Goal: Task Accomplishment & Management: Manage account settings

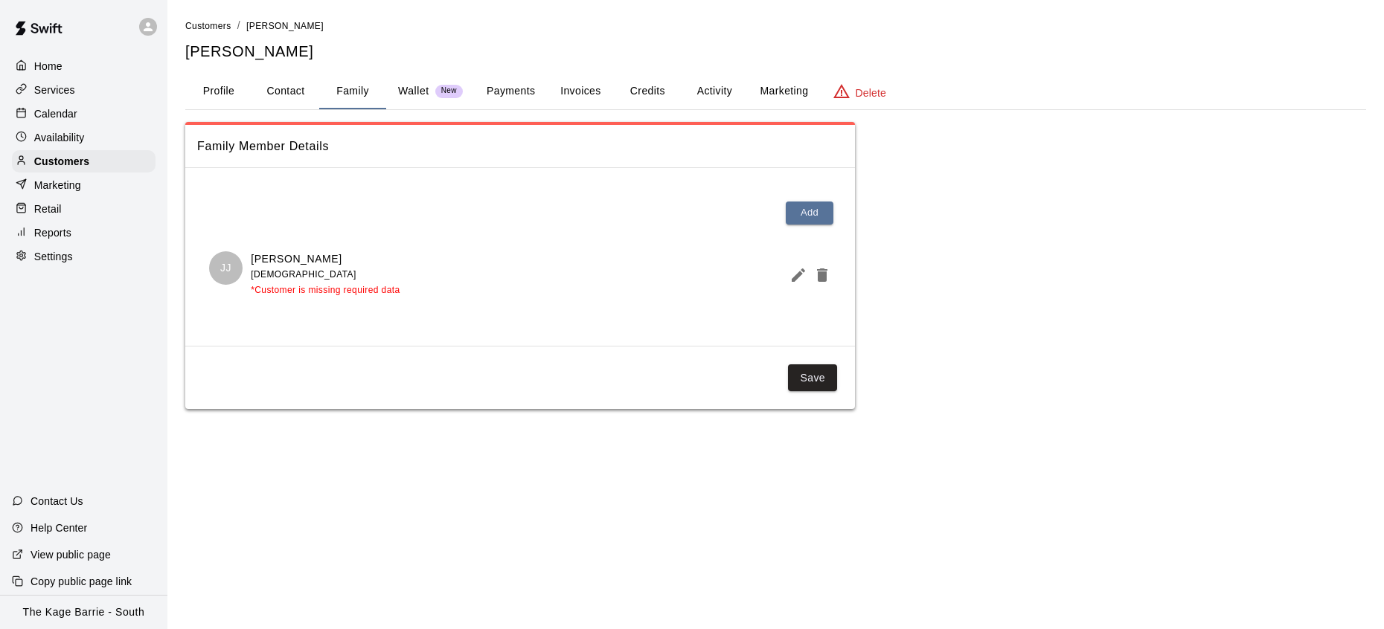
click at [97, 118] on div "Calendar" at bounding box center [84, 114] width 144 height 22
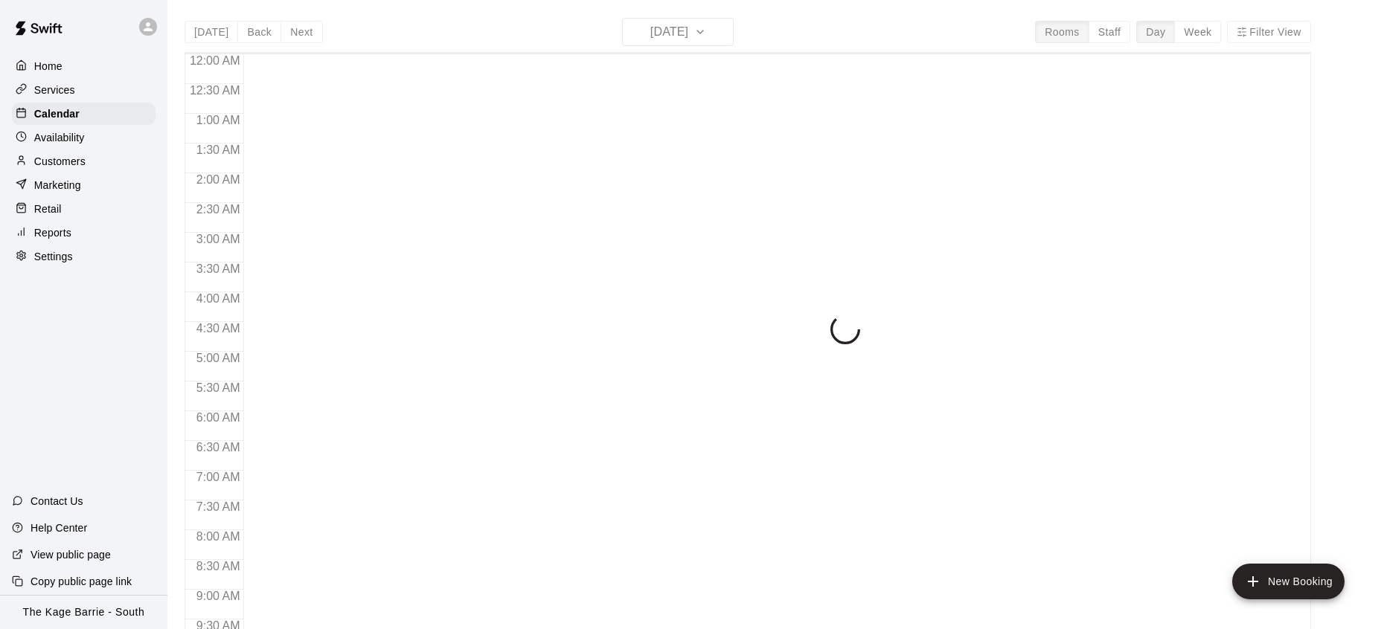
scroll to position [836, 0]
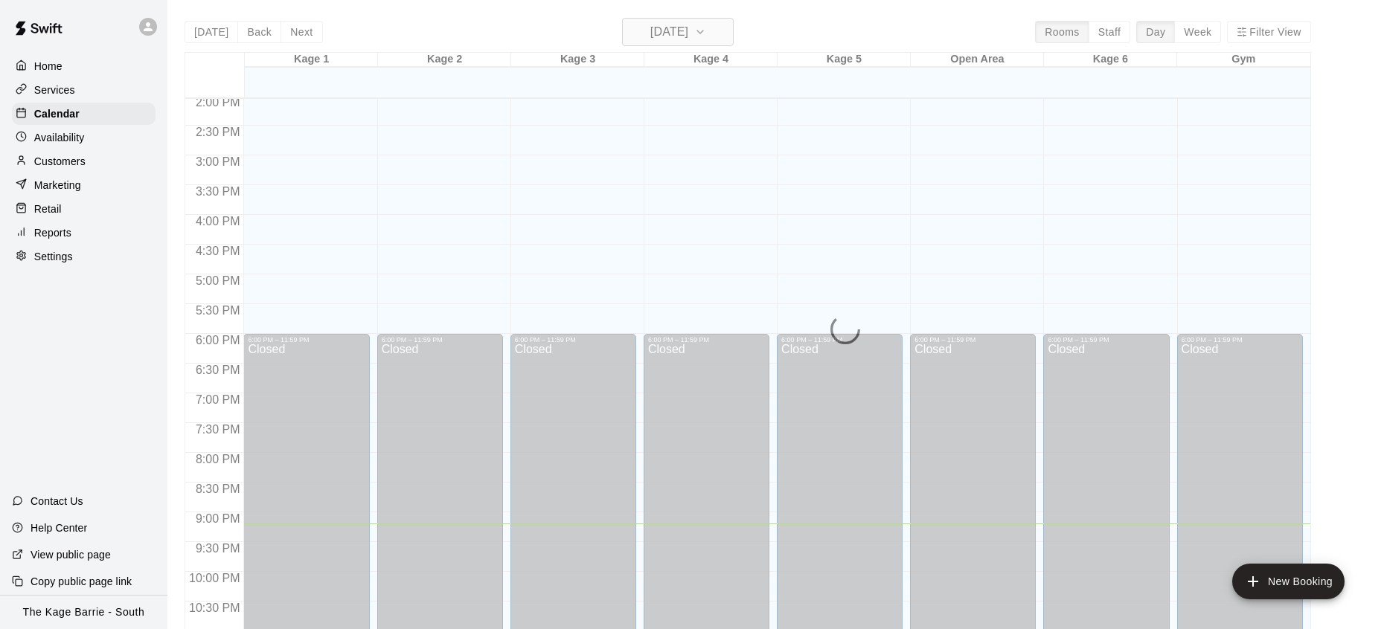
click at [703, 32] on icon "button" at bounding box center [700, 31] width 6 height 3
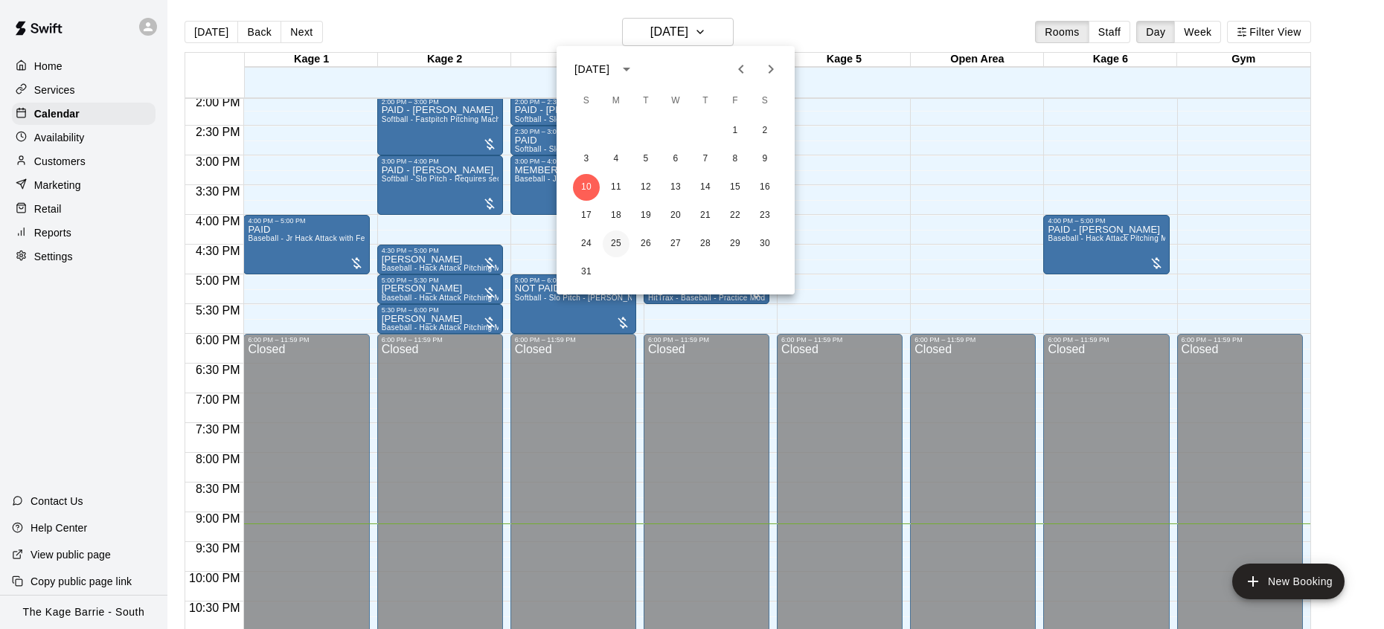
click at [620, 243] on button "25" at bounding box center [616, 244] width 27 height 27
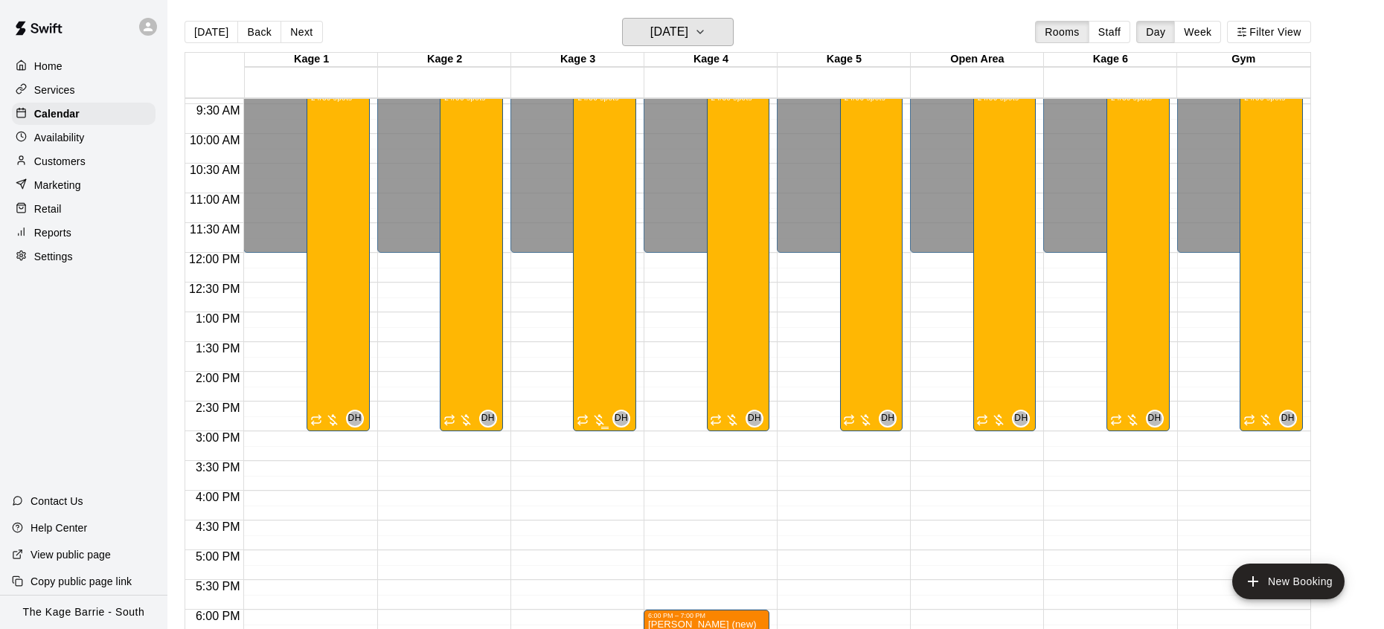
scroll to position [556, 0]
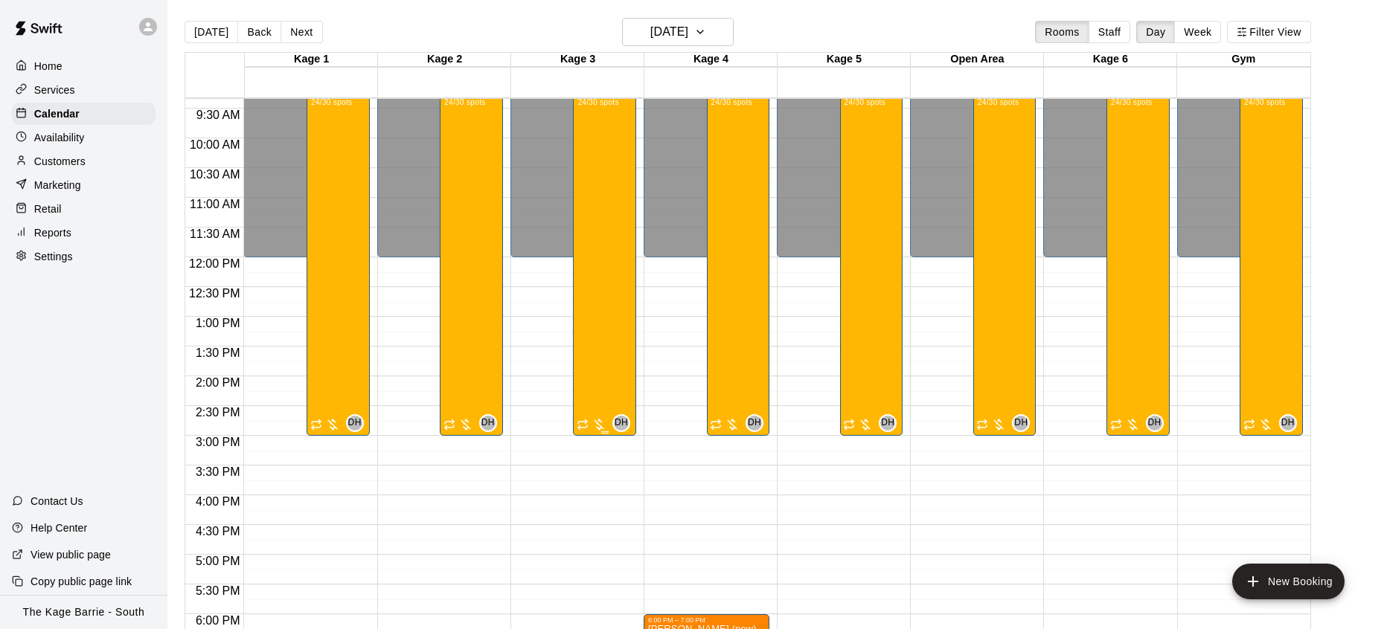
click at [603, 249] on div "Baseball - Tryout Prep Camp 2025 (August 25 - 29) 24/30 spots" at bounding box center [604, 403] width 54 height 629
click at [598, 145] on img "edit" at bounding box center [593, 139] width 17 height 17
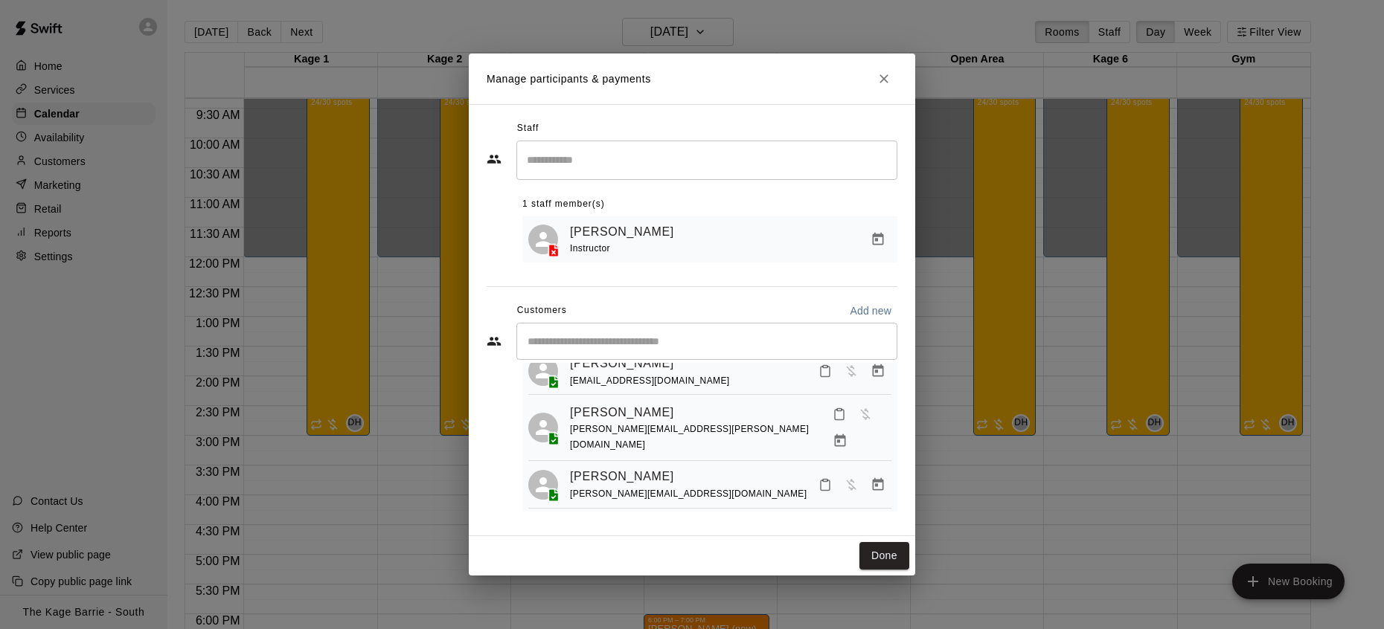
scroll to position [0, 0]
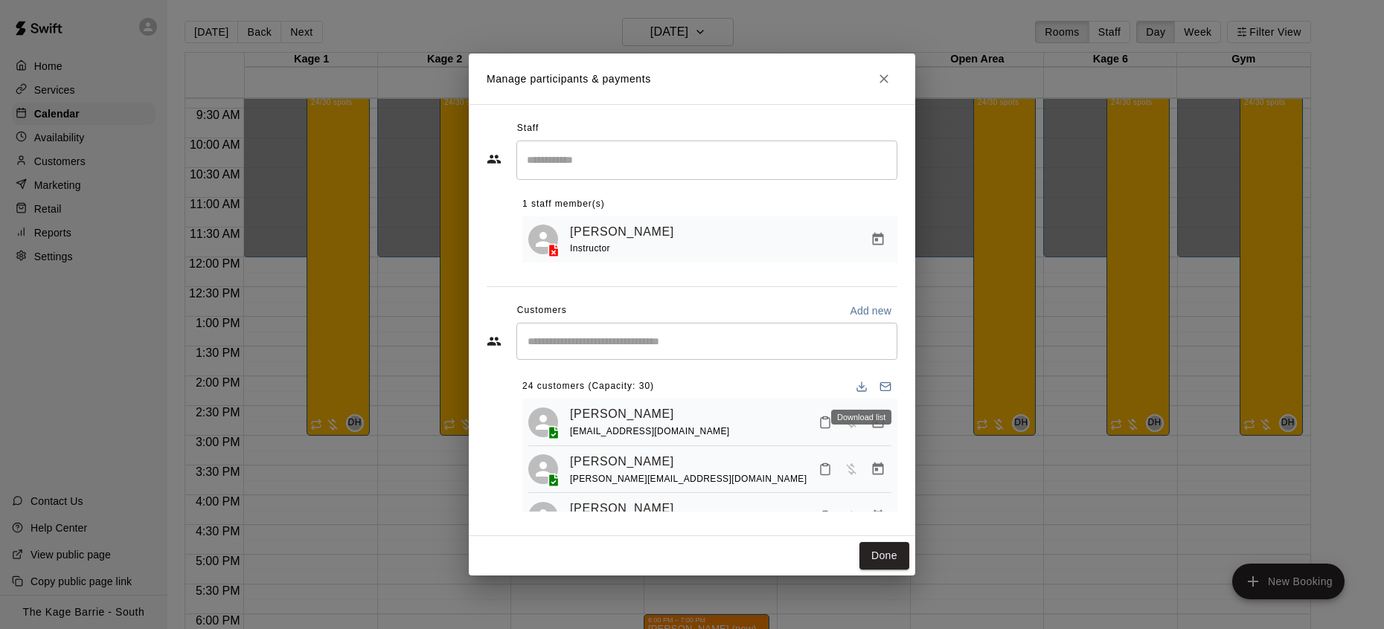
click at [858, 385] on icon "Download list" at bounding box center [861, 387] width 12 height 12
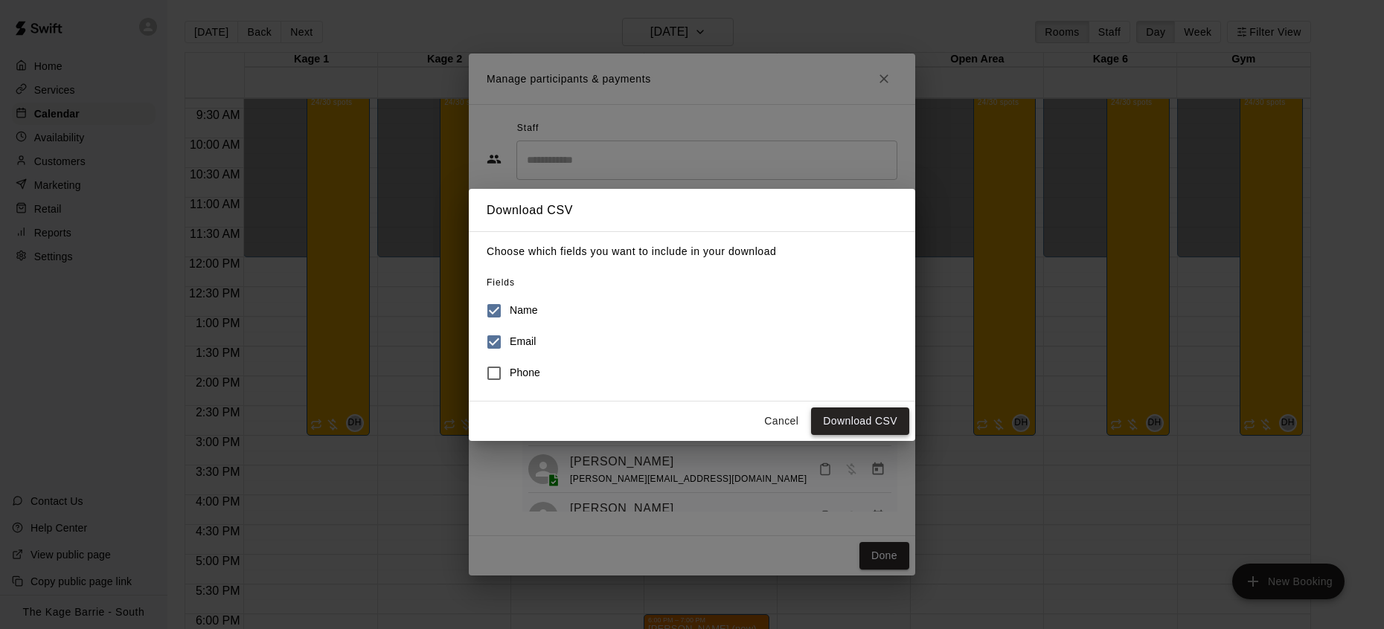
click at [877, 423] on button "Download CSV" at bounding box center [860, 422] width 98 height 28
click at [779, 423] on button "Cancel" at bounding box center [781, 422] width 48 height 28
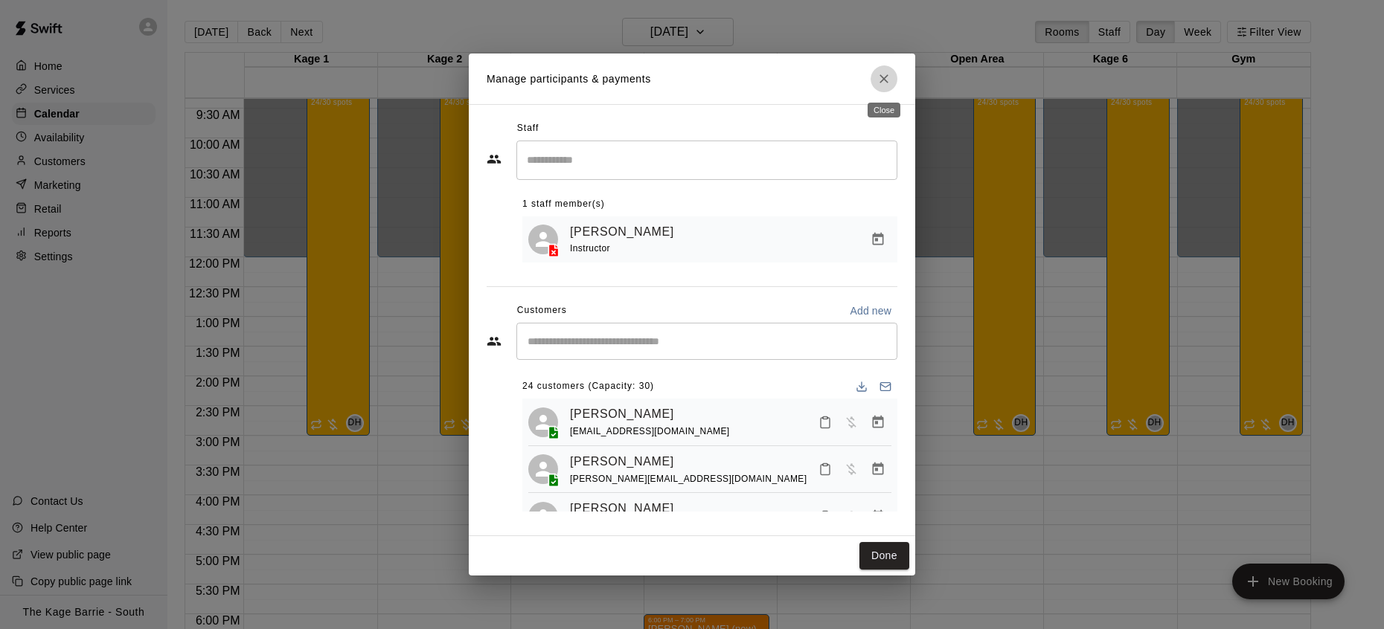
click at [888, 76] on icon "Close" at bounding box center [883, 78] width 15 height 15
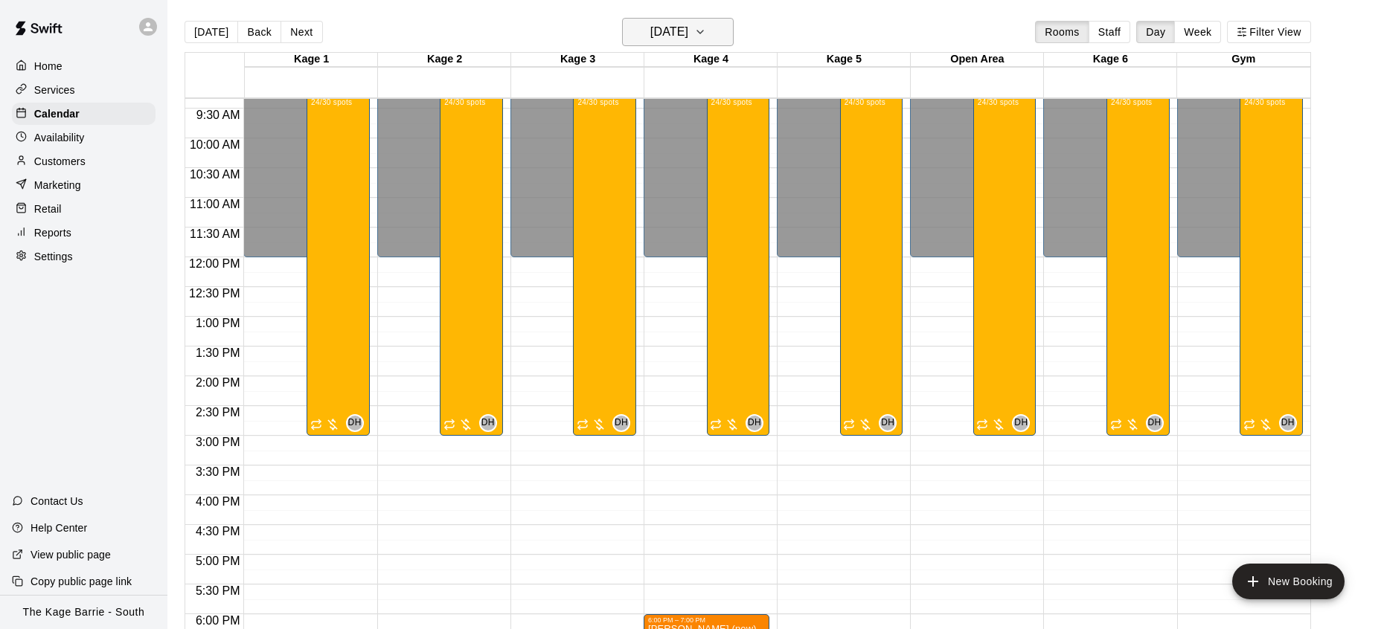
click at [688, 30] on h6 "Monday Aug 25" at bounding box center [669, 32] width 38 height 21
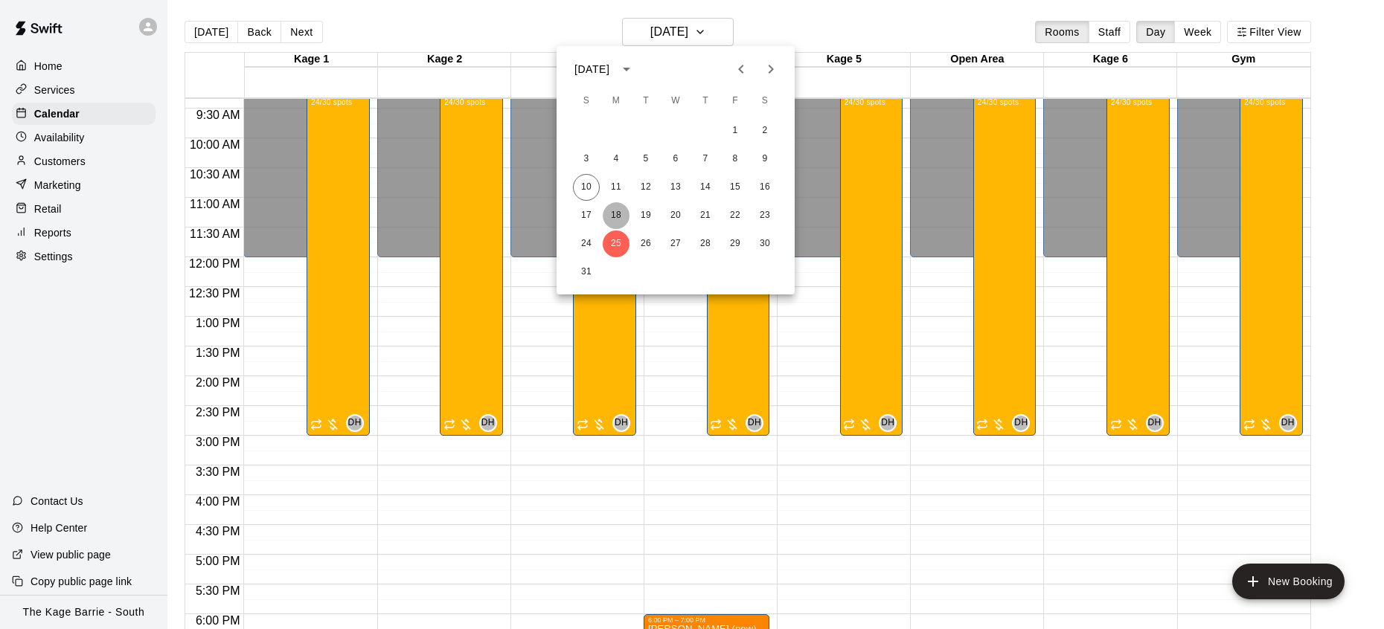
click at [616, 217] on button "18" at bounding box center [616, 215] width 27 height 27
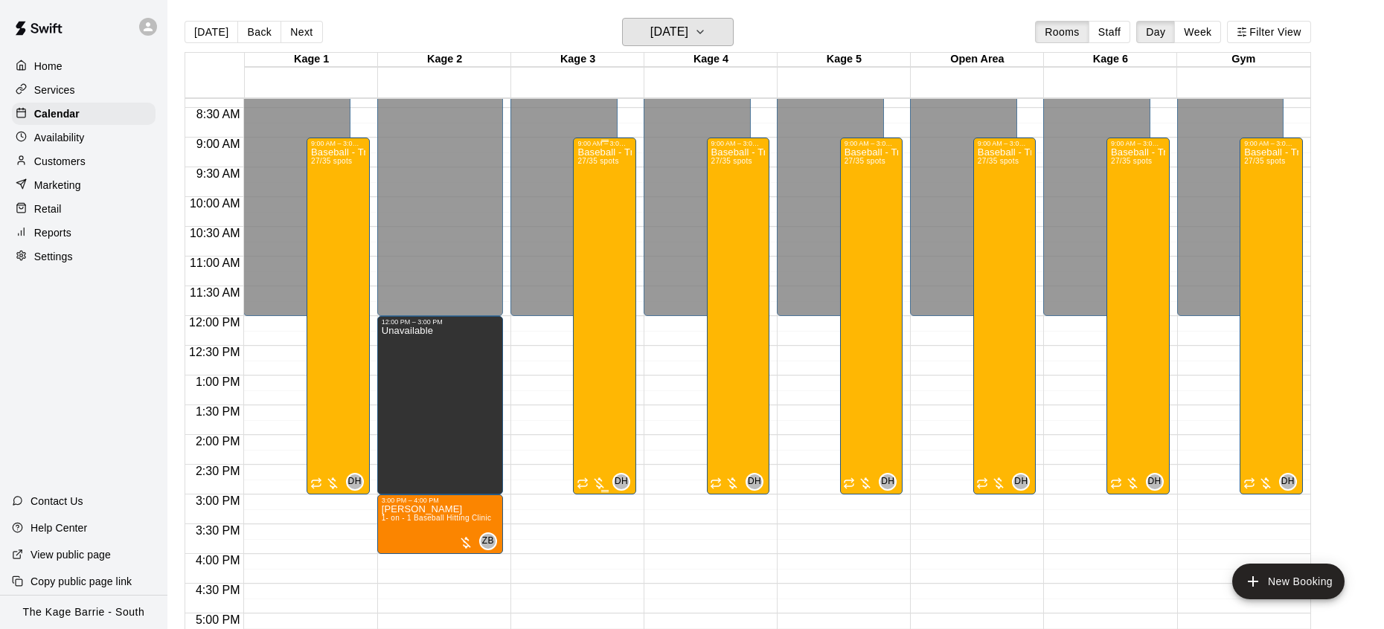
scroll to position [474, 0]
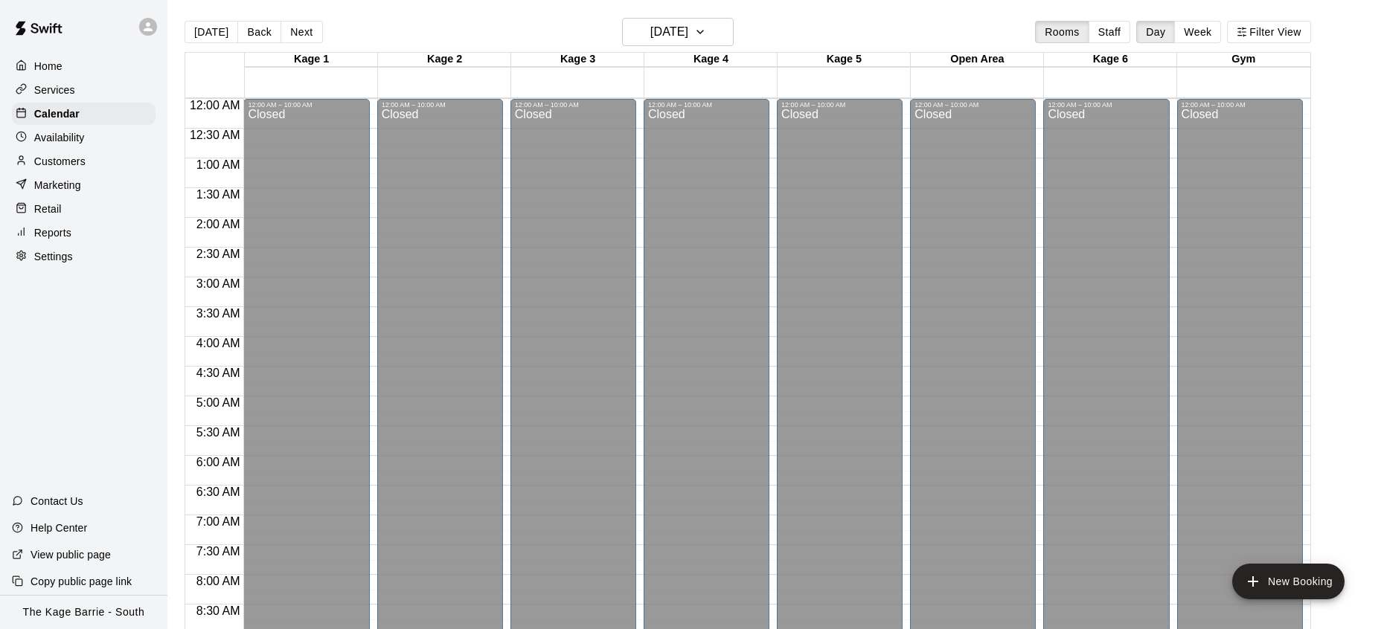
scroll to position [483, 0]
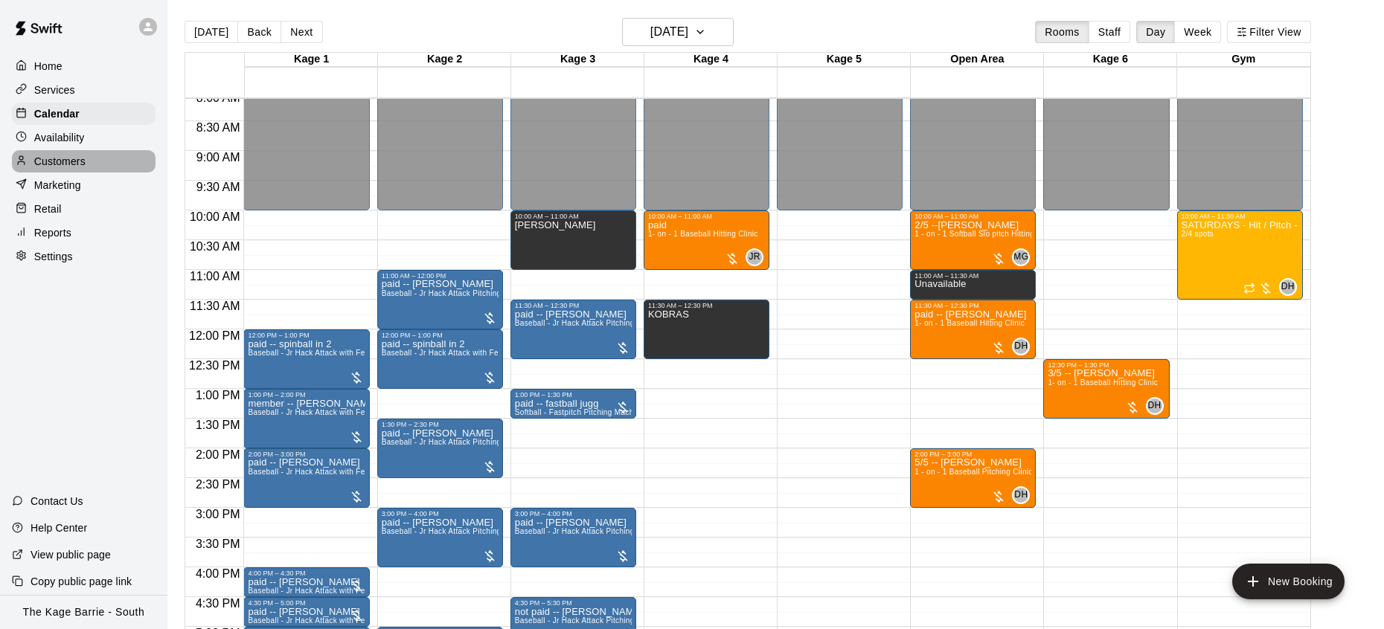
drag, startPoint x: 77, startPoint y: 157, endPoint x: 69, endPoint y: 158, distance: 8.3
click at [77, 157] on p "Customers" at bounding box center [59, 161] width 51 height 15
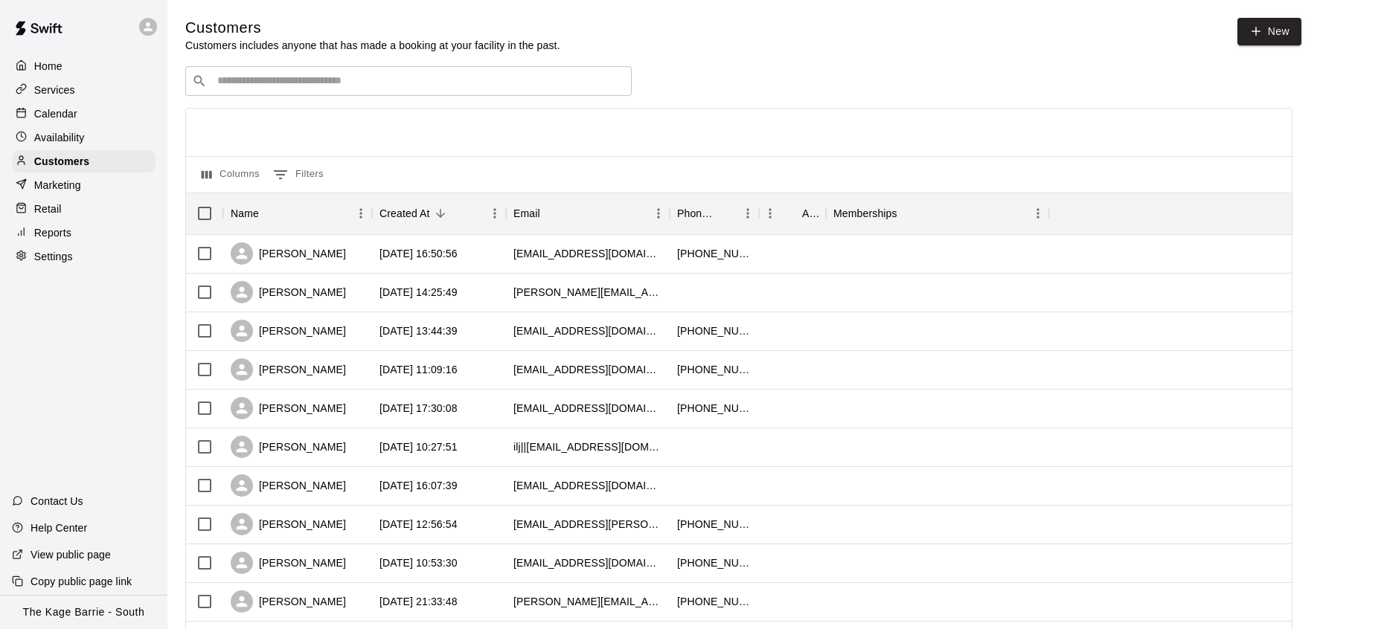
click at [341, 79] on input "Search customers by name or email" at bounding box center [419, 81] width 412 height 15
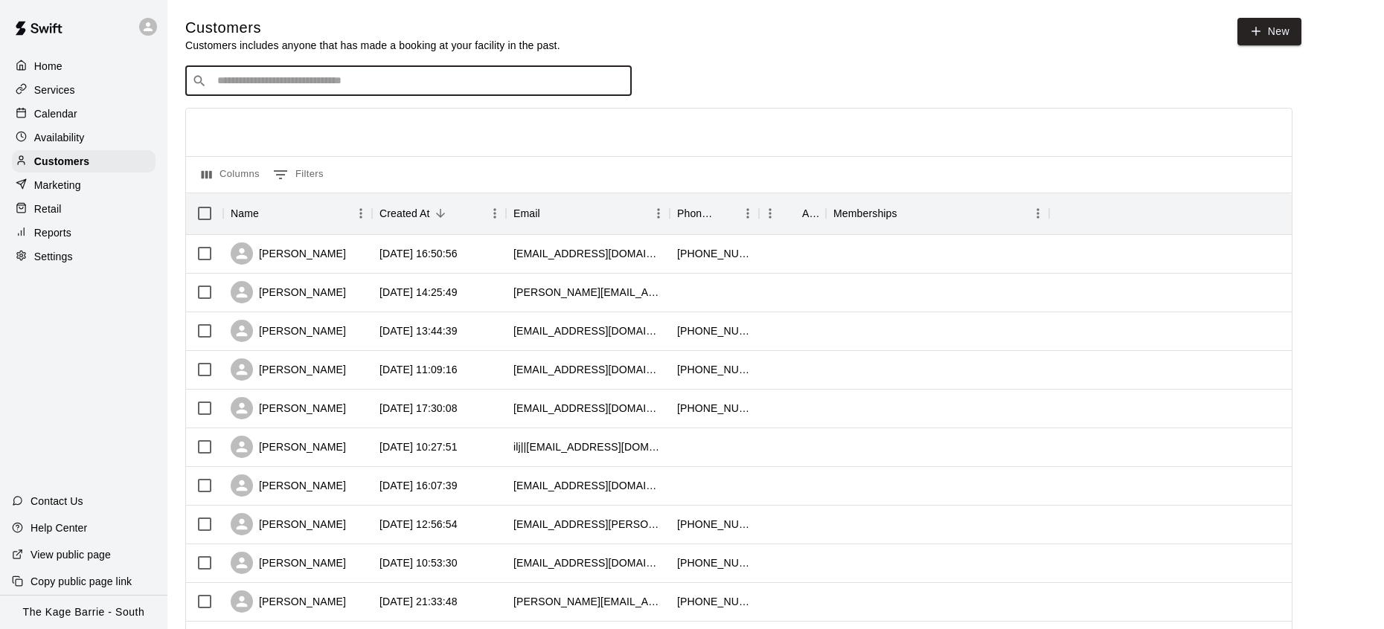
paste input "**********"
type input "**********"
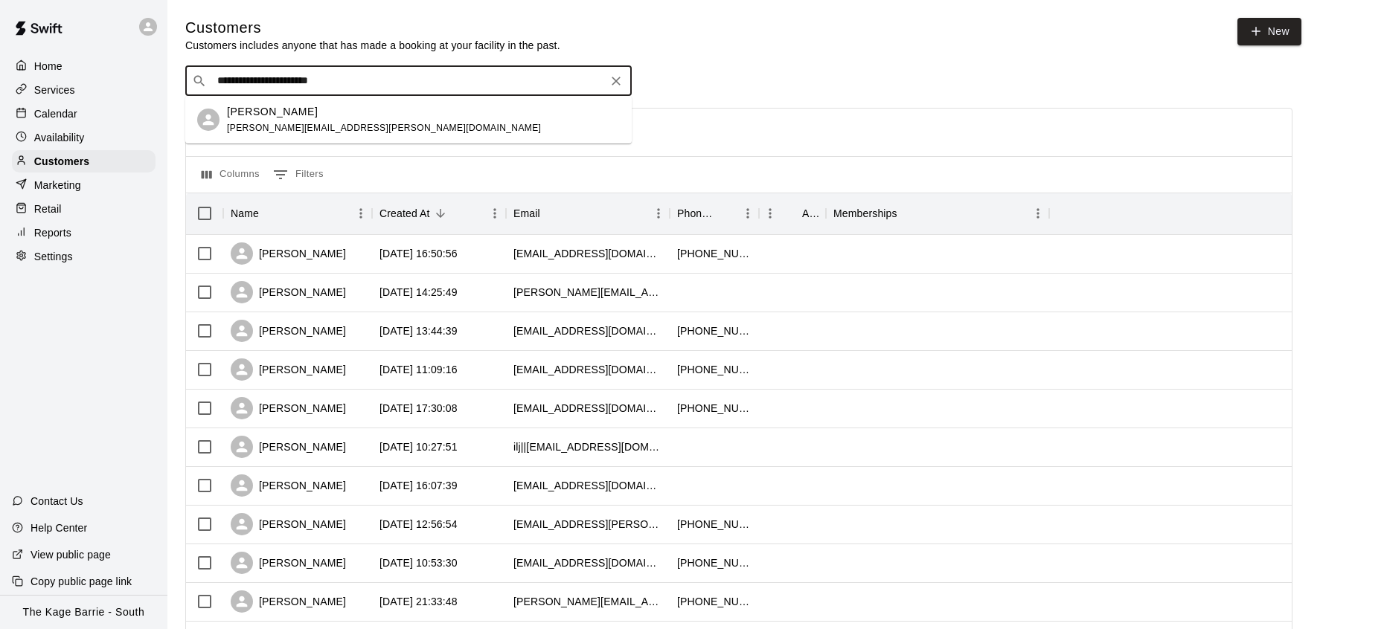
click at [337, 108] on div "[PERSON_NAME]" at bounding box center [384, 112] width 314 height 16
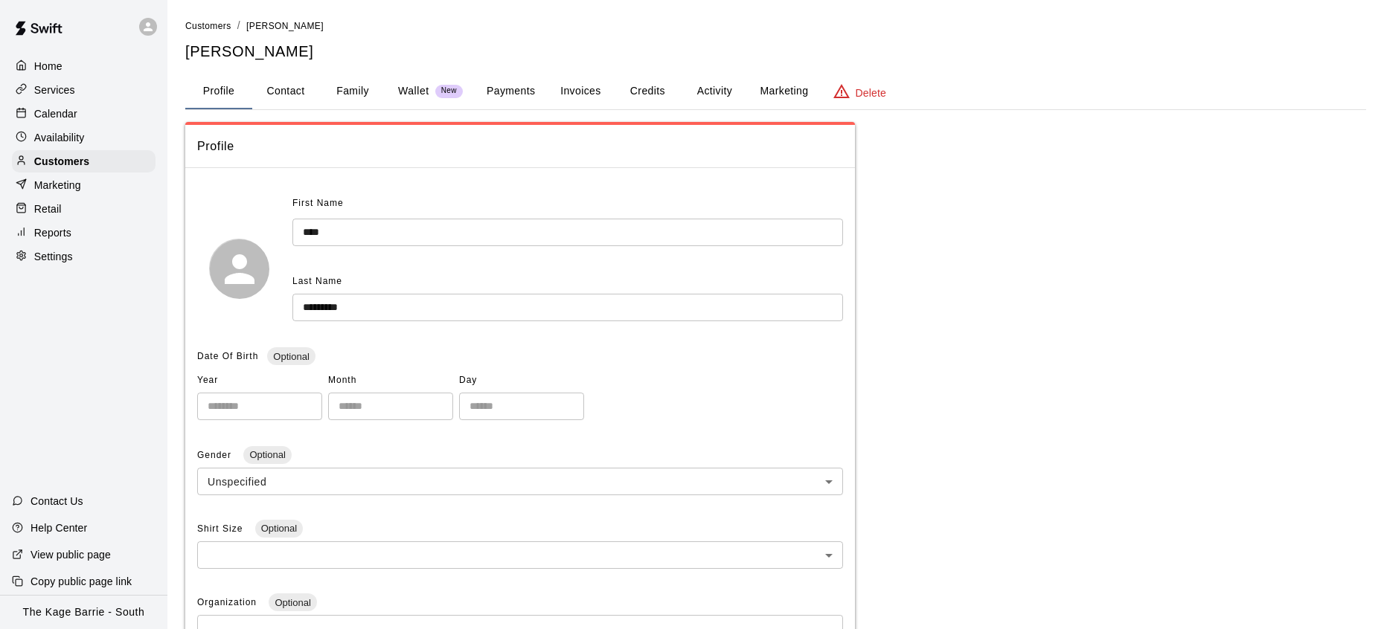
click at [356, 88] on button "Family" at bounding box center [352, 92] width 67 height 36
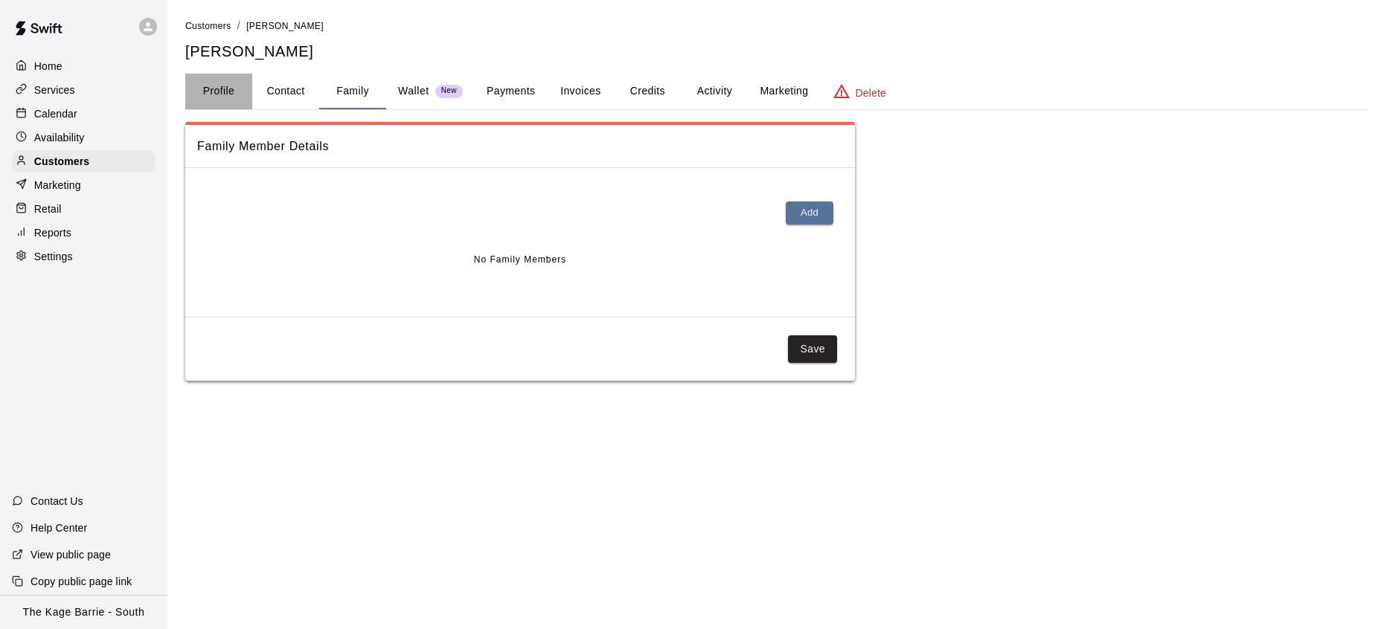
click at [222, 94] on button "Profile" at bounding box center [218, 92] width 67 height 36
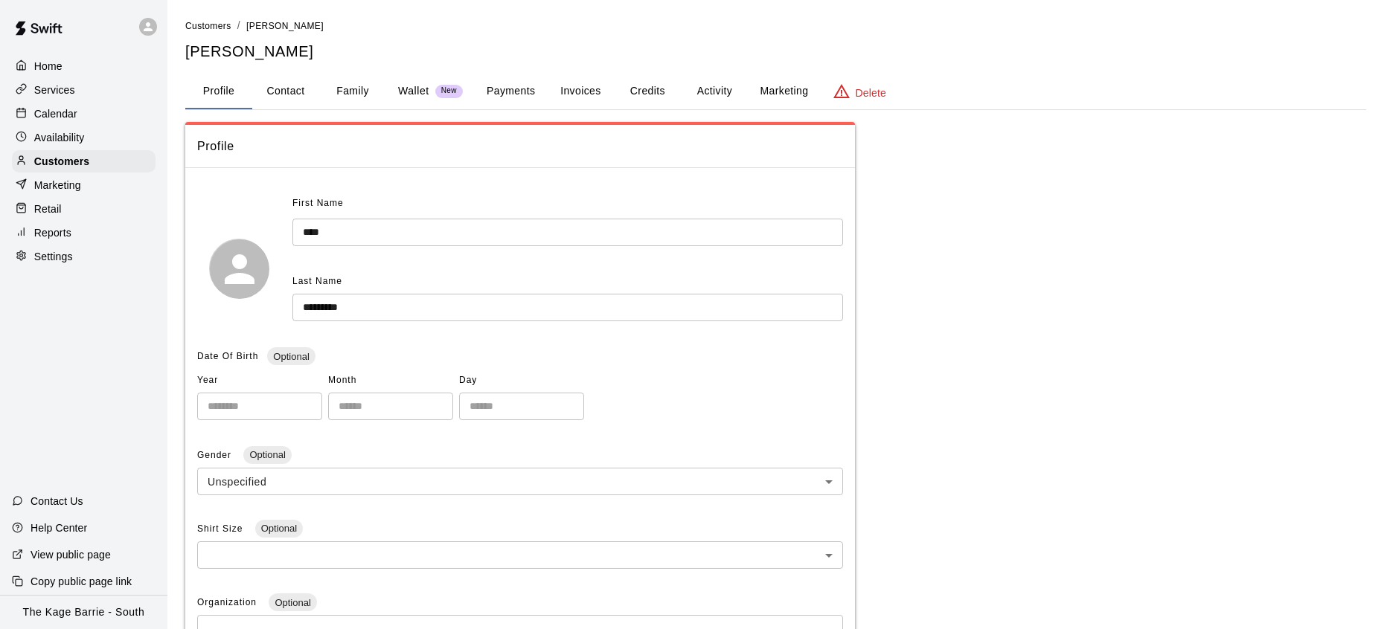
click at [295, 89] on button "Contact" at bounding box center [285, 92] width 67 height 36
select select "**"
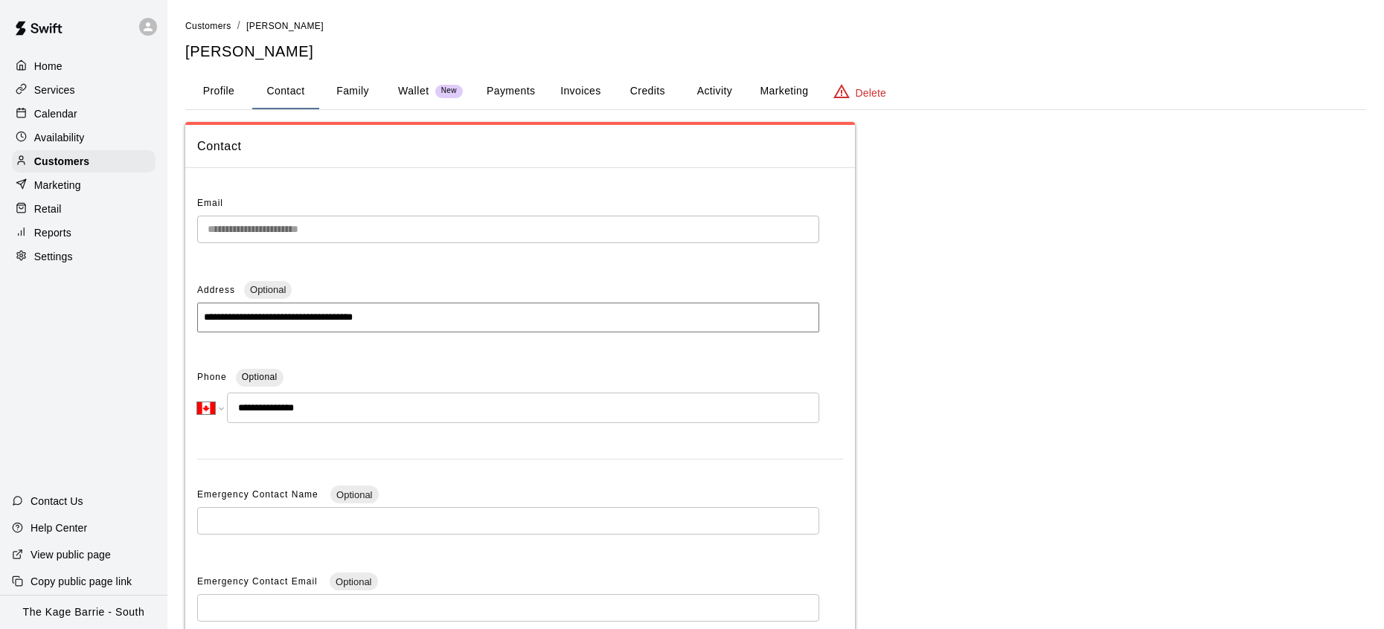
click at [147, 29] on icon at bounding box center [148, 26] width 9 height 9
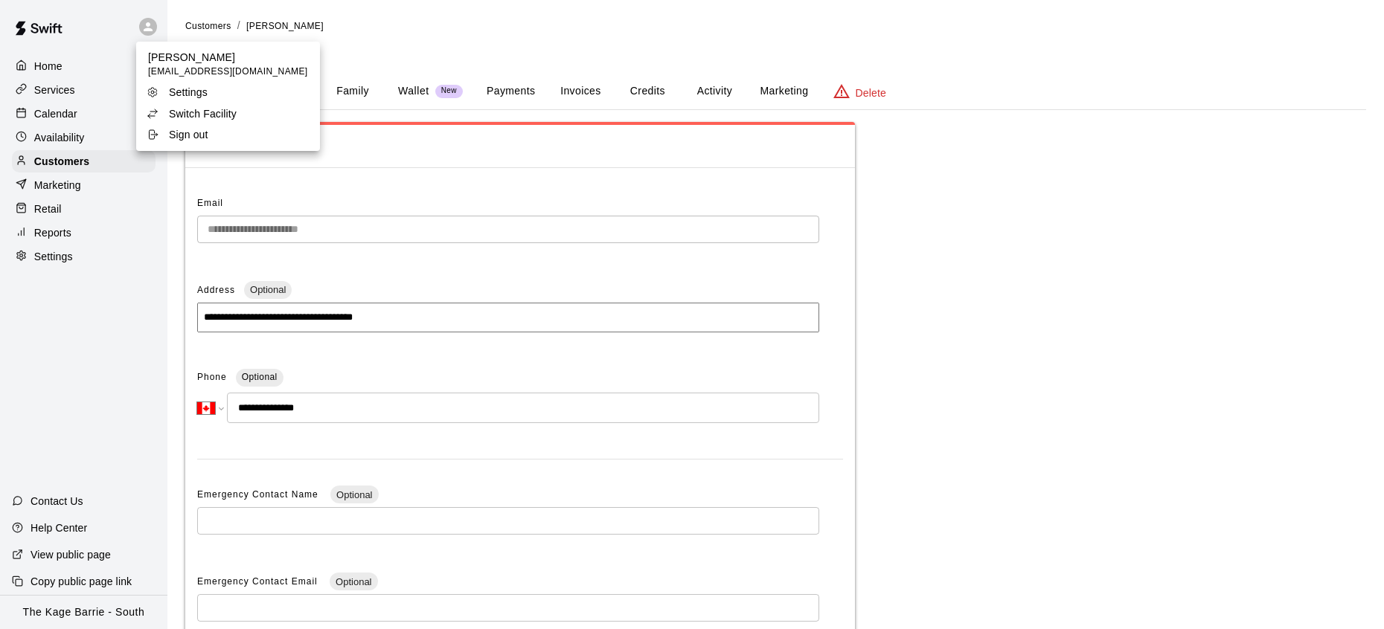
click at [245, 112] on li "Switch Facility" at bounding box center [228, 113] width 184 height 21
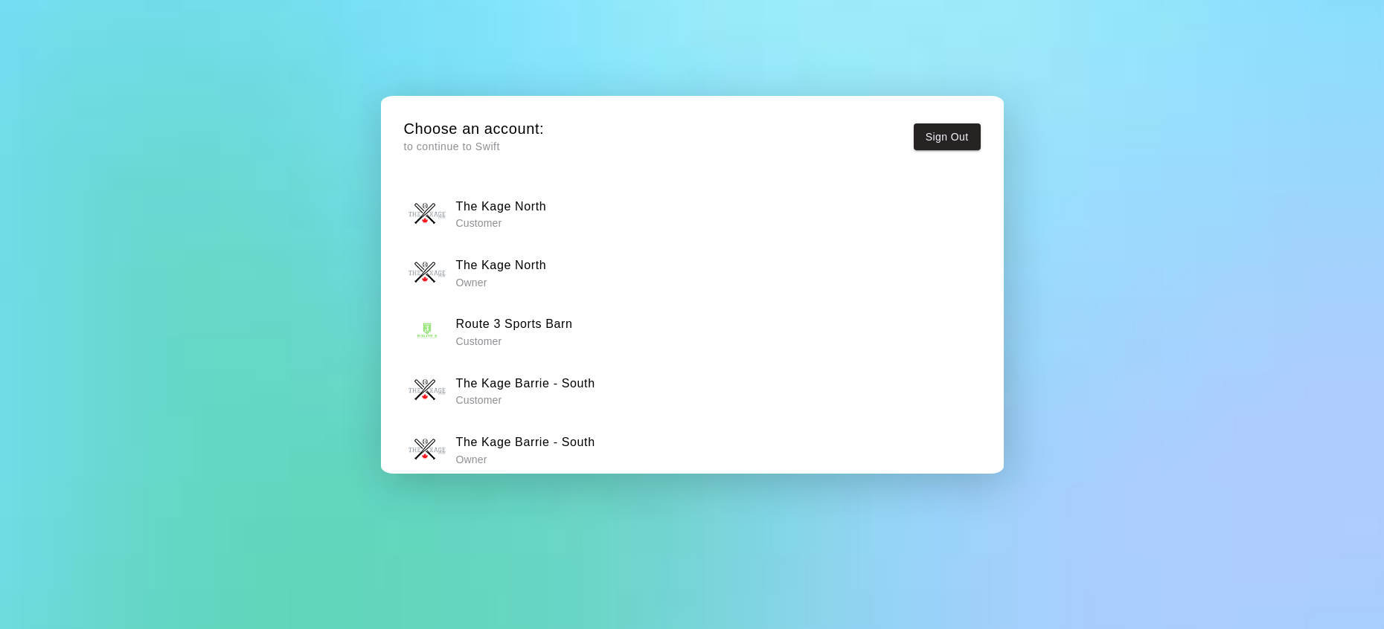
click at [568, 274] on div "The Kage North Owner" at bounding box center [691, 272] width 567 height 37
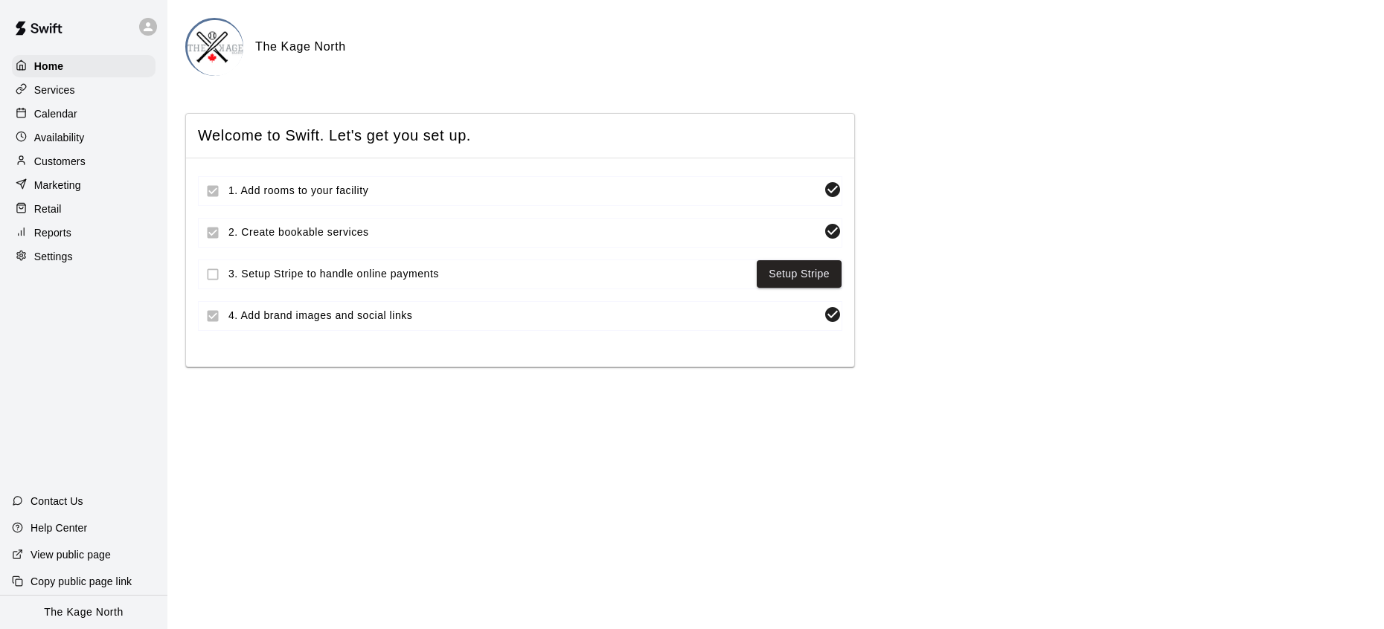
click at [89, 116] on div "Calendar" at bounding box center [84, 114] width 144 height 22
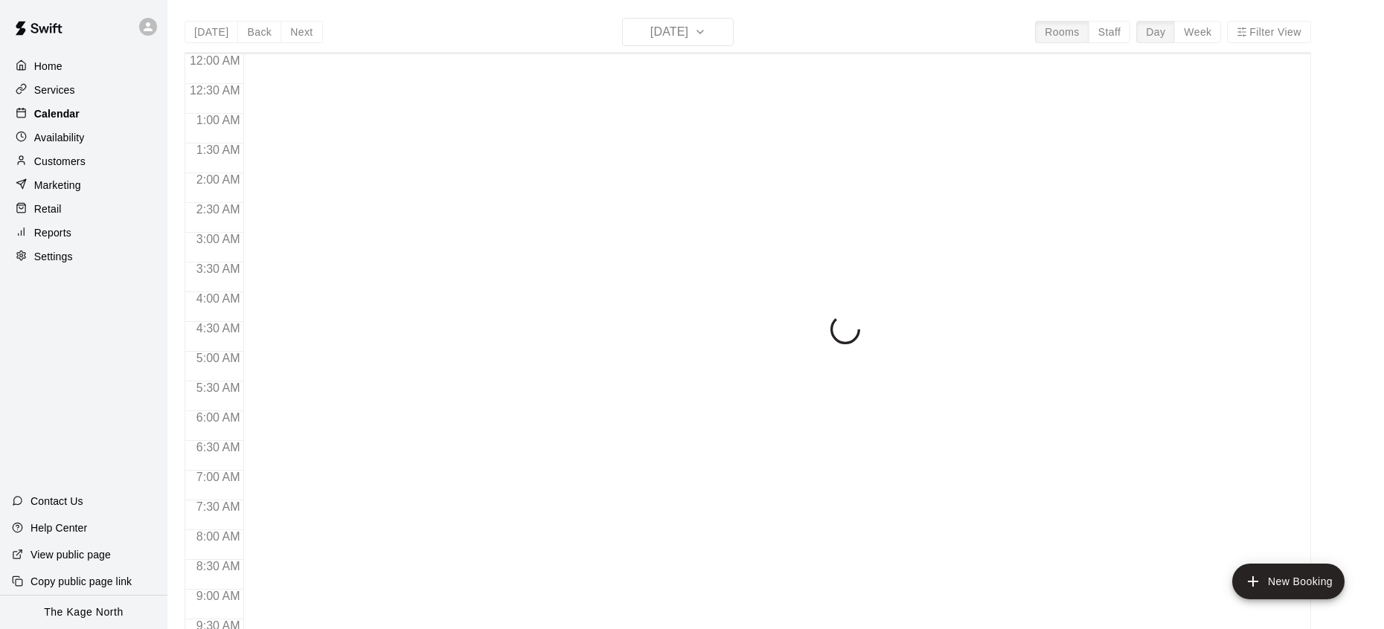
scroll to position [836, 0]
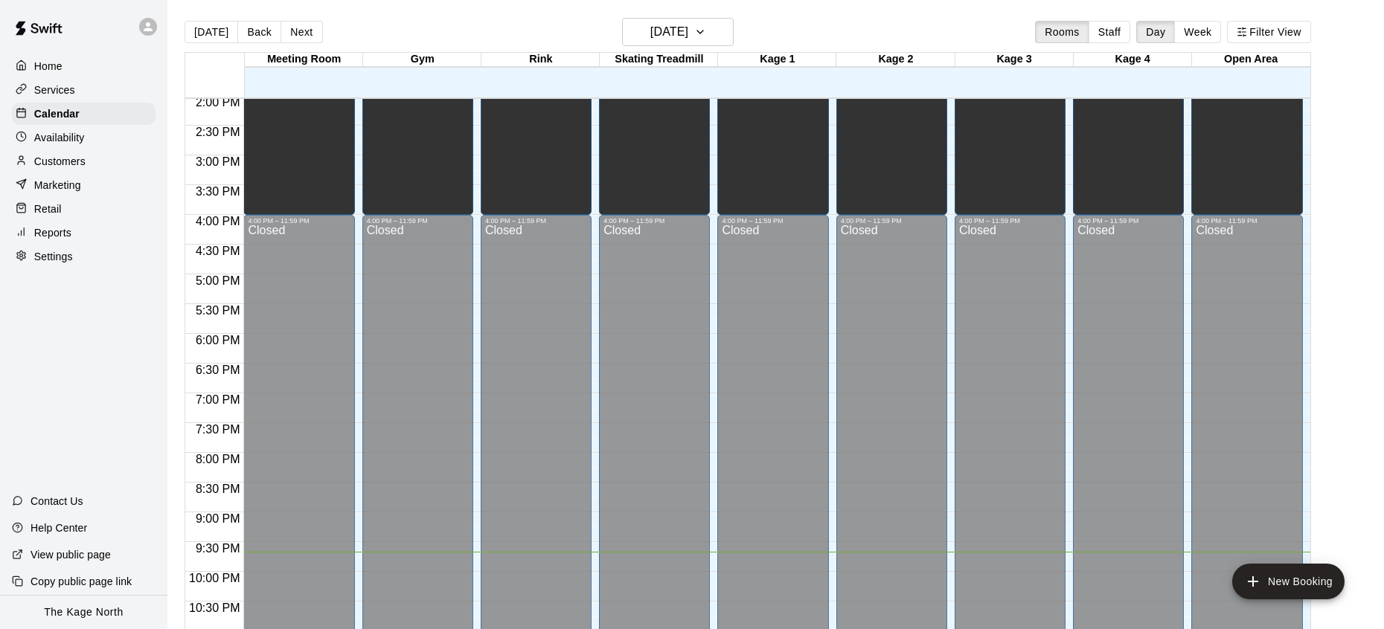
click at [304, 36] on button "Next" at bounding box center [301, 32] width 42 height 22
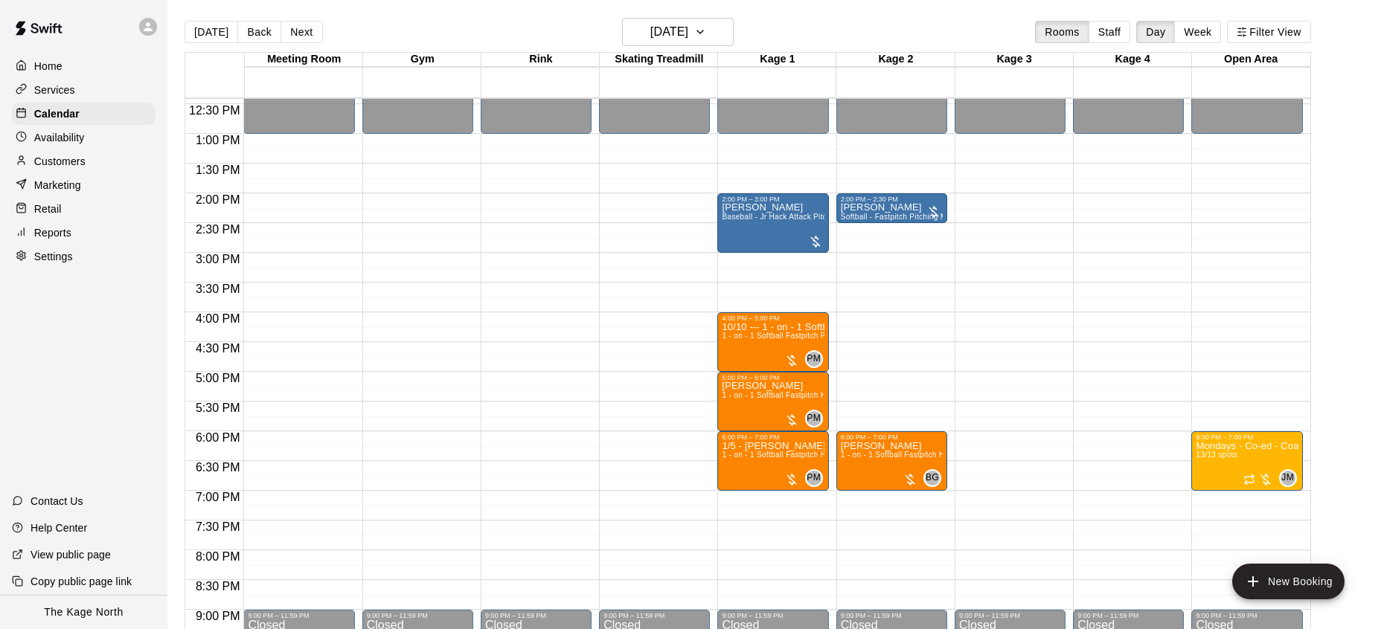
scroll to position [725, 0]
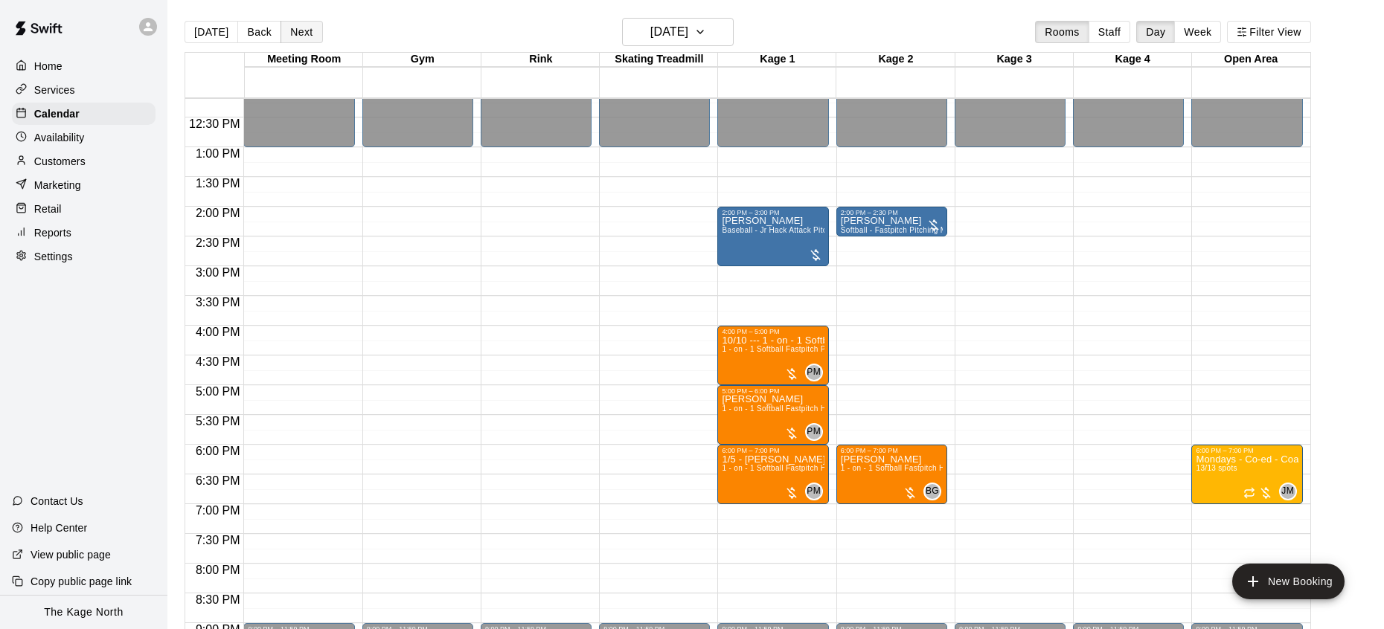
click at [303, 34] on button "Next" at bounding box center [301, 32] width 42 height 22
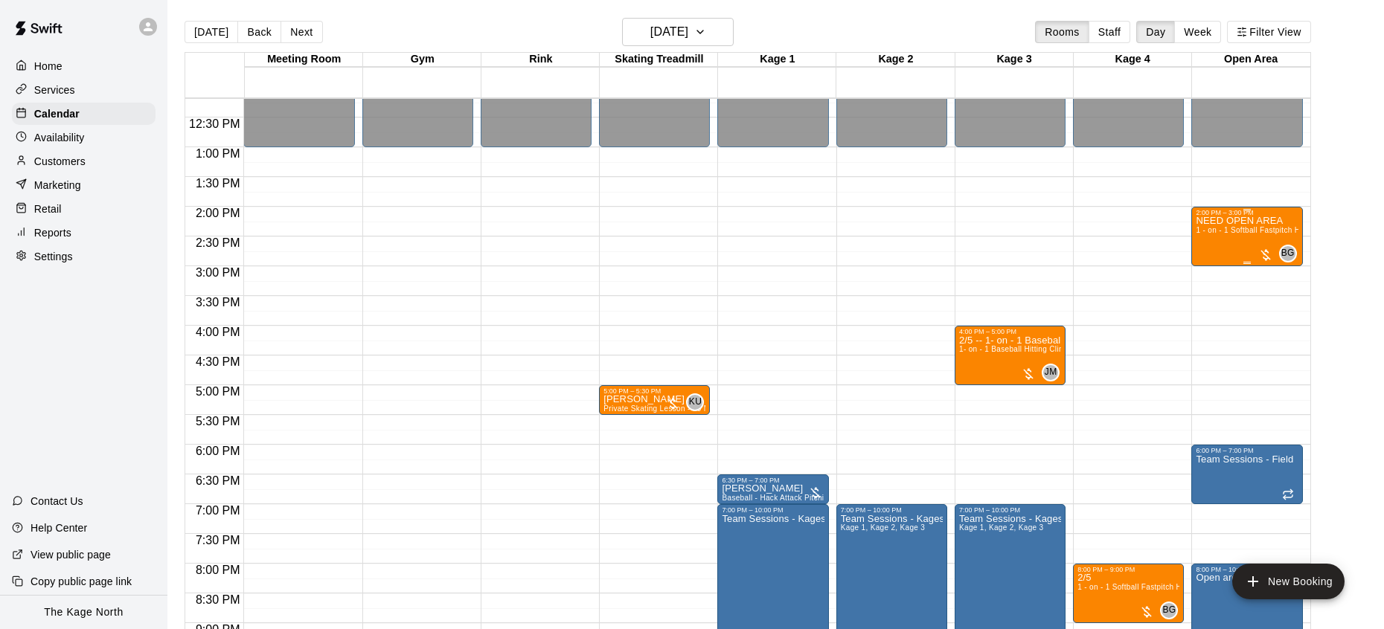
click at [1239, 240] on div "NEED OPEN AREA 1 - on - 1 Softball Fastpitch Hitting and Pitching Clinic" at bounding box center [1246, 530] width 102 height 629
click at [1218, 268] on img "edit" at bounding box center [1211, 267] width 17 height 17
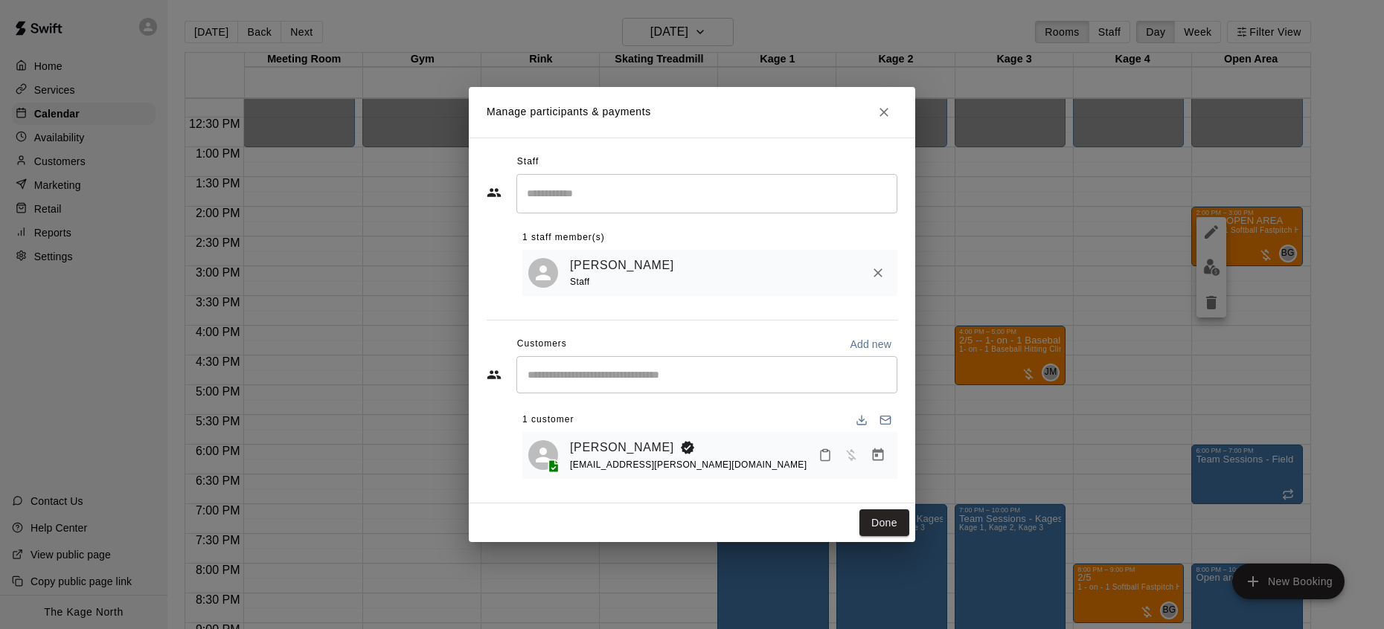
click at [884, 115] on icon "Close" at bounding box center [883, 112] width 15 height 15
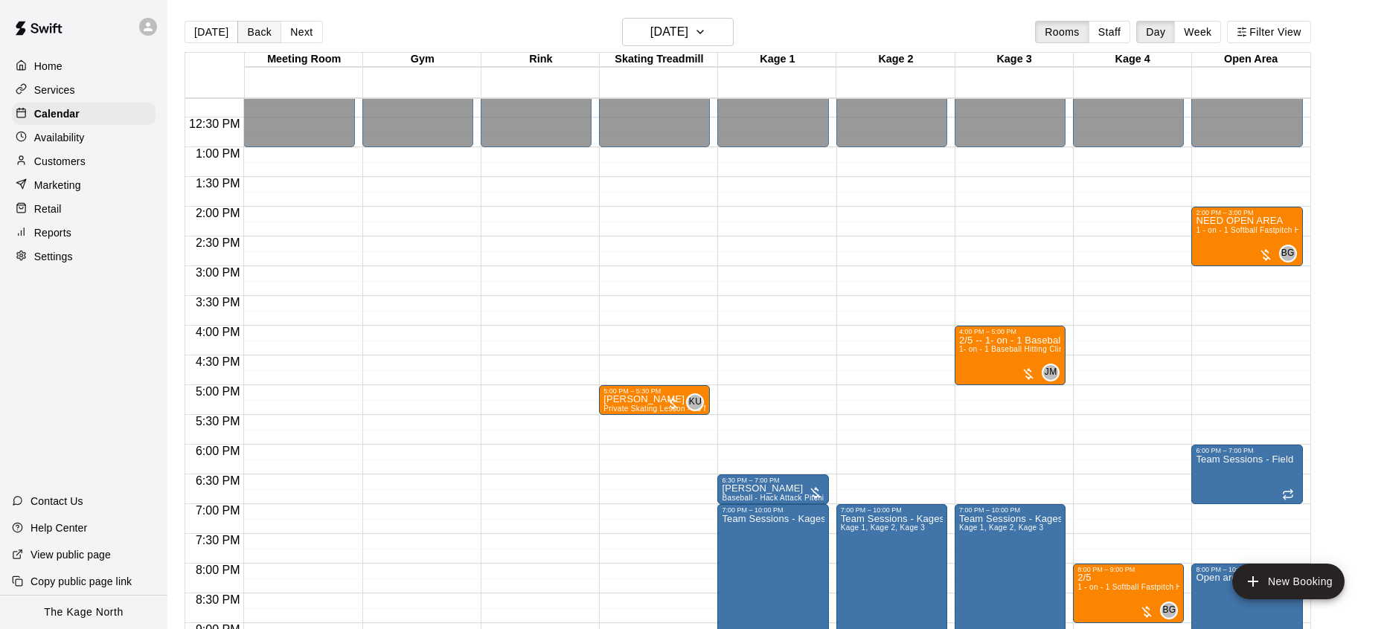
click at [257, 33] on button "Back" at bounding box center [259, 32] width 44 height 22
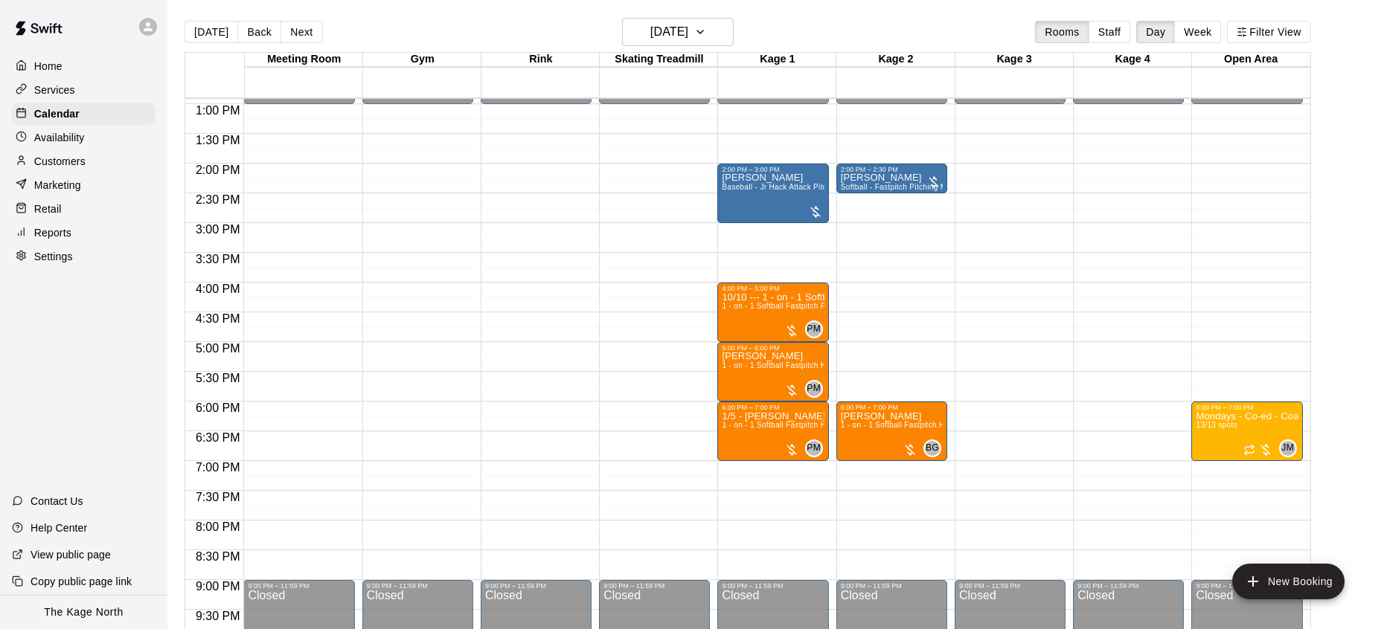
scroll to position [769, 0]
click at [159, 31] on div at bounding box center [151, 27] width 31 height 30
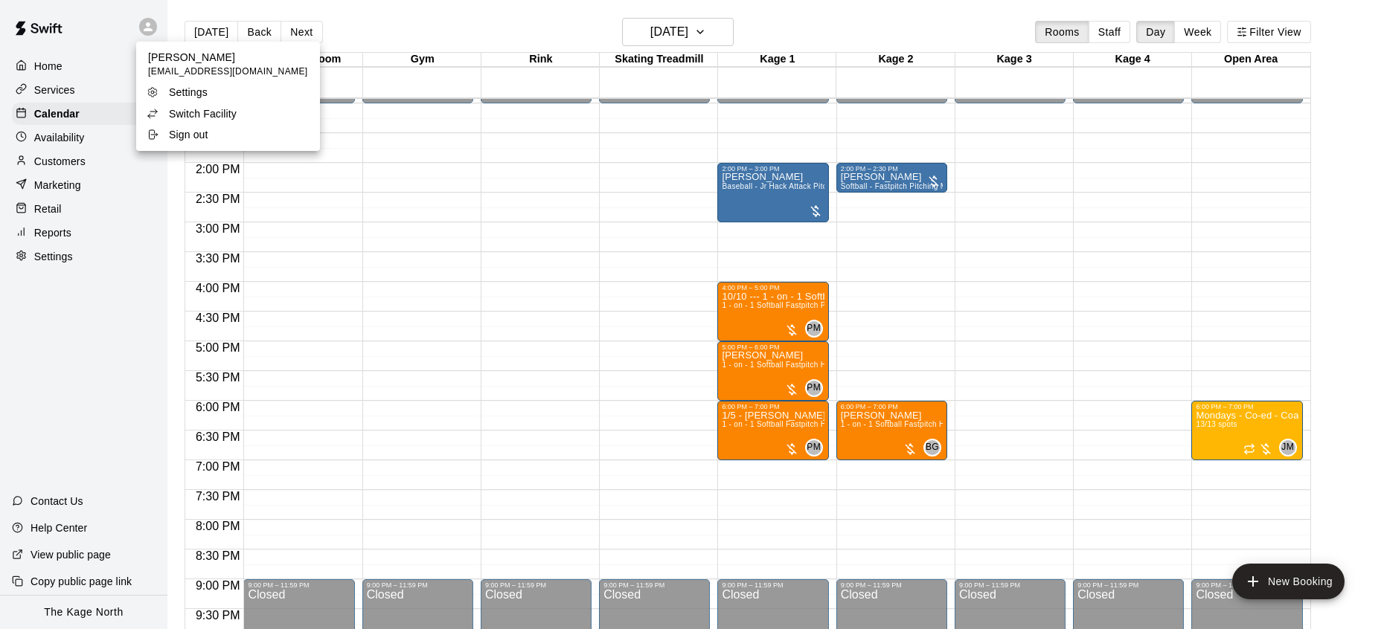
click at [449, 167] on div at bounding box center [692, 314] width 1384 height 629
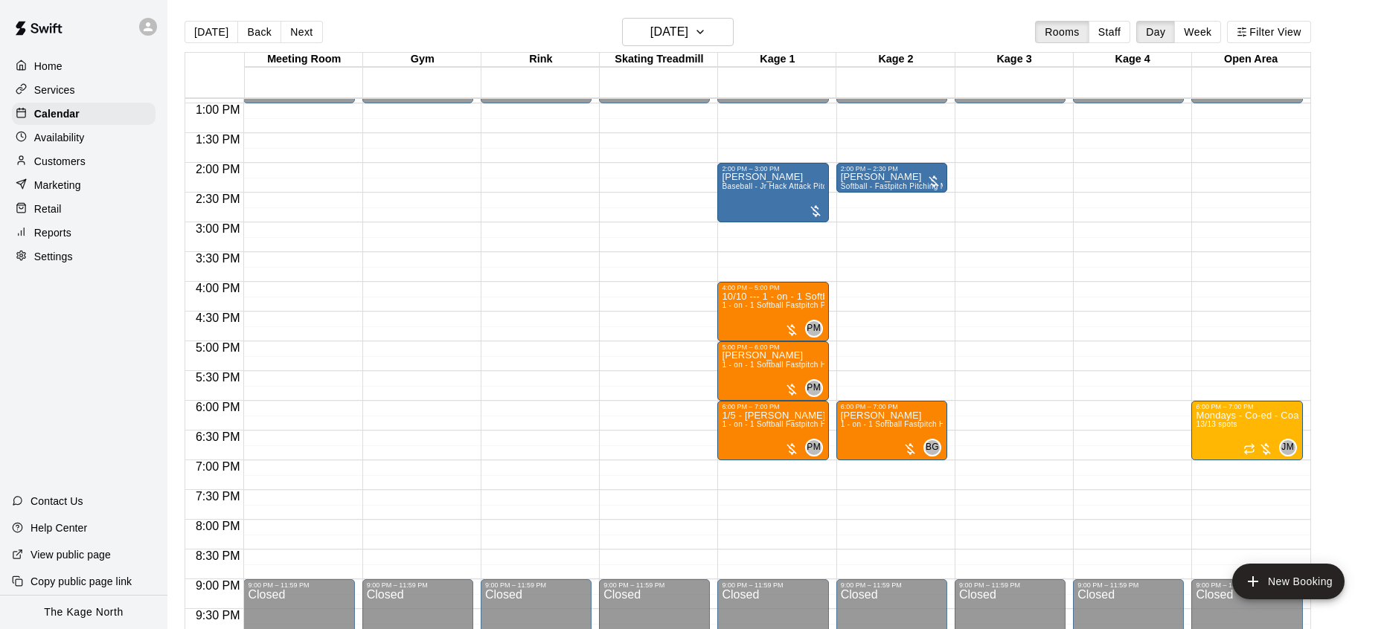
scroll to position [1, 0]
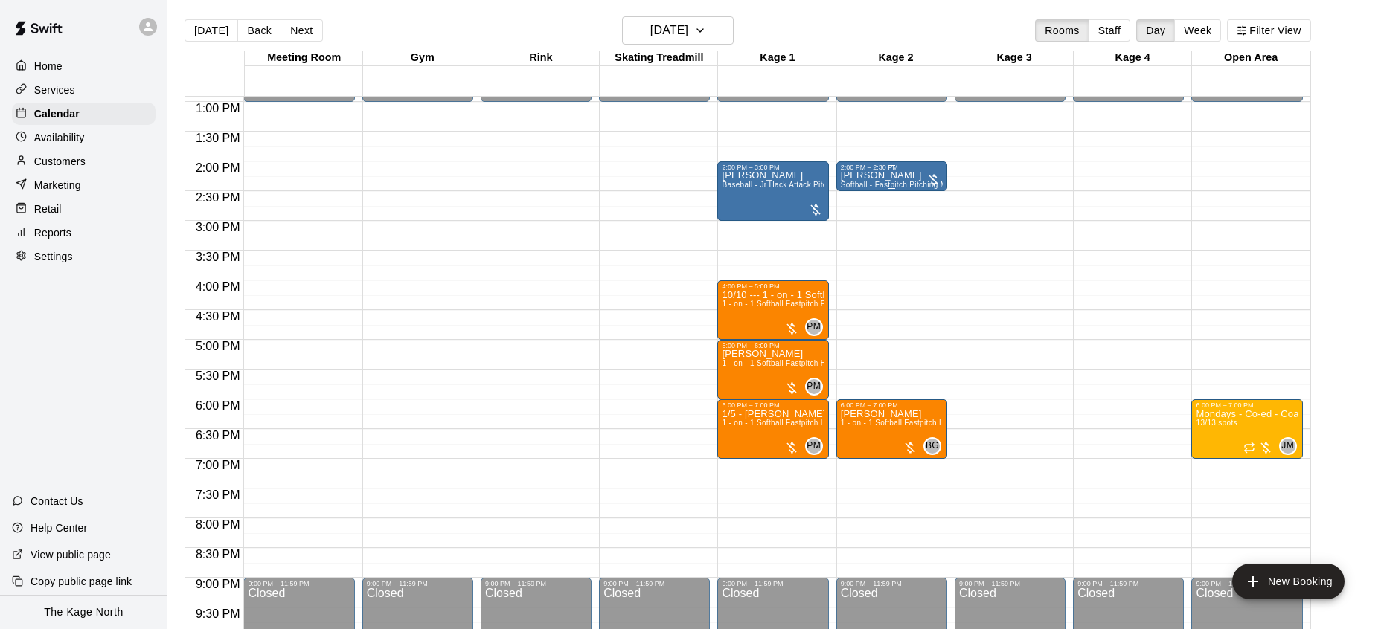
click at [885, 181] on span "Softball - Fastpitch Pitching Machine - Requires second person to feed machine" at bounding box center [982, 185] width 282 height 8
click at [862, 228] on img "edit" at bounding box center [855, 231] width 17 height 17
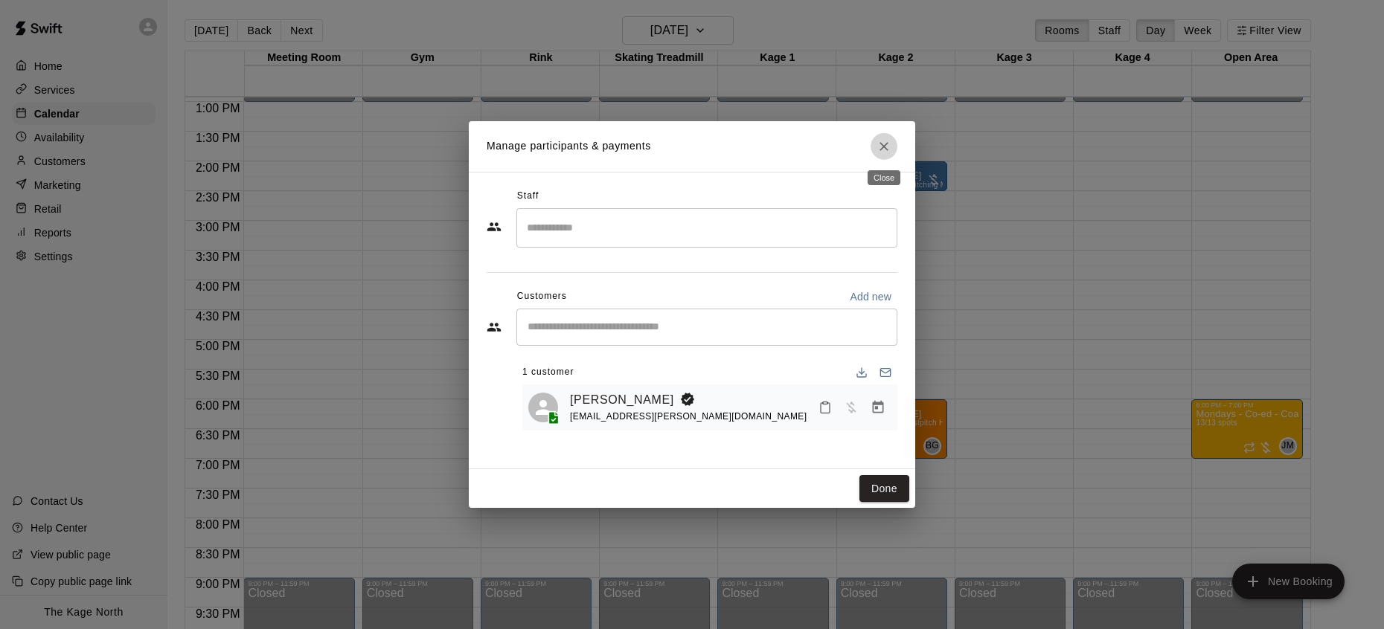
click at [885, 141] on icon "Close" at bounding box center [883, 146] width 15 height 15
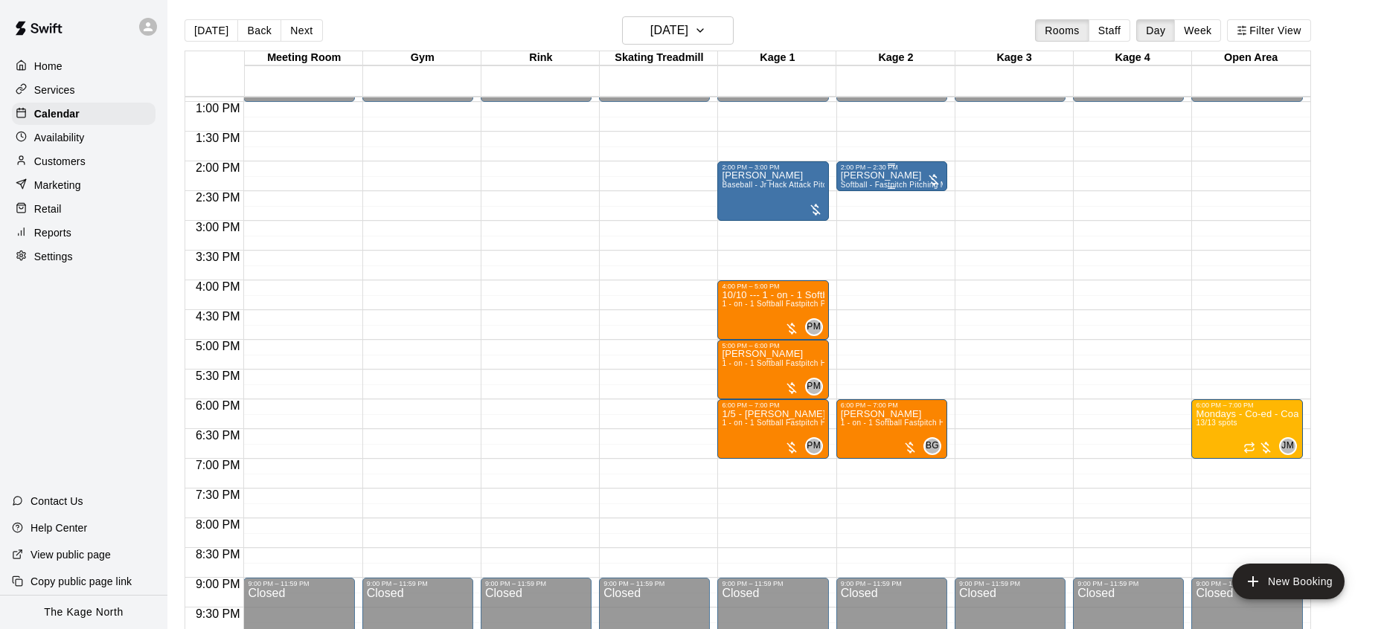
click at [898, 176] on p "[PERSON_NAME]" at bounding box center [892, 176] width 102 height 0
click at [855, 258] on icon "delete" at bounding box center [855, 263] width 18 height 18
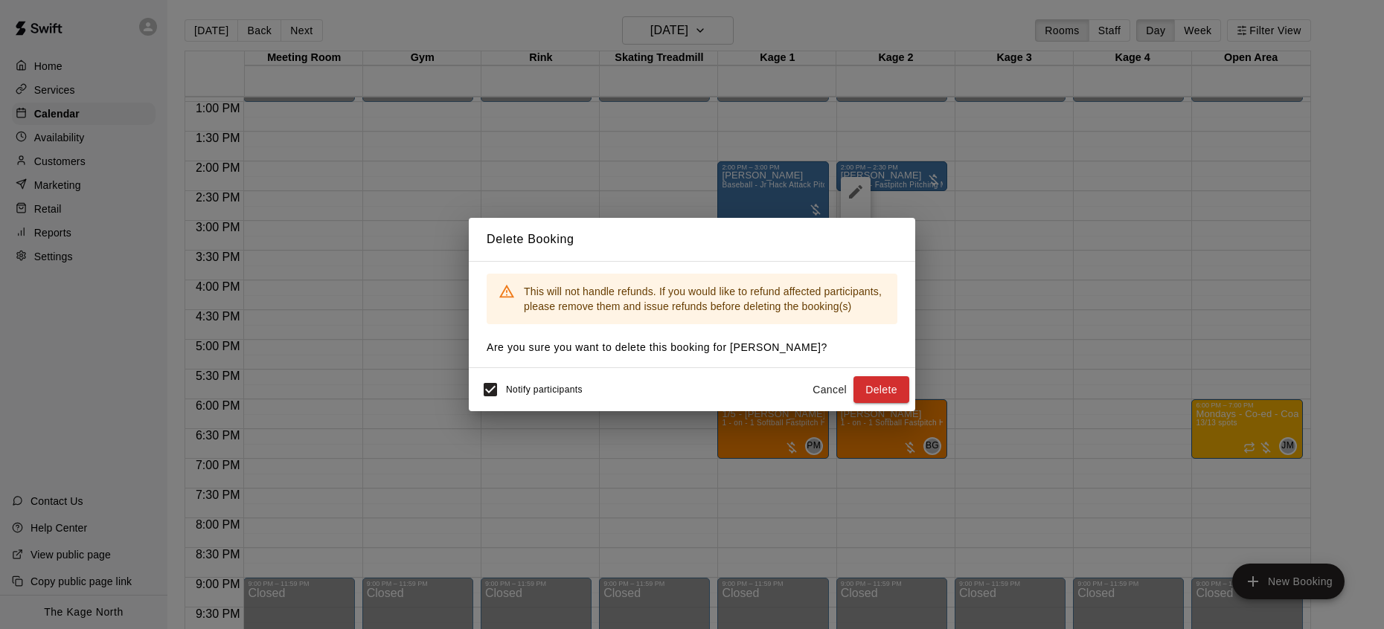
click at [888, 391] on button "Delete" at bounding box center [881, 390] width 56 height 28
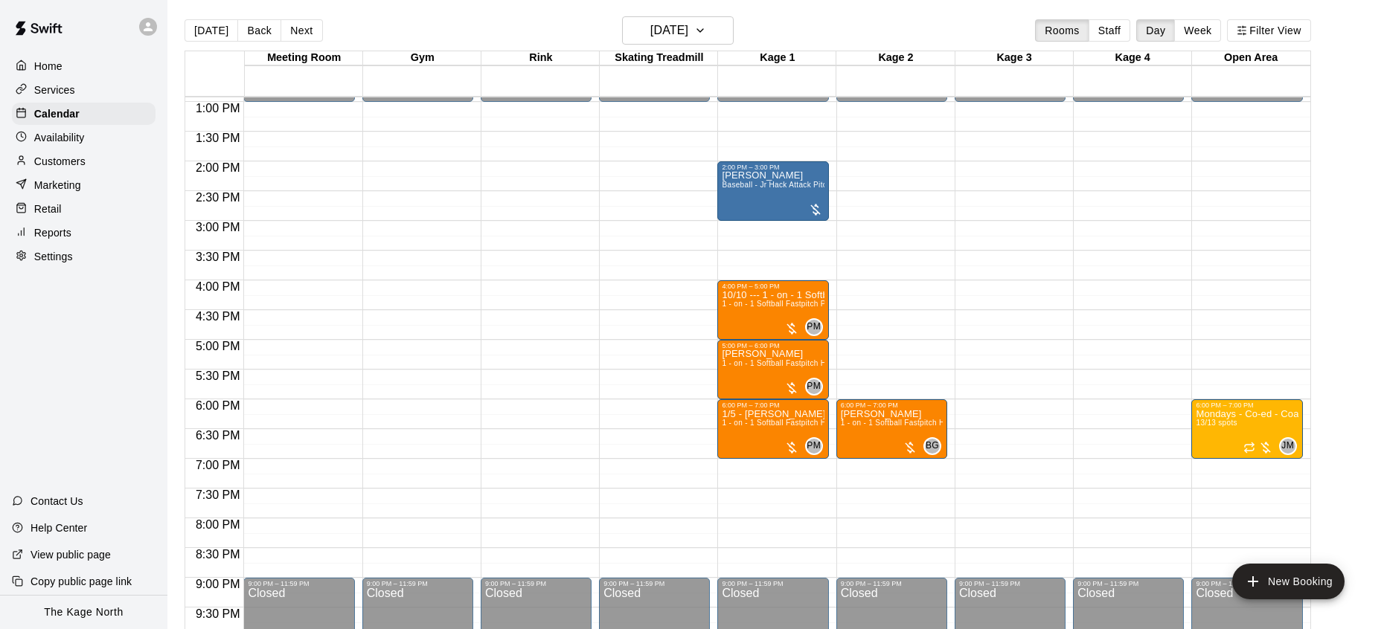
click at [151, 30] on icon at bounding box center [148, 26] width 9 height 9
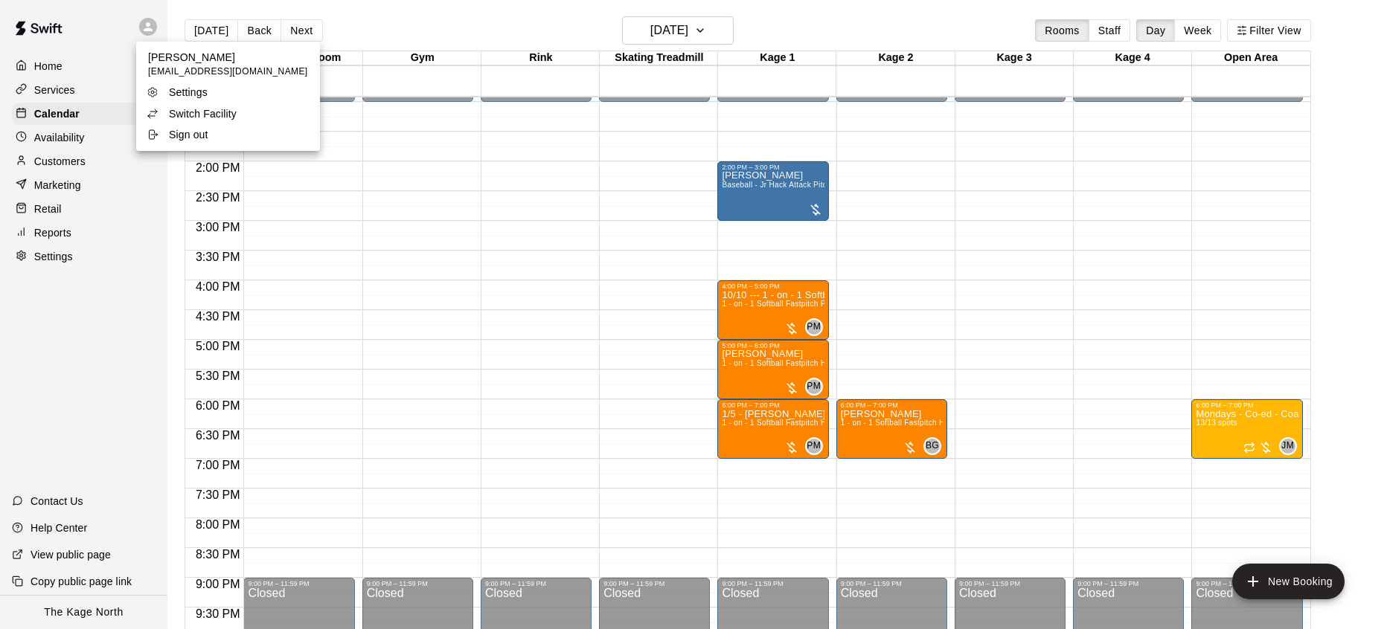
click at [239, 112] on div "Switch Facility" at bounding box center [195, 113] width 97 height 15
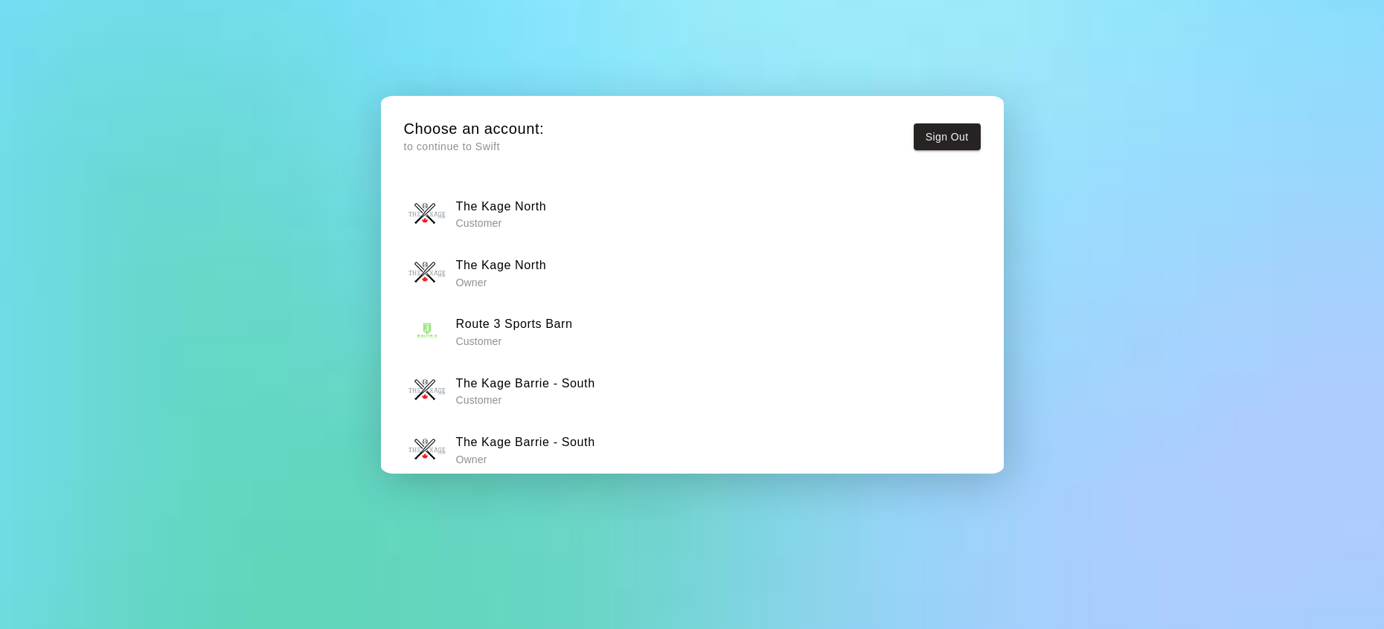
click at [535, 273] on h6 "The Kage North" at bounding box center [500, 265] width 91 height 19
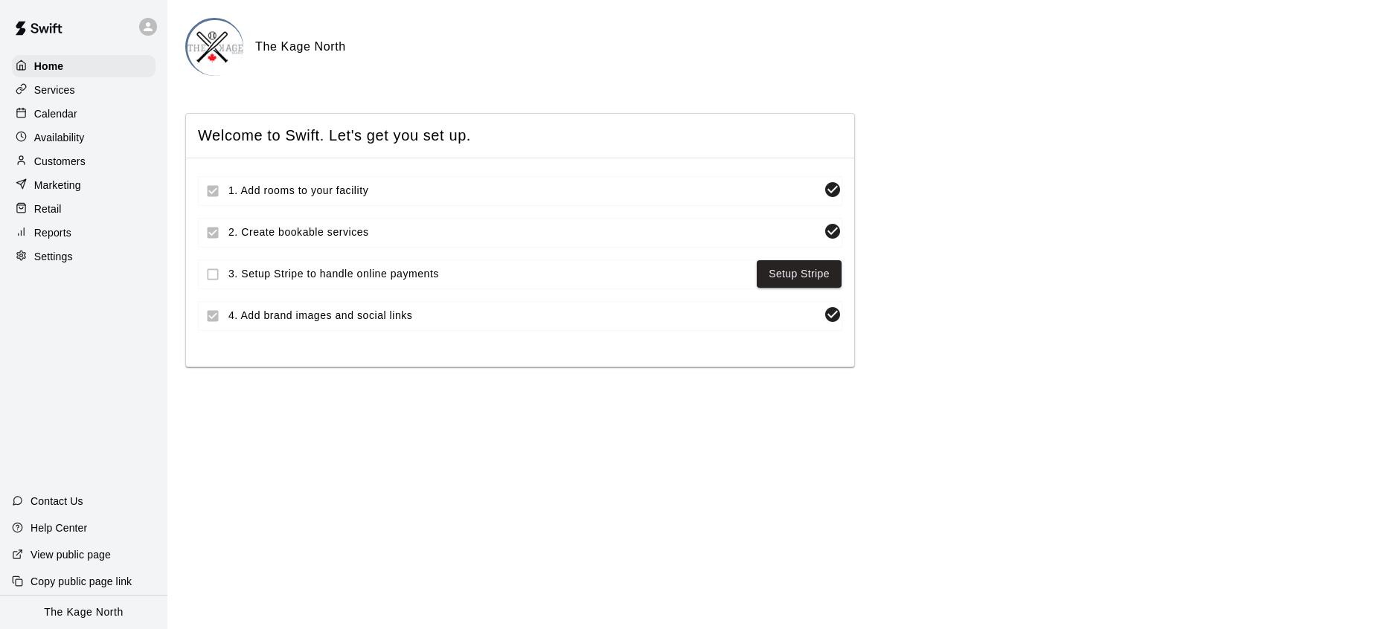
click at [91, 111] on div "Calendar" at bounding box center [84, 114] width 144 height 22
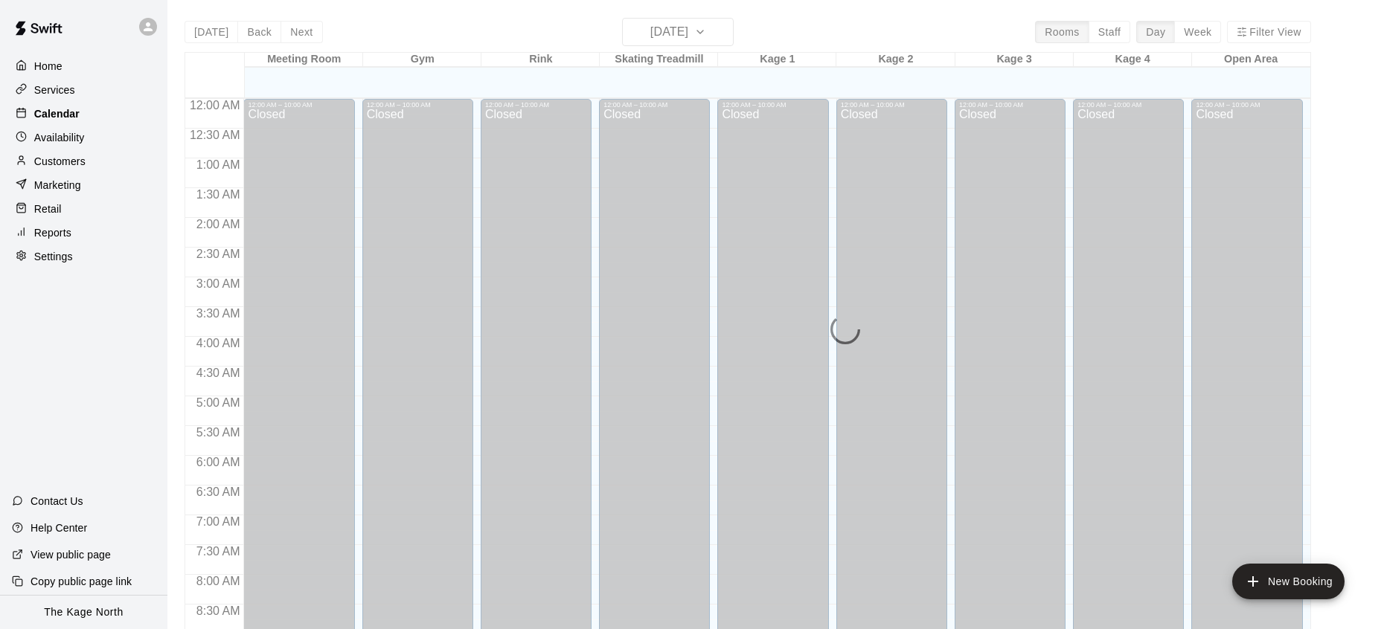
scroll to position [836, 0]
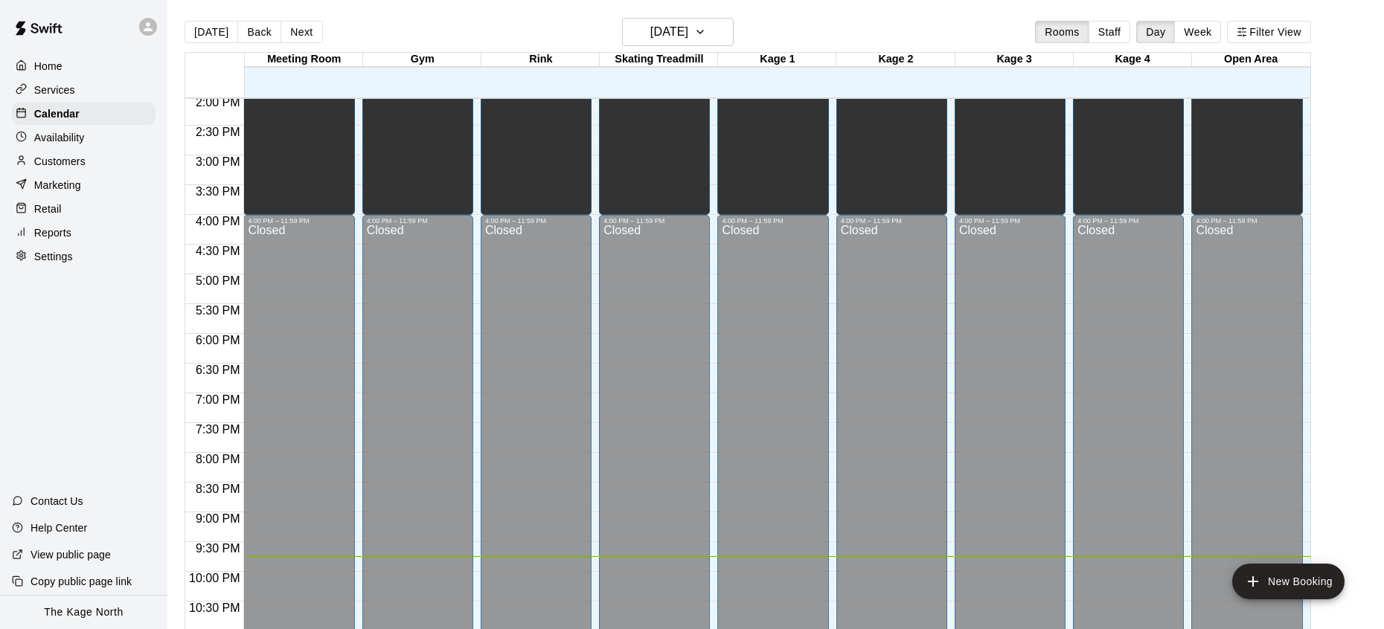
click at [155, 24] on div at bounding box center [148, 27] width 18 height 18
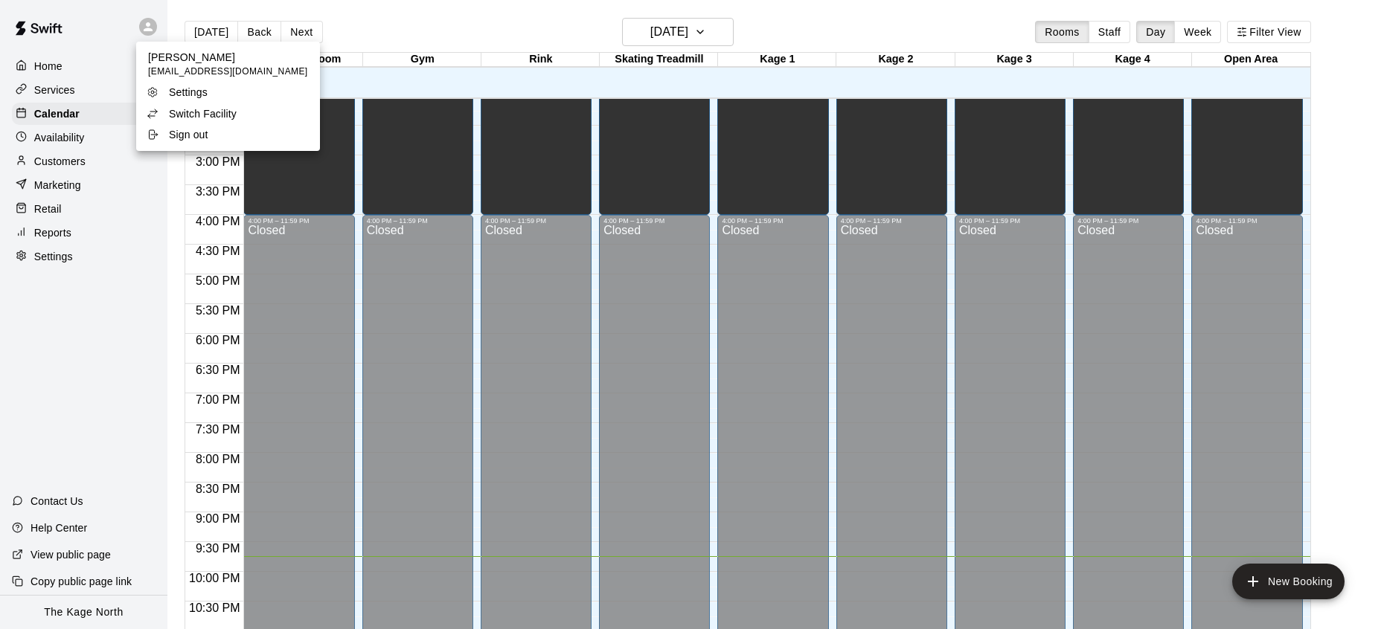
click at [227, 110] on p "Switch Facility" at bounding box center [203, 113] width 68 height 15
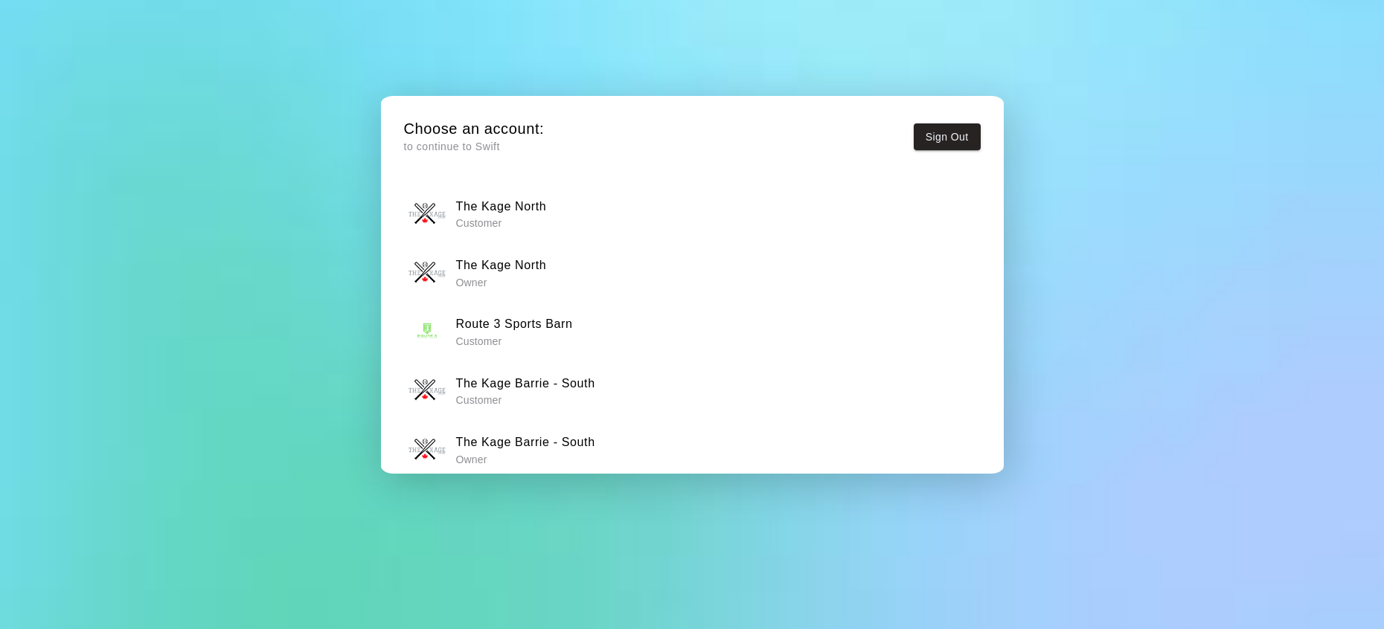
scroll to position [18, 0]
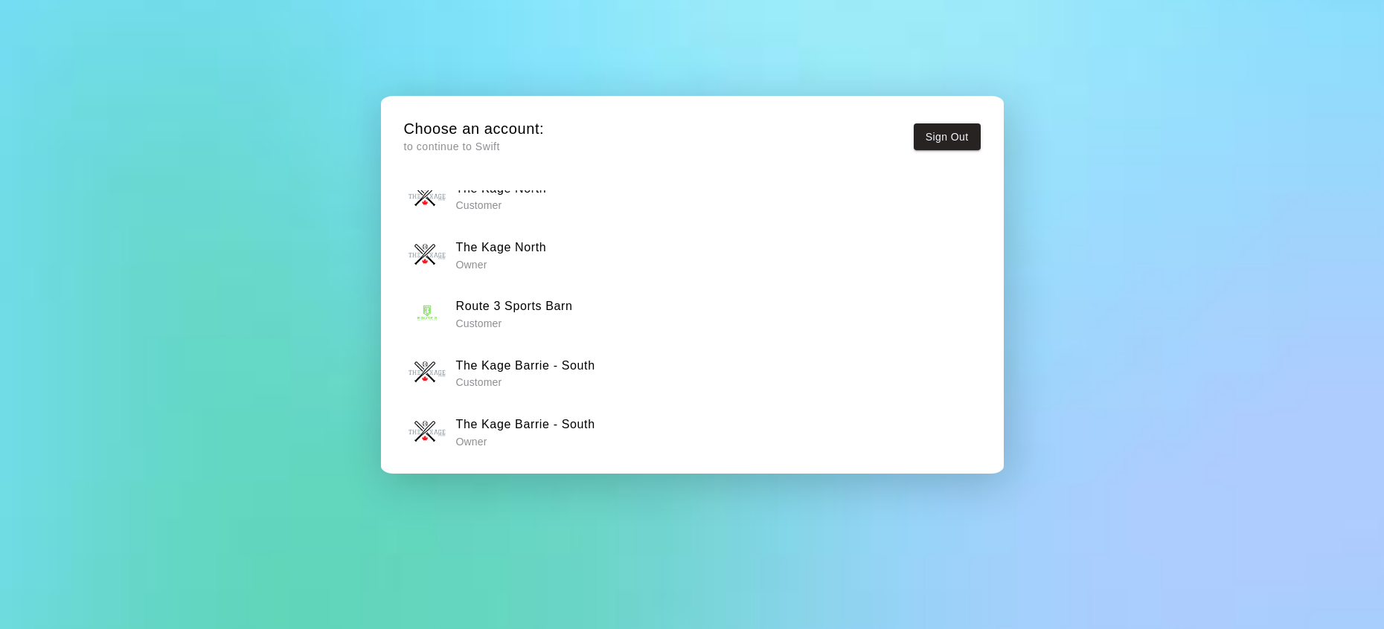
click at [551, 422] on h6 "The Kage Barrie - South" at bounding box center [524, 424] width 139 height 19
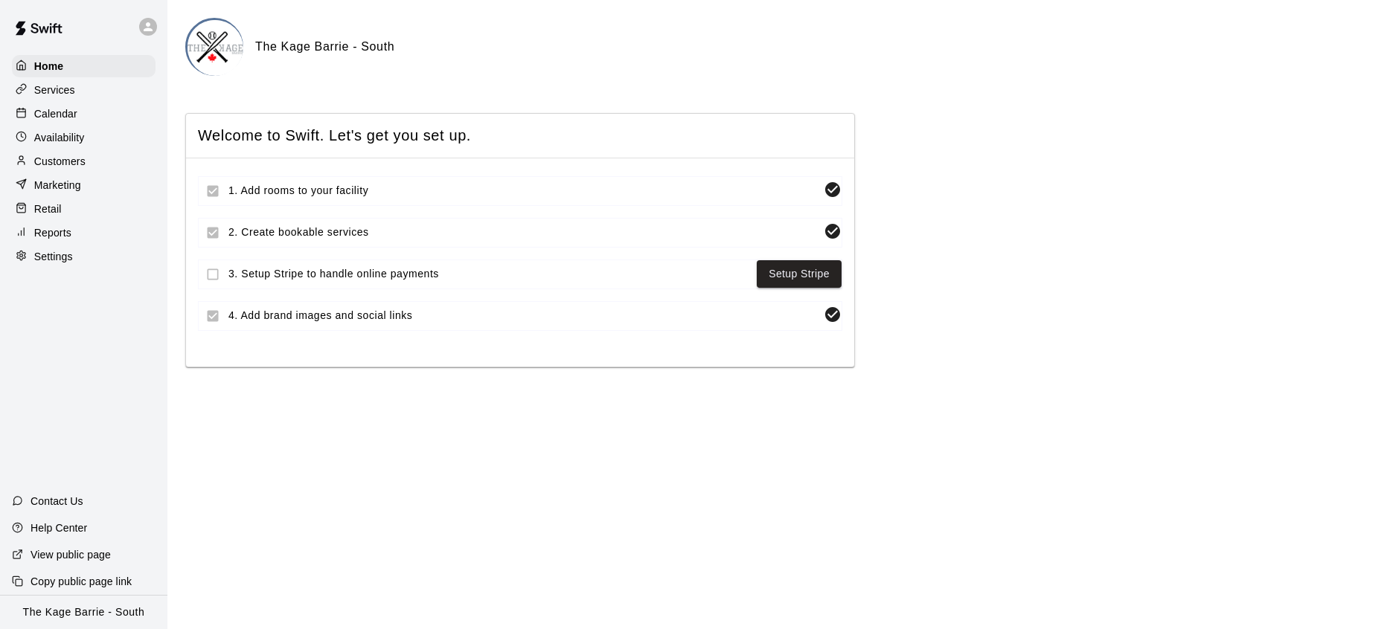
click at [75, 113] on p "Calendar" at bounding box center [55, 113] width 43 height 15
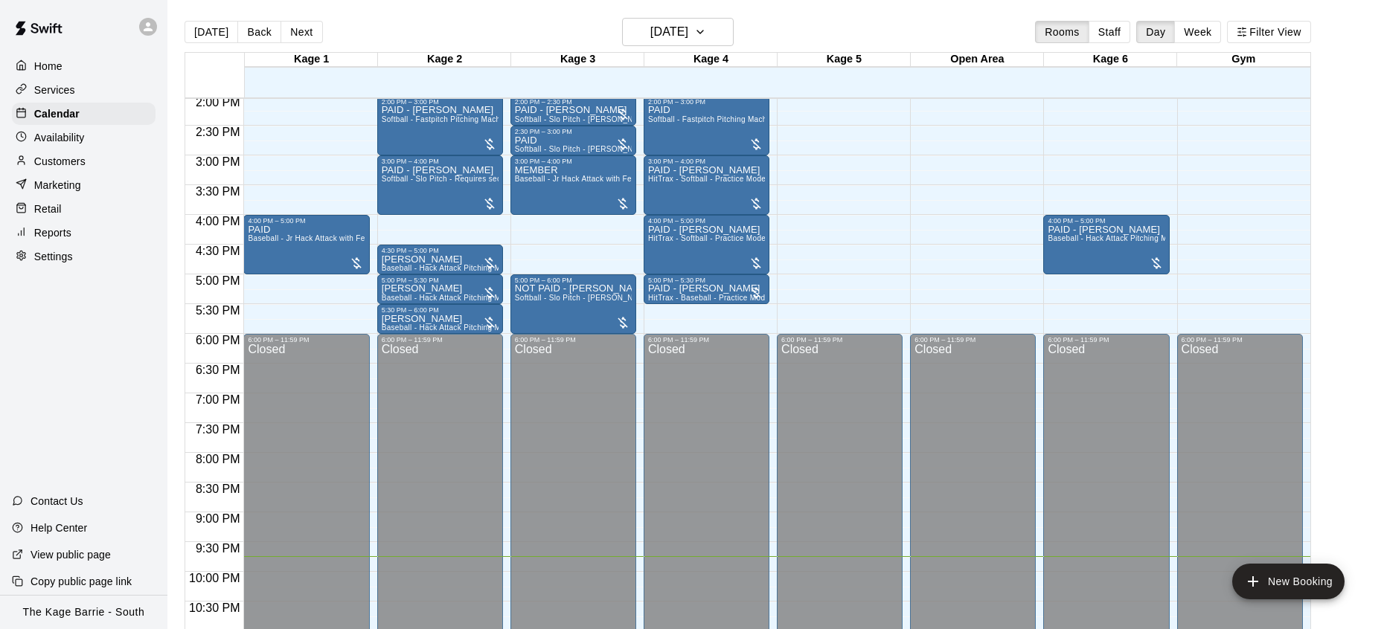
scroll to position [529, 0]
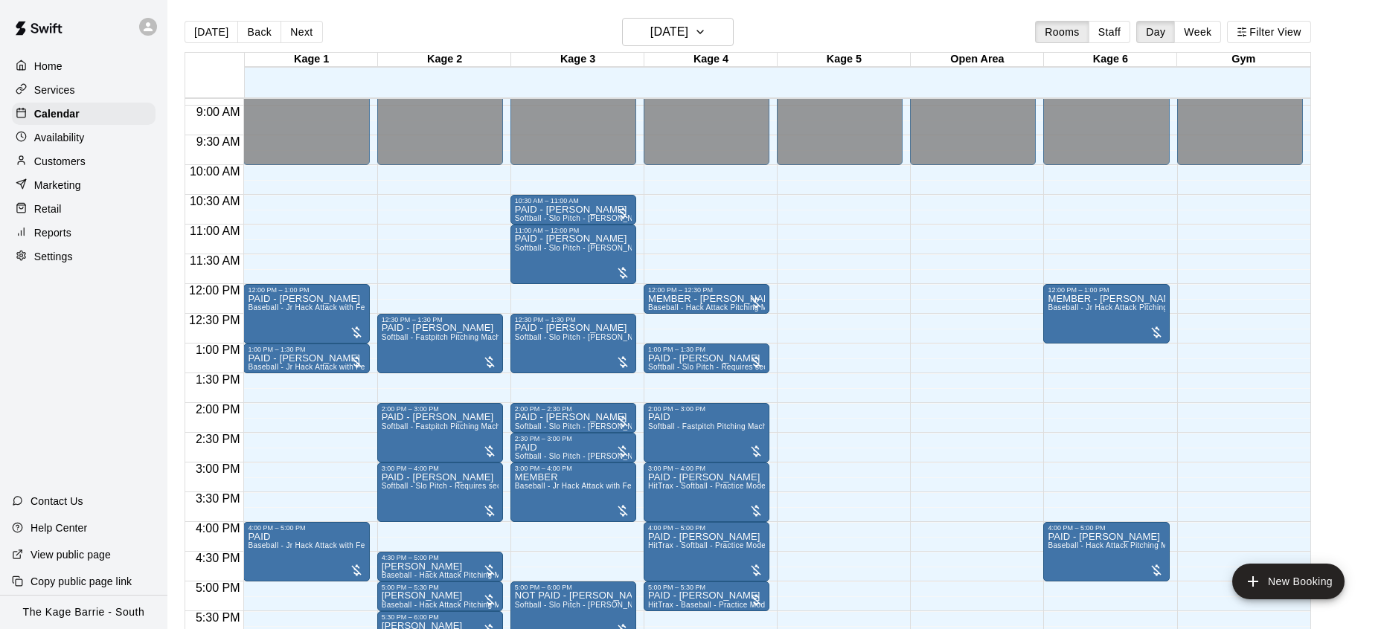
click at [303, 38] on button "Next" at bounding box center [301, 32] width 42 height 22
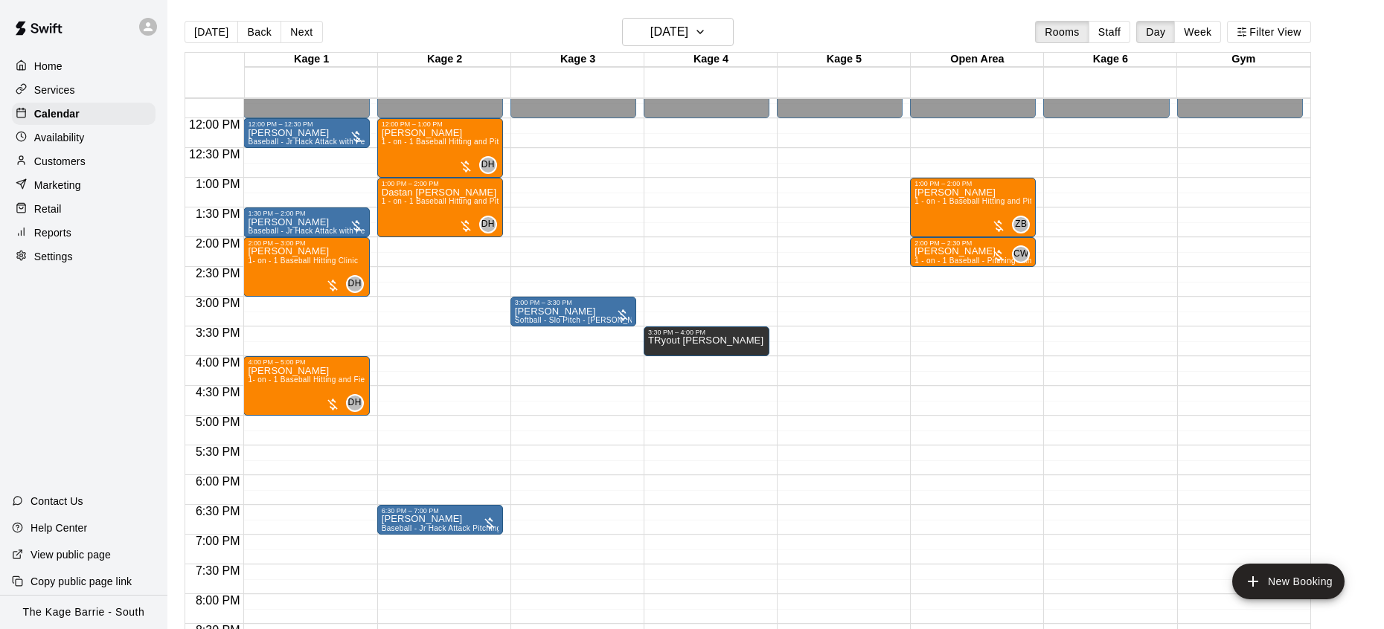
scroll to position [695, 0]
click at [305, 33] on button "Next" at bounding box center [301, 32] width 42 height 22
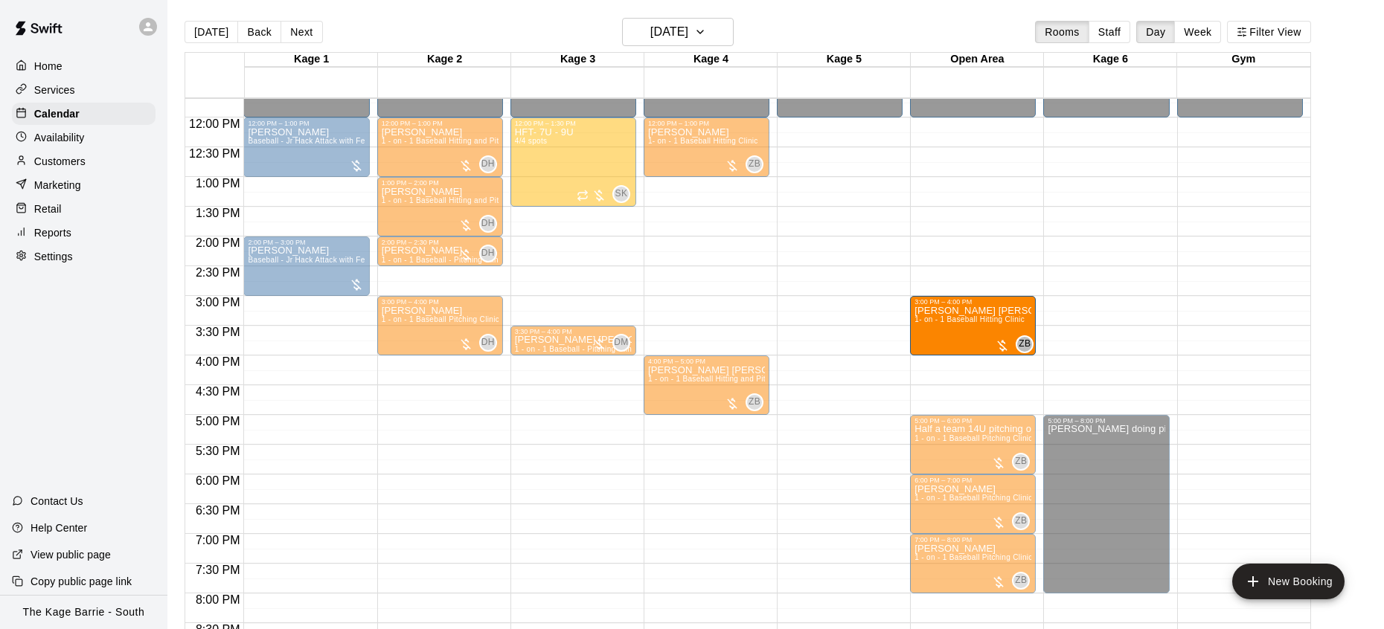
drag, startPoint x: 687, startPoint y: 321, endPoint x: 959, endPoint y: 327, distance: 272.3
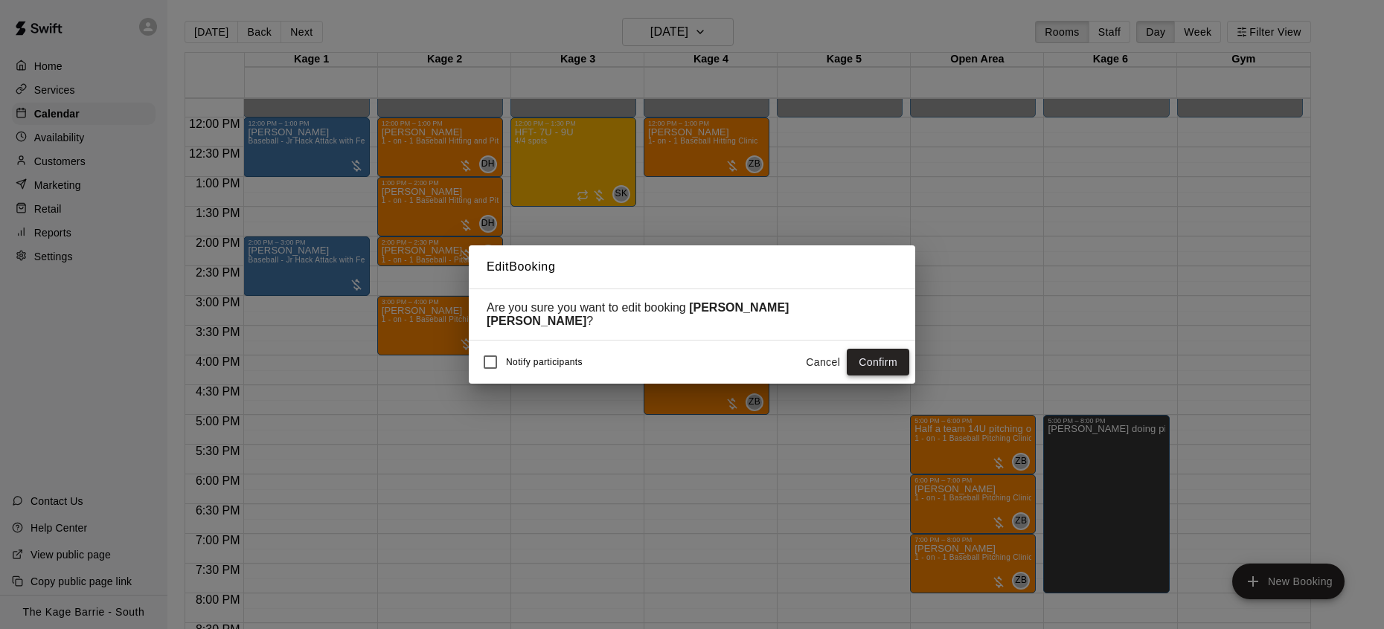
click at [890, 357] on button "Confirm" at bounding box center [877, 363] width 62 height 28
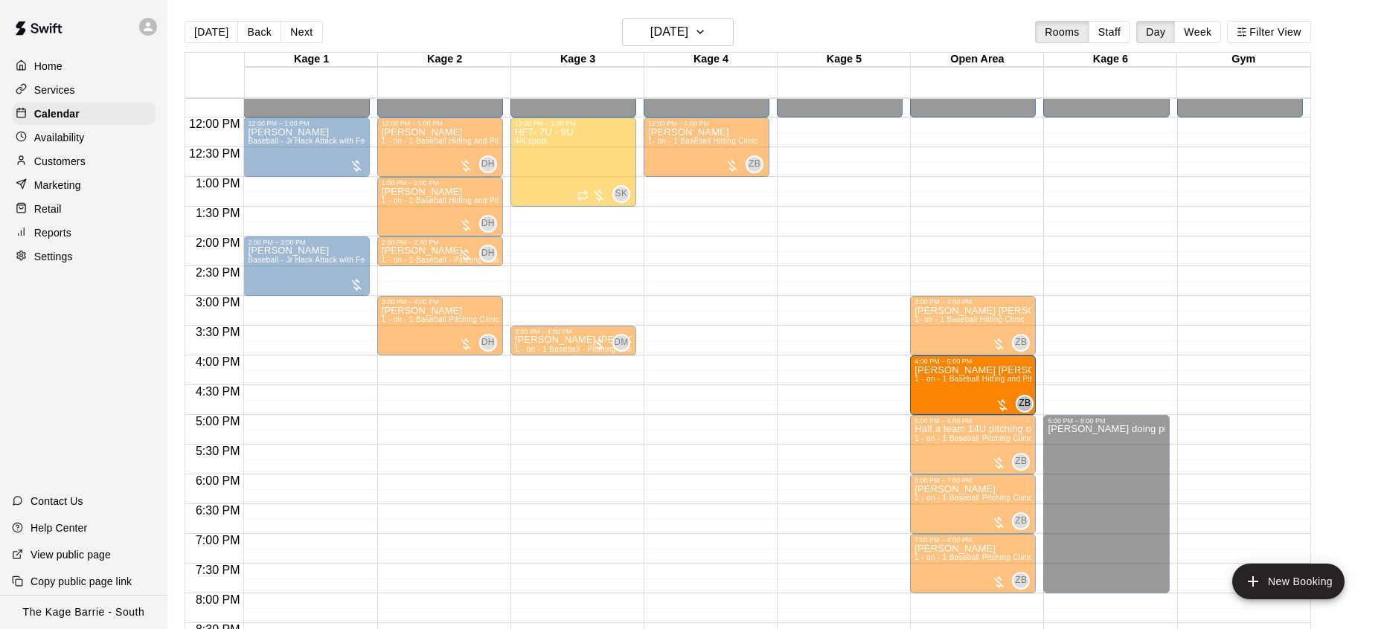
drag, startPoint x: 687, startPoint y: 383, endPoint x: 942, endPoint y: 387, distance: 255.2
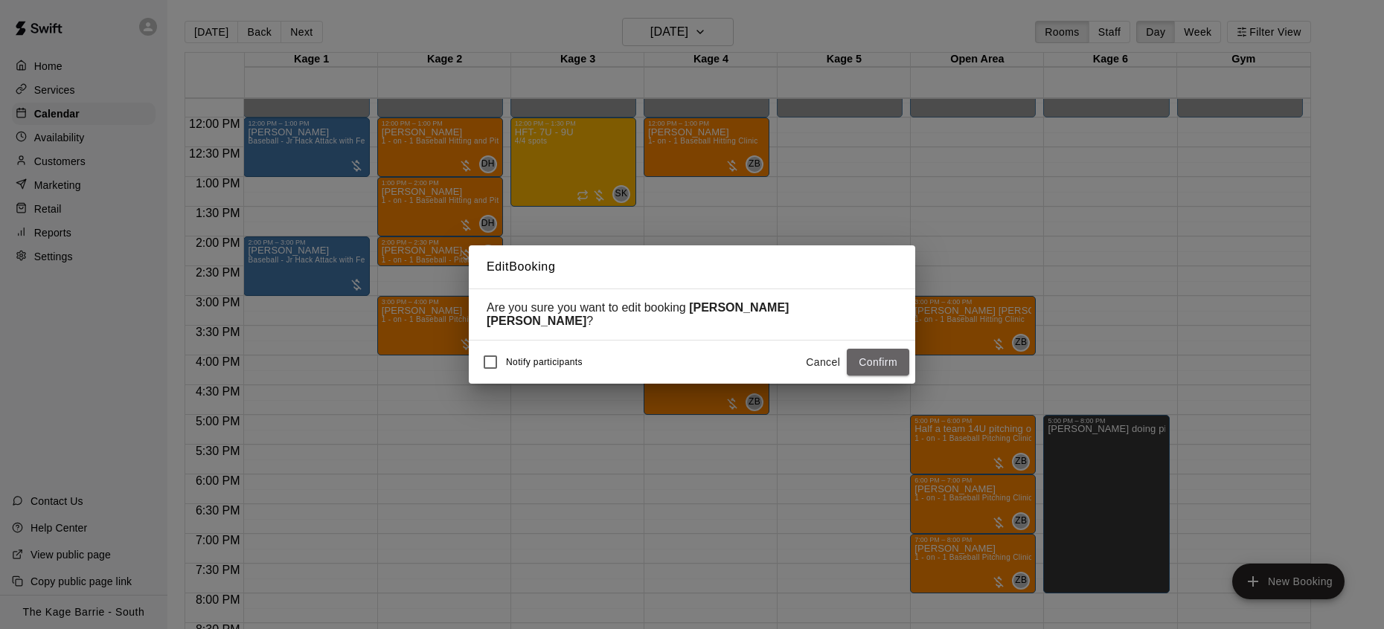
click at [884, 361] on button "Confirm" at bounding box center [877, 363] width 62 height 28
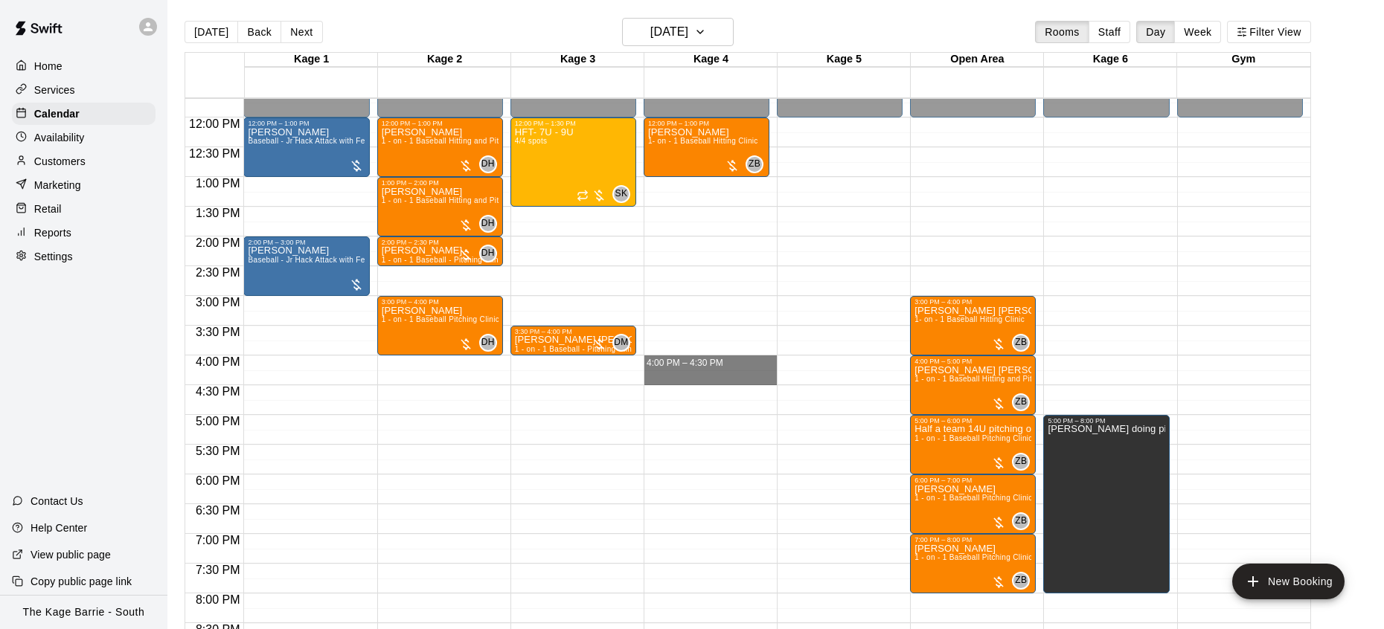
drag, startPoint x: 722, startPoint y: 359, endPoint x: 721, endPoint y: 376, distance: 17.9
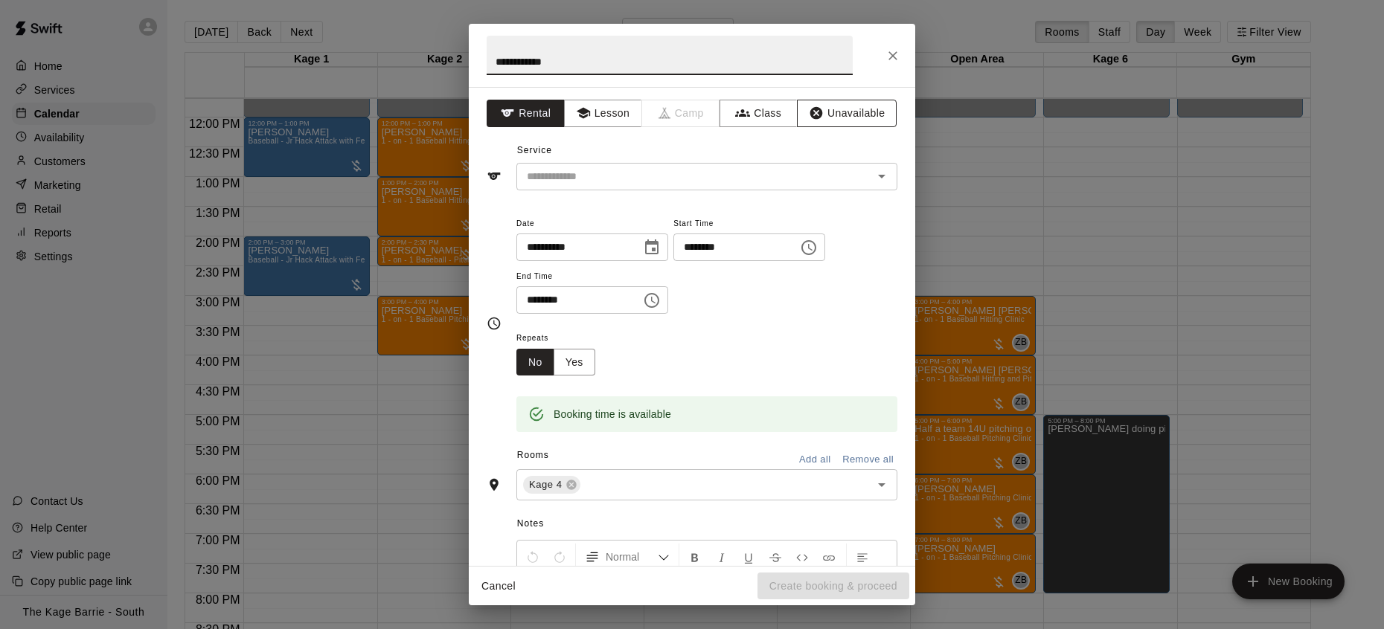
type input "**********"
click at [874, 113] on button "Unavailable" at bounding box center [847, 114] width 100 height 28
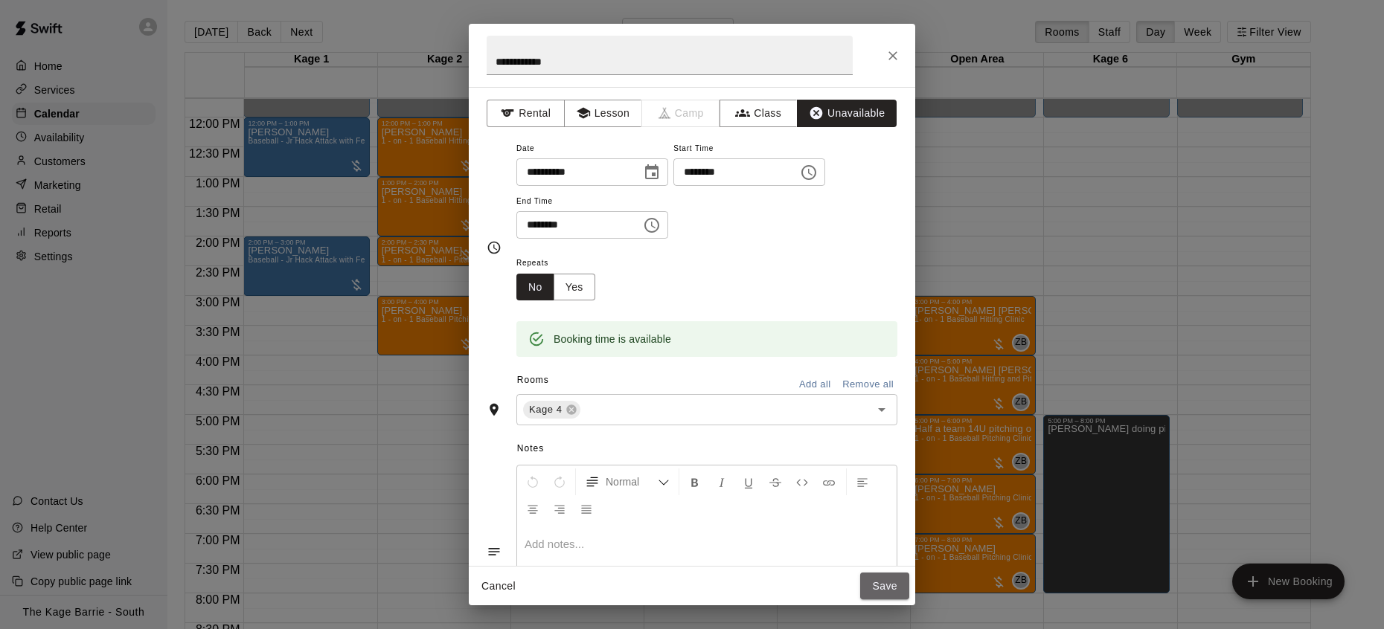
click at [897, 591] on button "Save" at bounding box center [884, 587] width 49 height 28
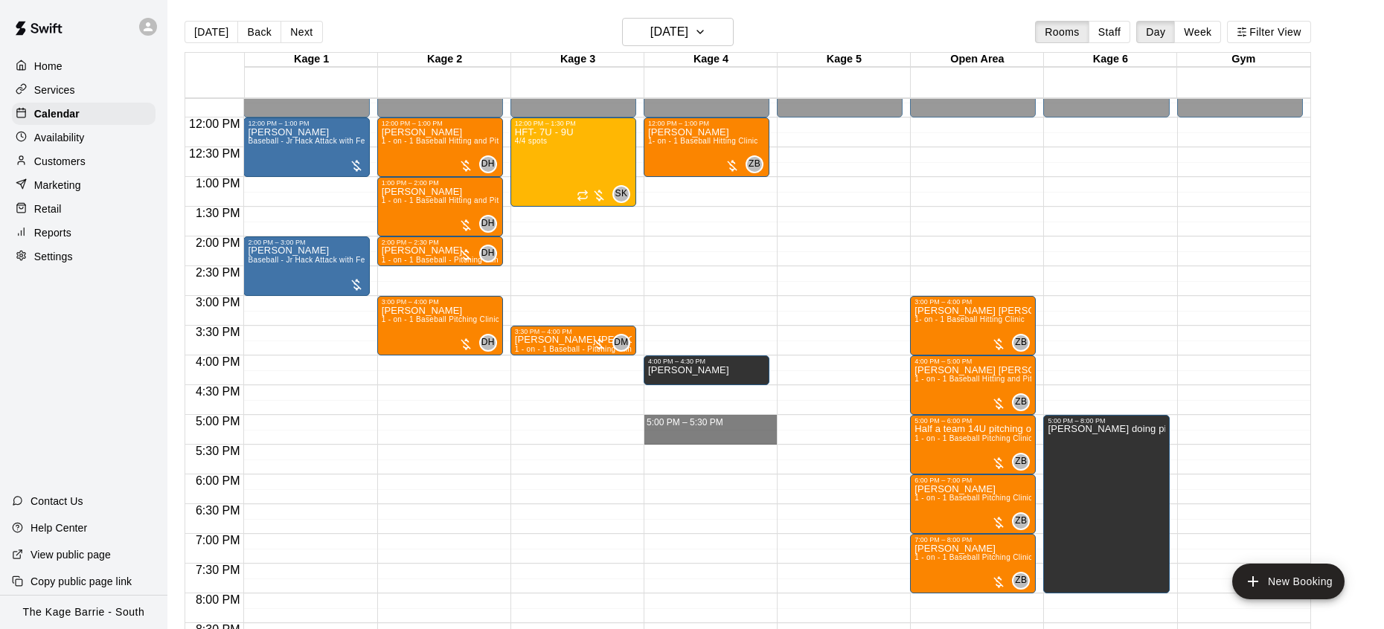
drag, startPoint x: 695, startPoint y: 417, endPoint x: 695, endPoint y: 438, distance: 21.6
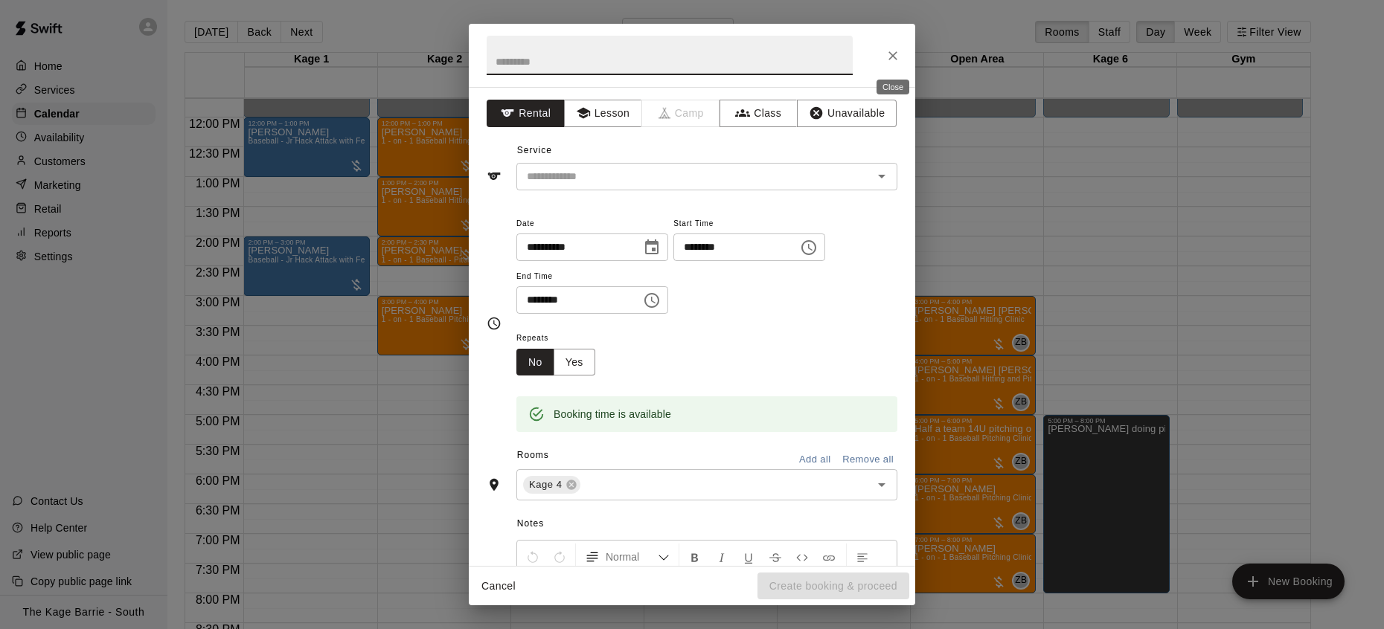
click at [890, 53] on icon "Close" at bounding box center [892, 55] width 15 height 15
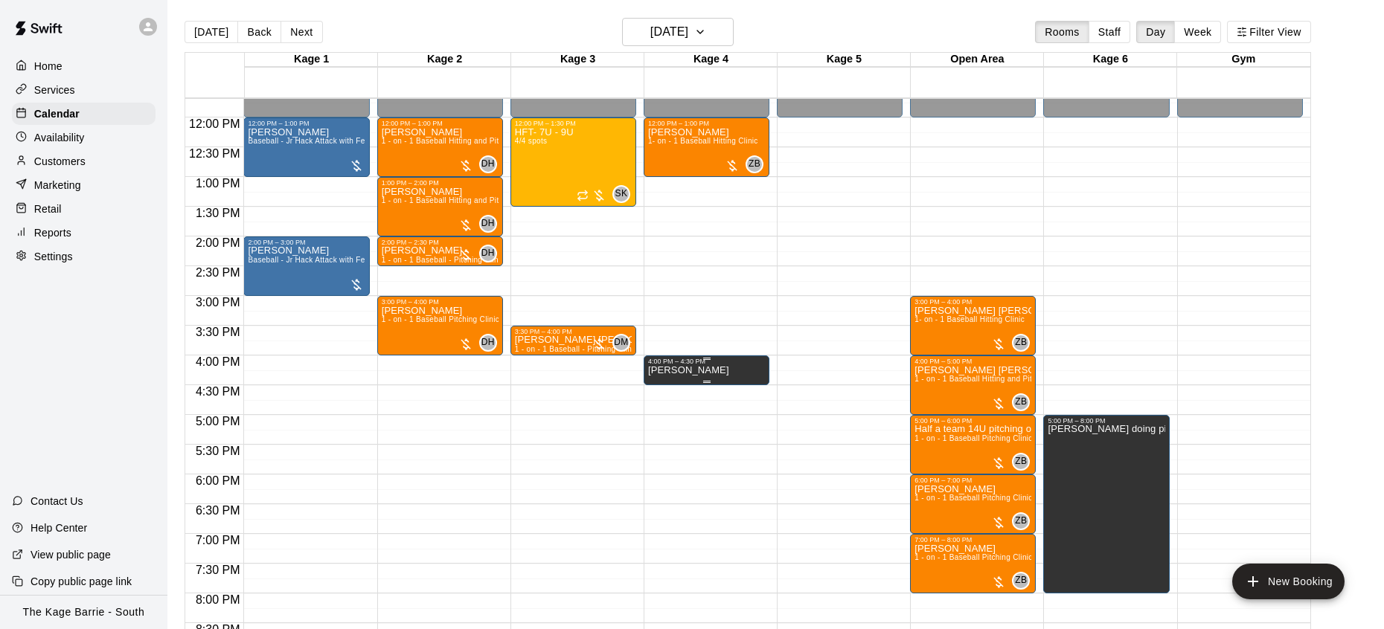
click at [663, 413] on icon "delete" at bounding box center [663, 416] width 10 height 13
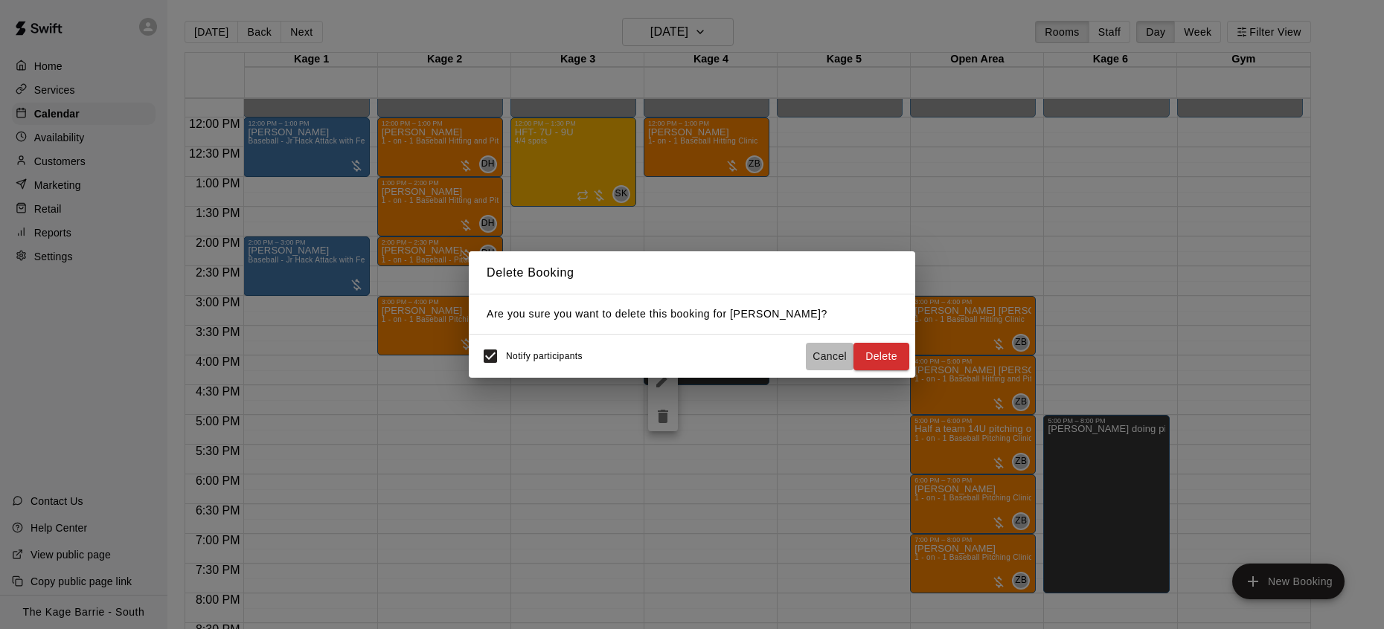
click at [828, 358] on button "Cancel" at bounding box center [830, 357] width 48 height 28
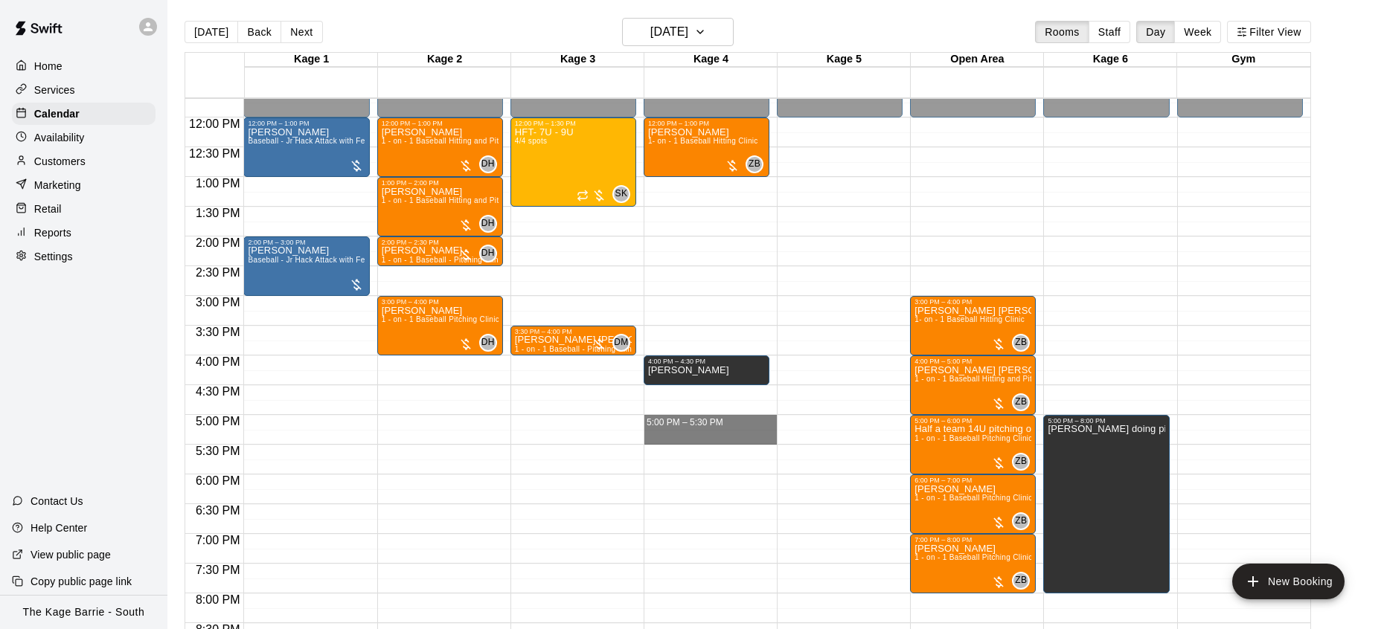
drag, startPoint x: 686, startPoint y: 418, endPoint x: 686, endPoint y: 434, distance: 16.4
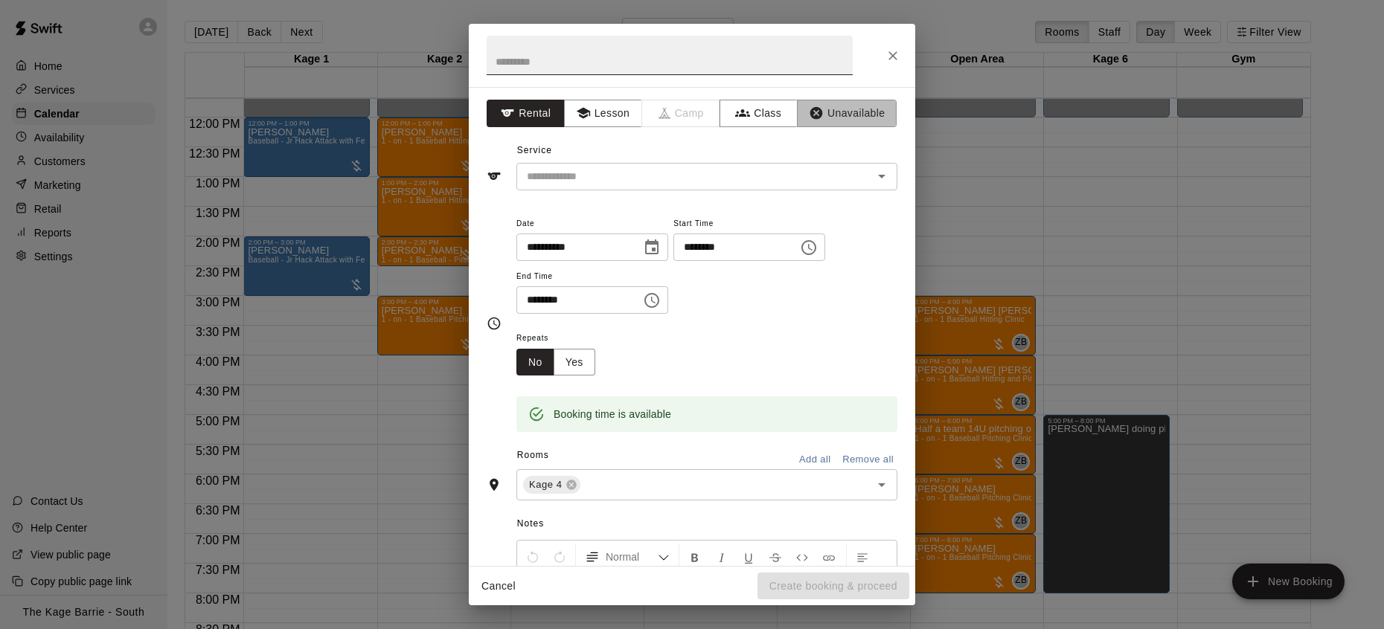
drag, startPoint x: 841, startPoint y: 110, endPoint x: 721, endPoint y: 67, distance: 128.0
click at [833, 110] on button "Unavailable" at bounding box center [847, 114] width 100 height 28
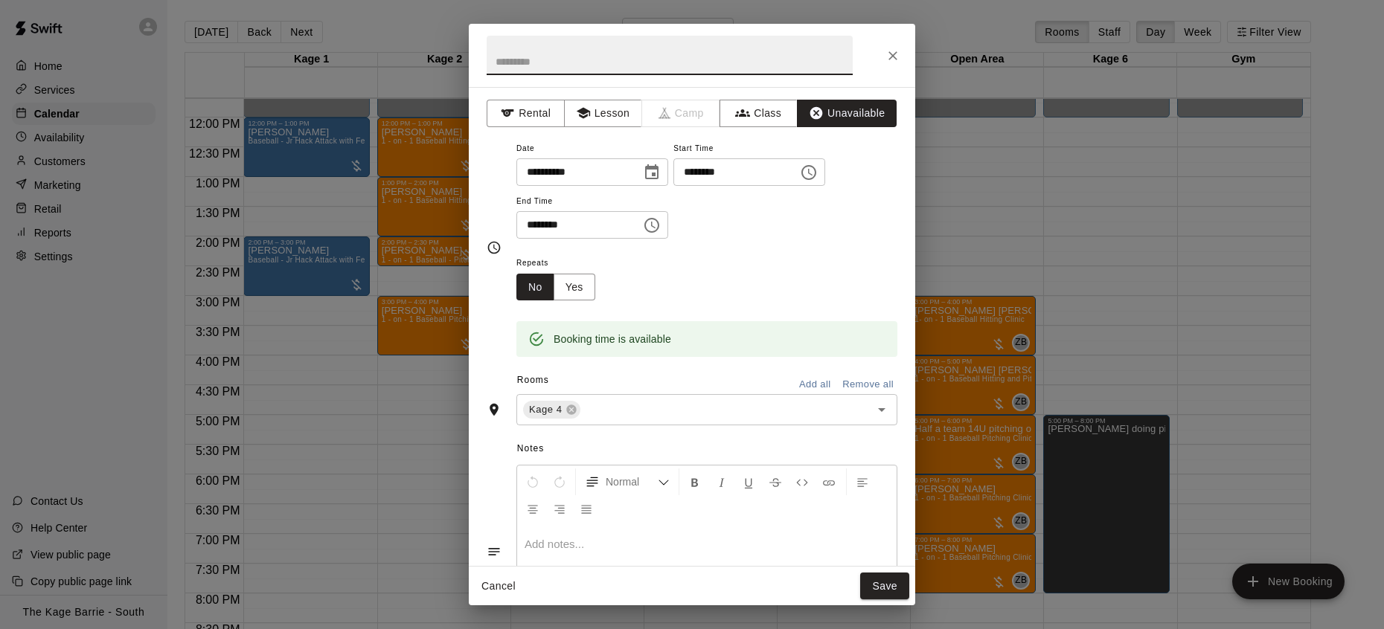
click at [693, 65] on input "text" at bounding box center [669, 55] width 366 height 39
type input "**********"
click at [892, 591] on button "Save" at bounding box center [884, 587] width 49 height 28
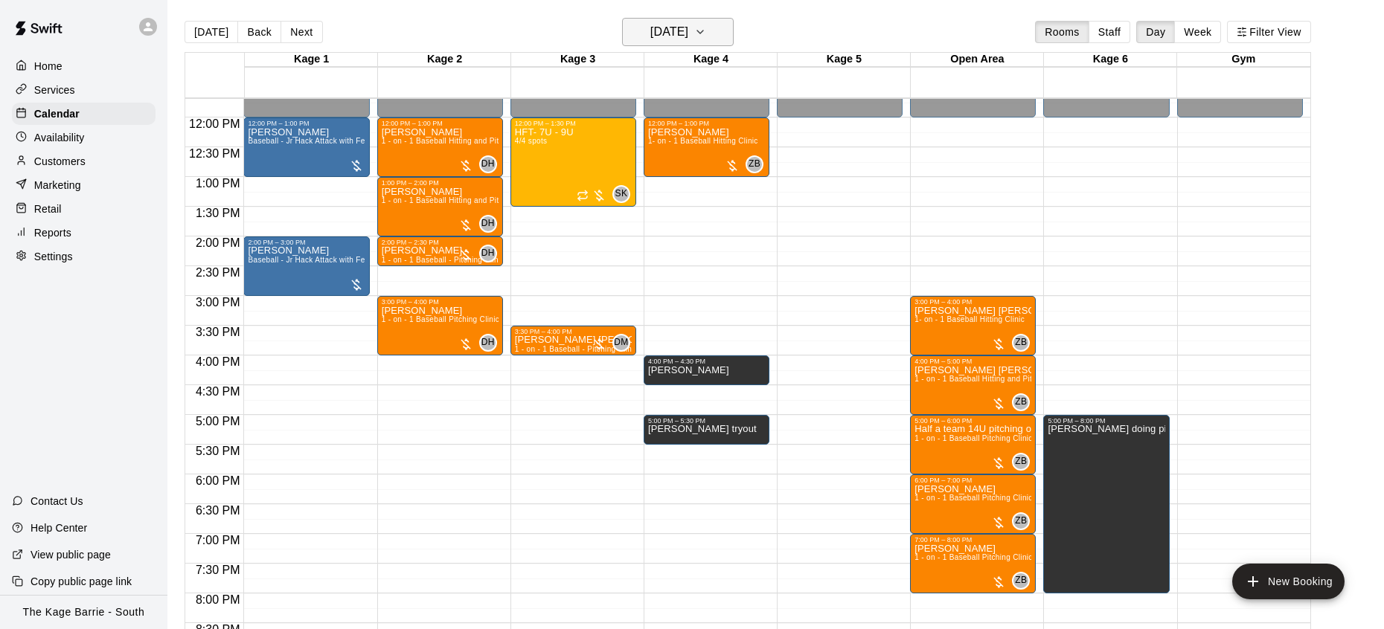
click at [659, 29] on h6 "[DATE]" at bounding box center [669, 32] width 38 height 21
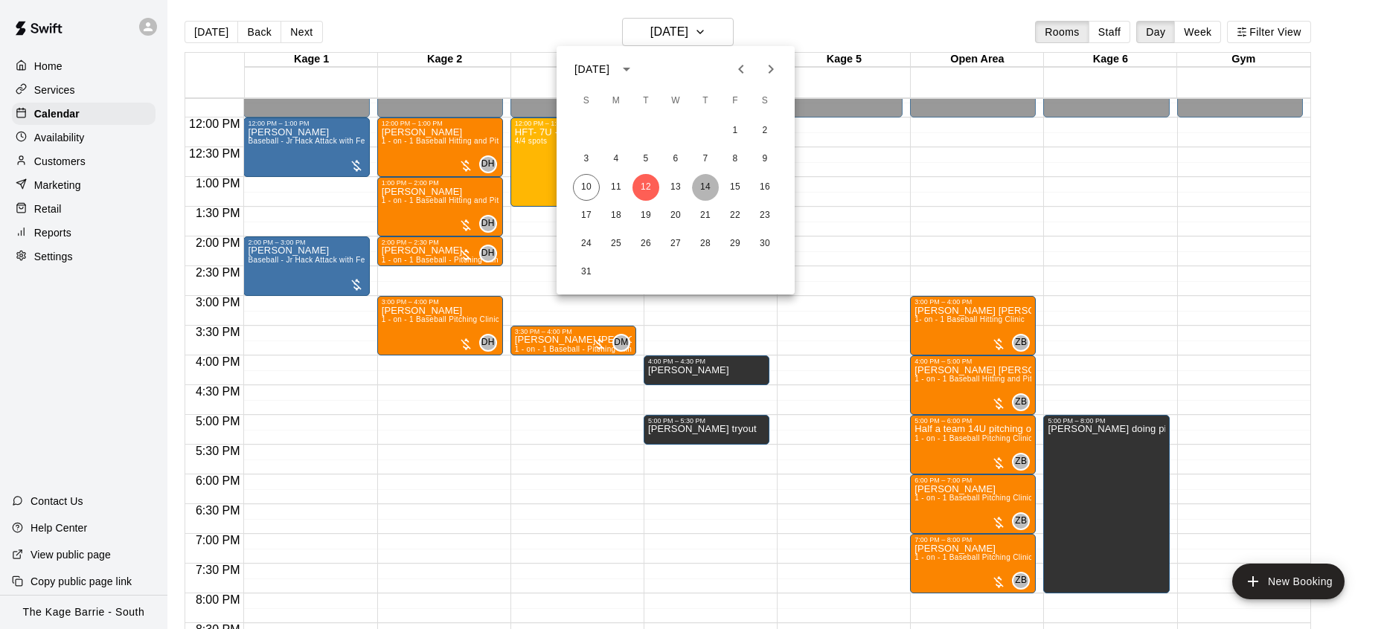
click at [709, 188] on button "14" at bounding box center [705, 187] width 27 height 27
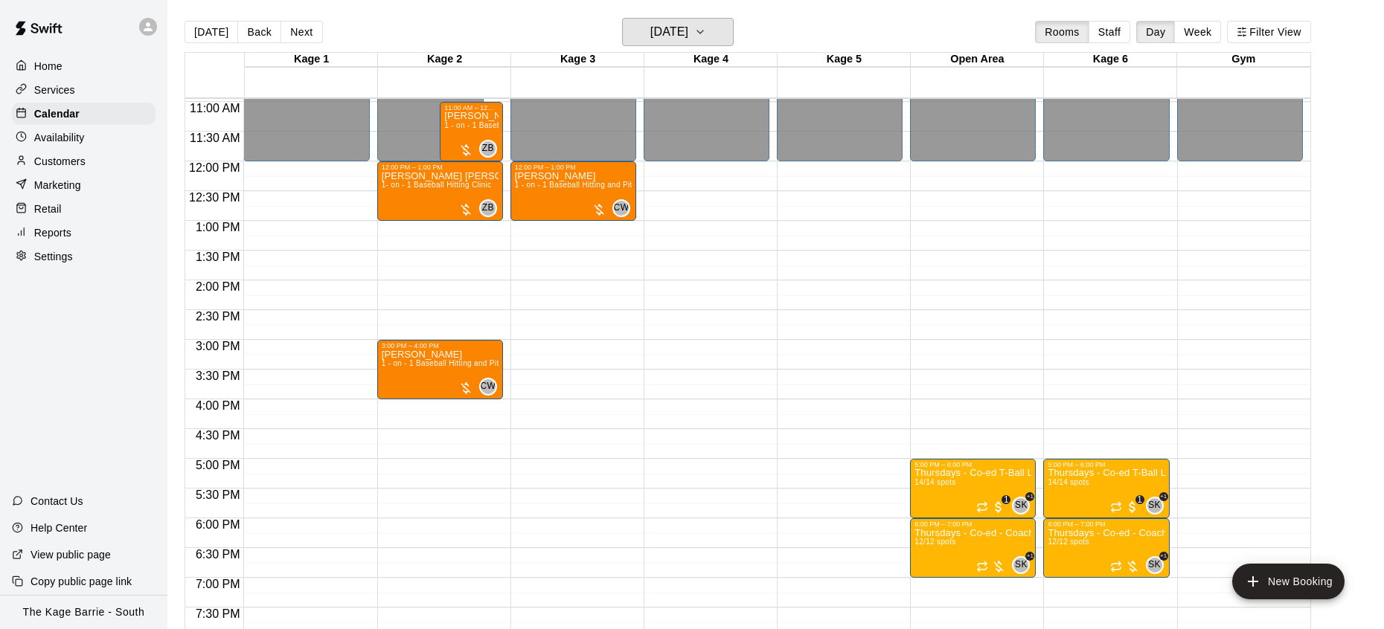
scroll to position [634, 0]
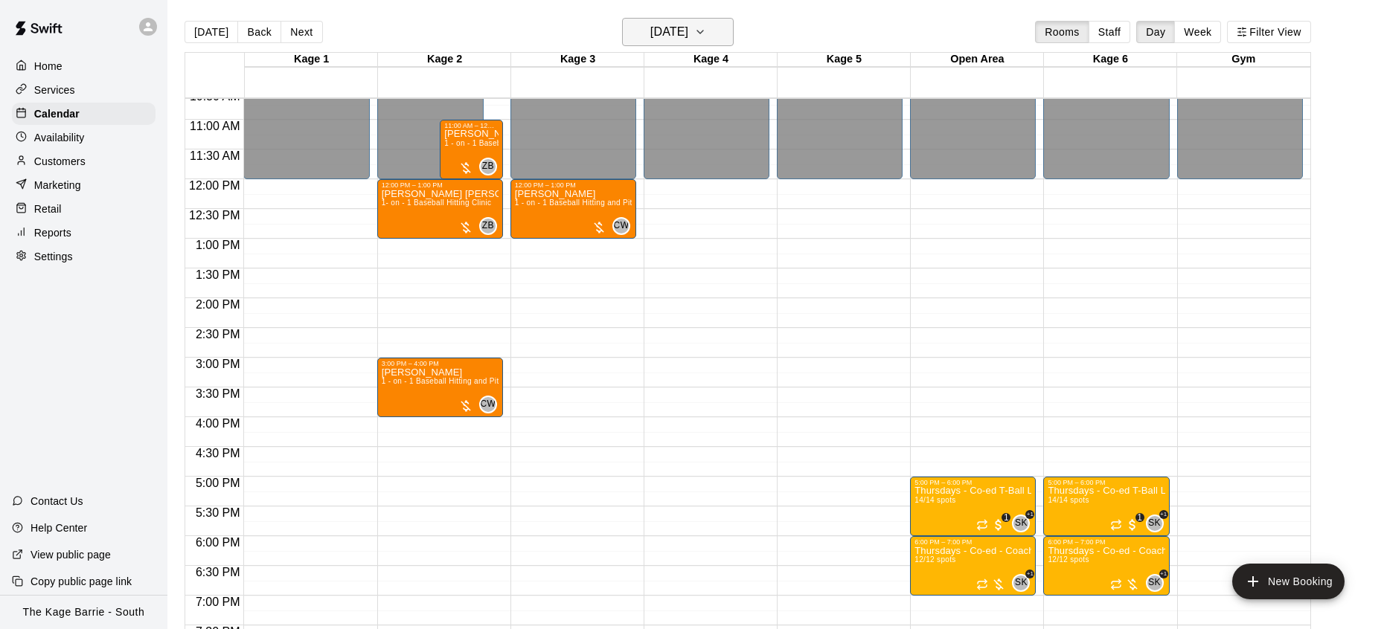
click at [706, 30] on icon "button" at bounding box center [700, 32] width 12 height 18
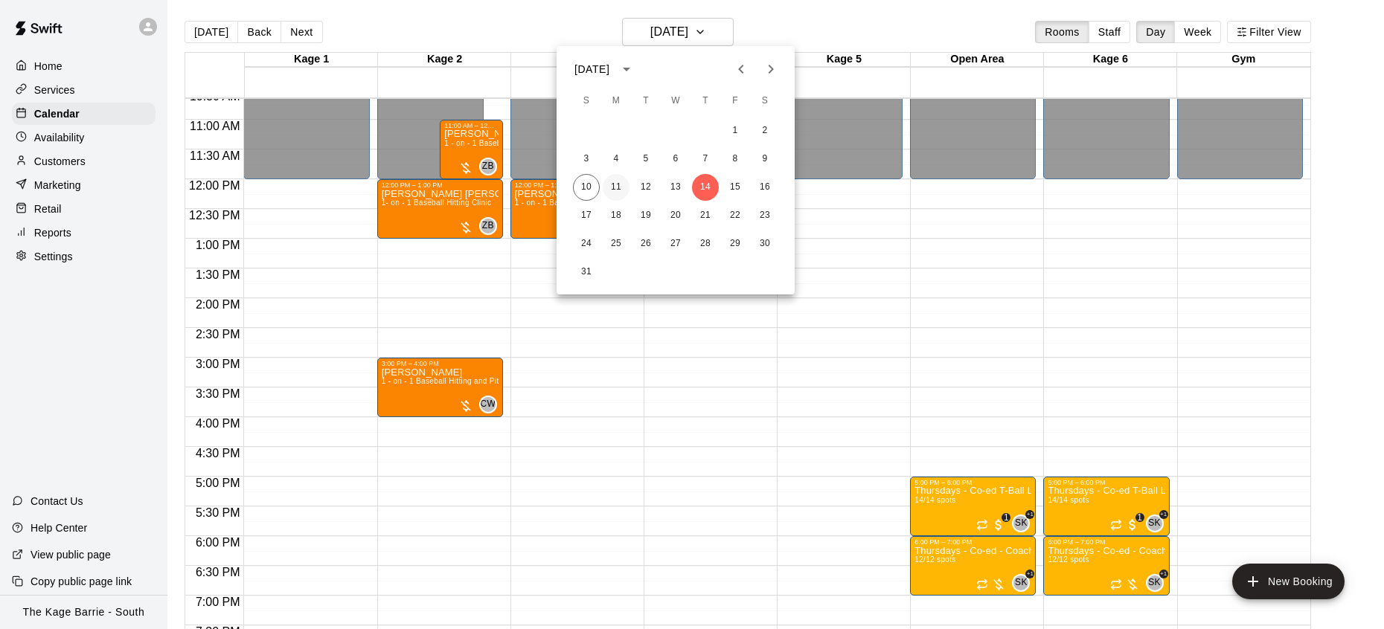
click at [614, 185] on button "11" at bounding box center [616, 187] width 27 height 27
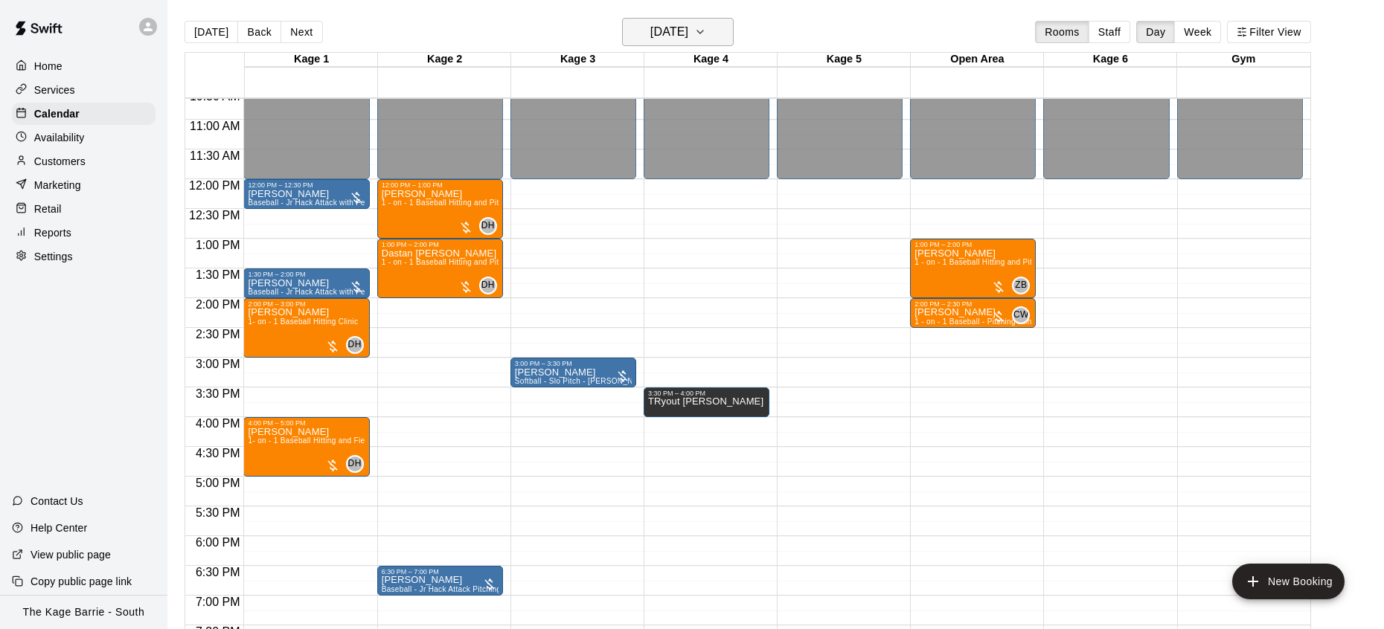
click at [688, 35] on h6 "[DATE]" at bounding box center [669, 32] width 38 height 21
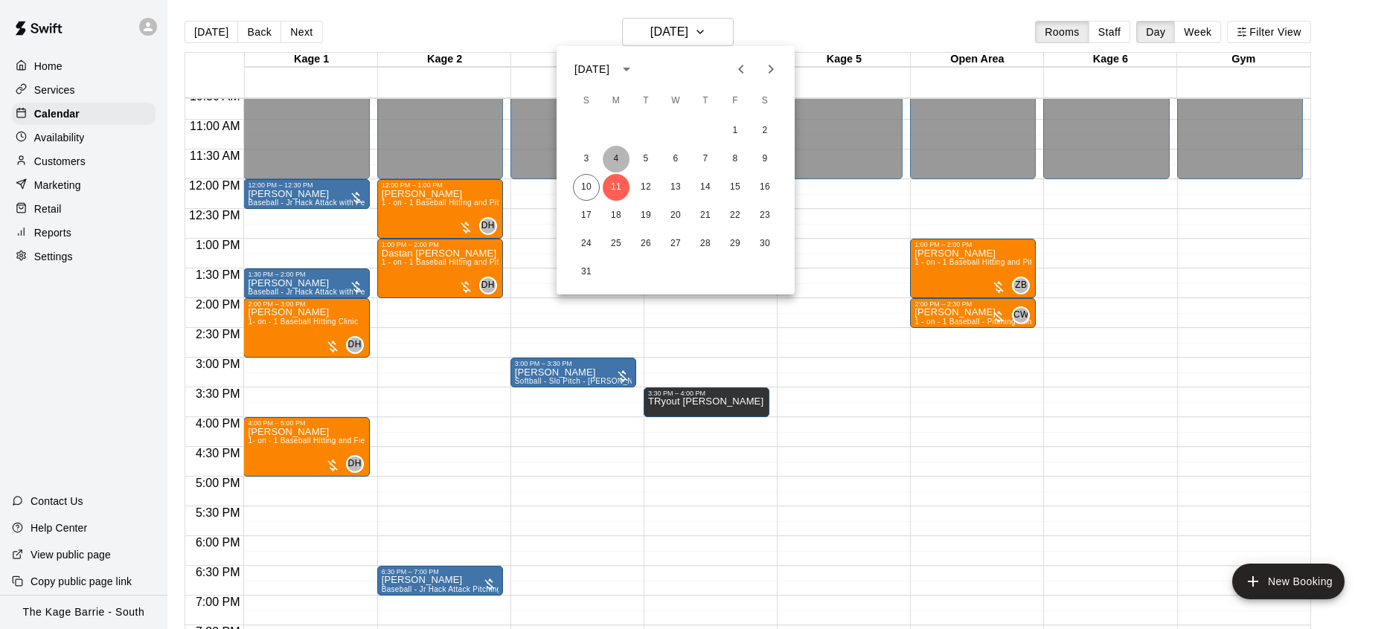
click at [617, 163] on button "4" at bounding box center [616, 159] width 27 height 27
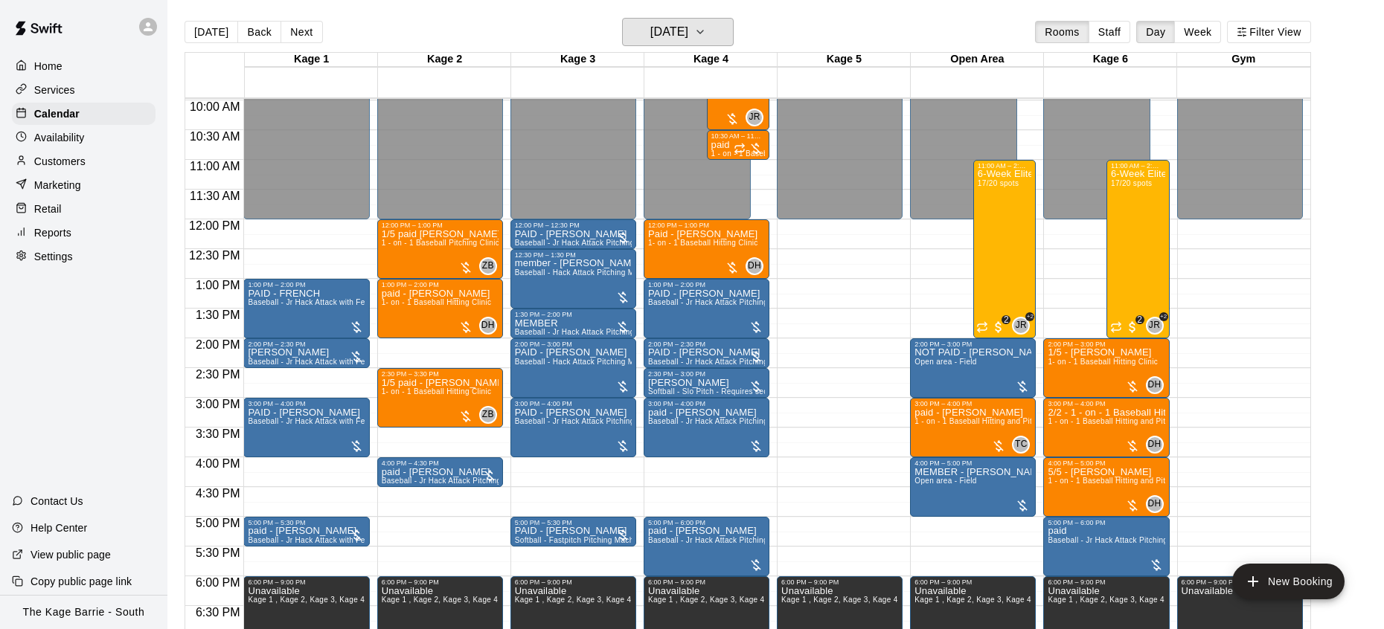
scroll to position [600, 0]
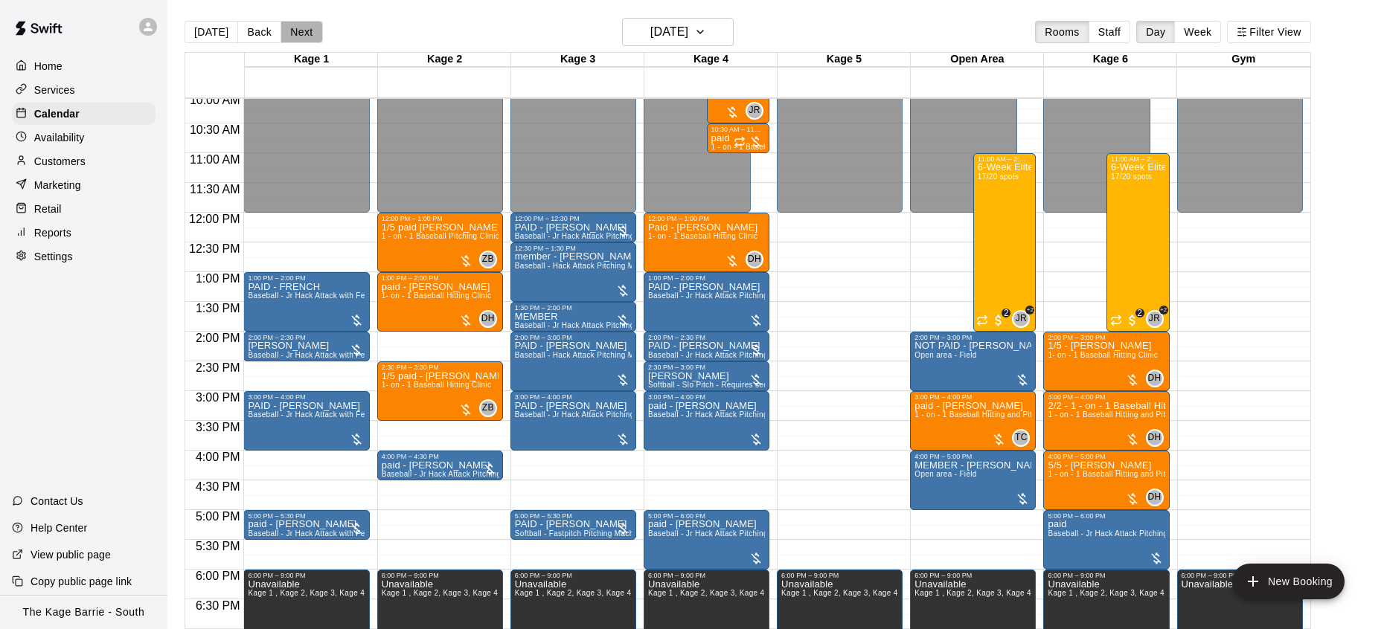
click at [302, 39] on button "Next" at bounding box center [301, 32] width 42 height 22
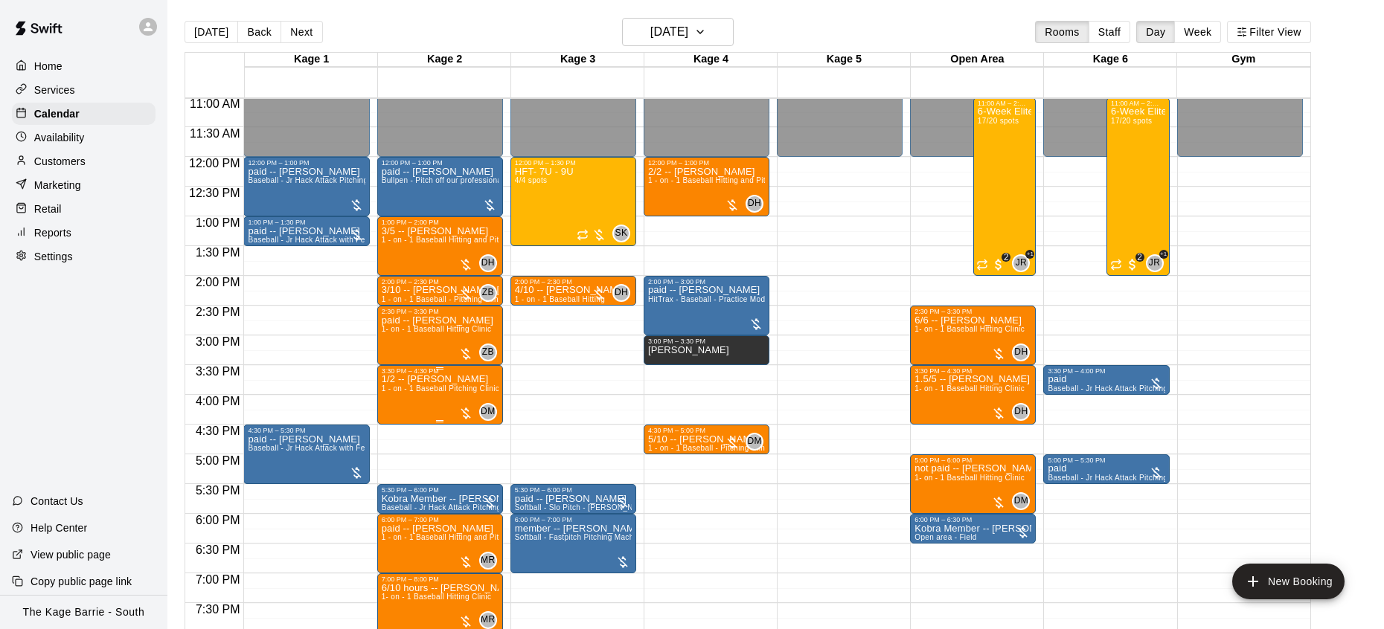
scroll to position [654, 0]
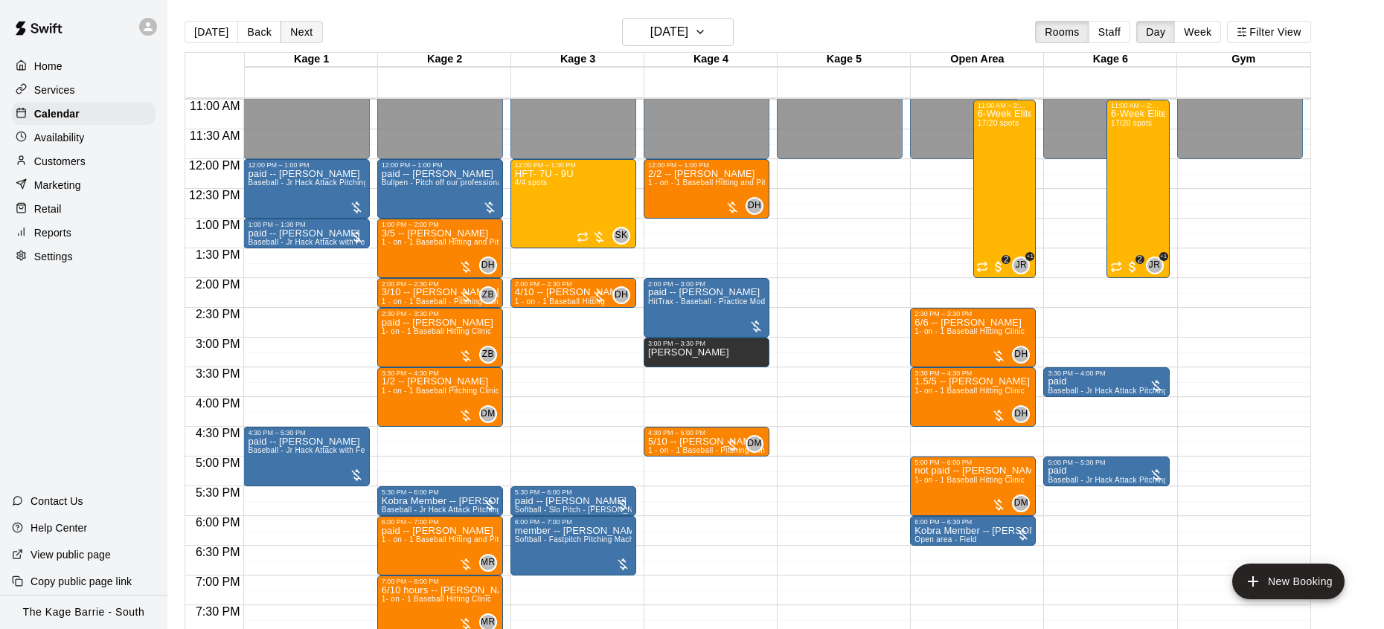
click at [303, 38] on button "Next" at bounding box center [301, 32] width 42 height 22
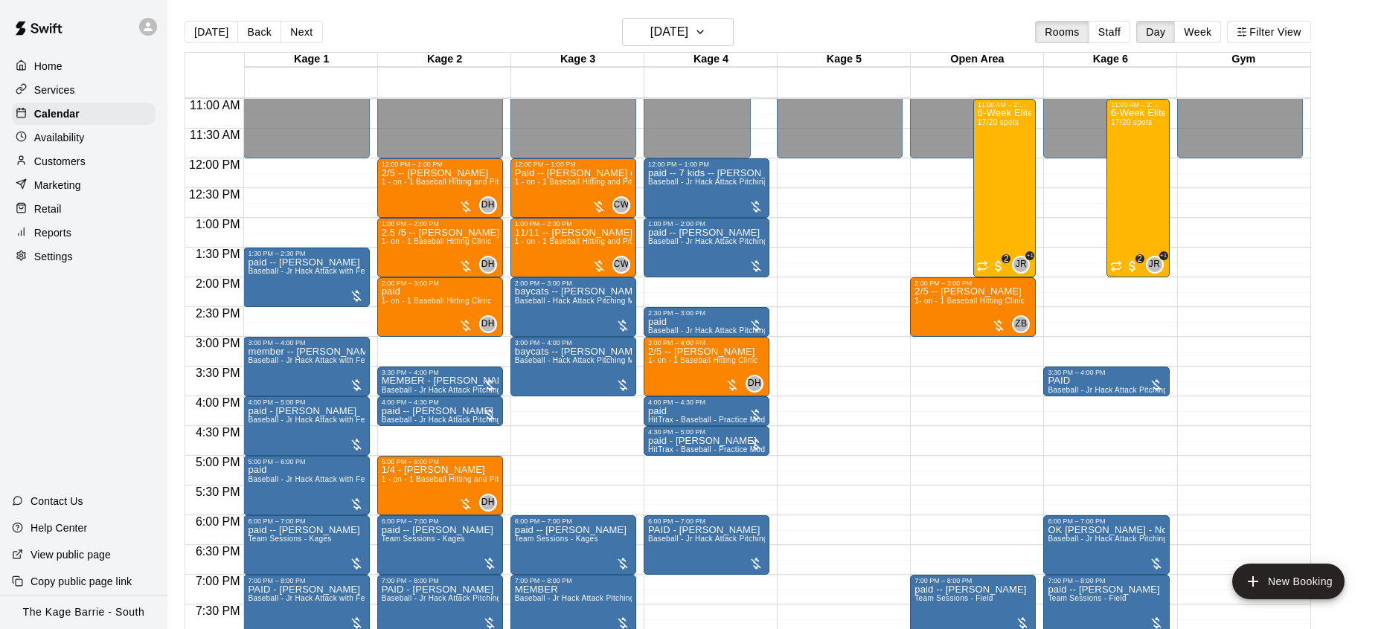
scroll to position [647, 0]
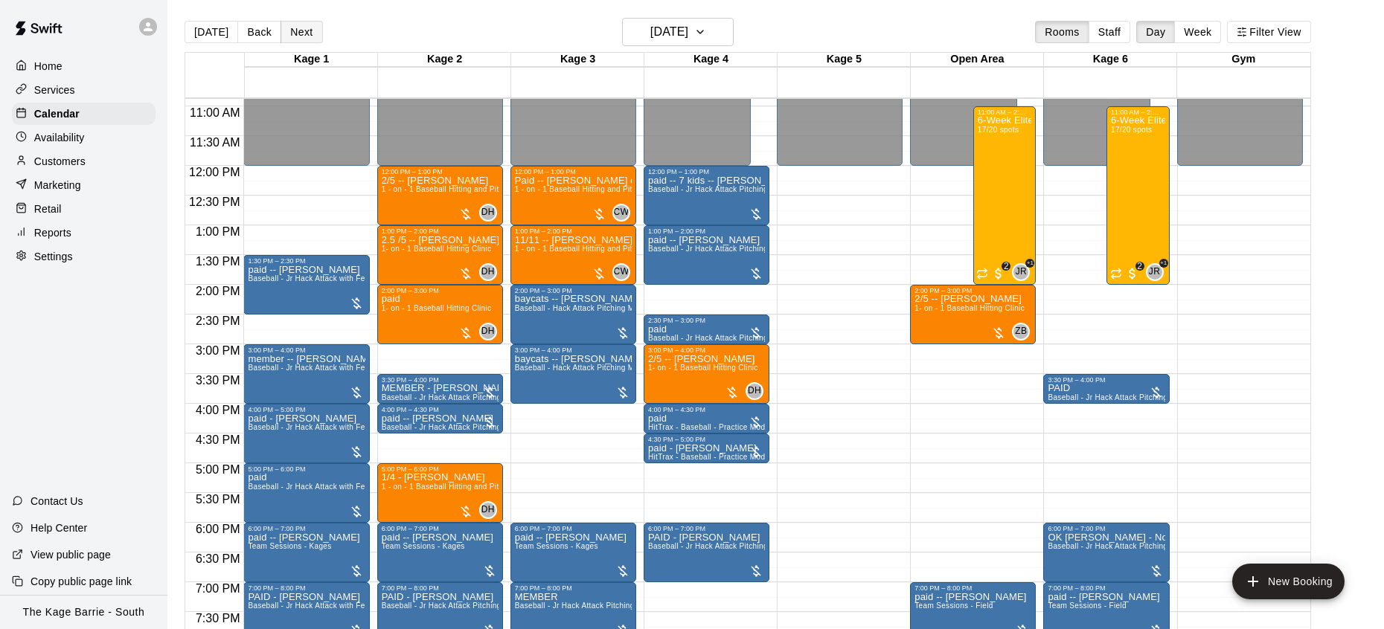
click at [307, 34] on button "Next" at bounding box center [301, 32] width 42 height 22
click at [307, 34] on div "[DATE] Back [DATE][DATE] Rooms Staff Day Week Filter View Kage 1 06 Wed Kage 2 …" at bounding box center [747, 332] width 1126 height 629
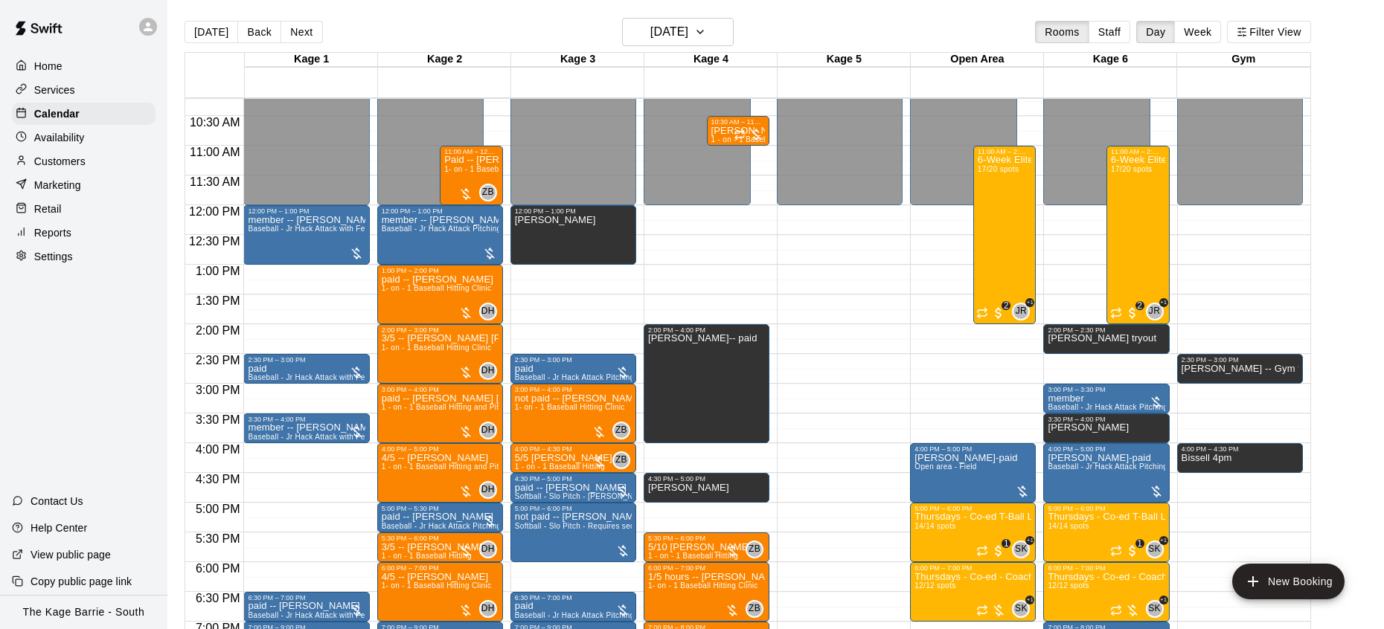
scroll to position [719, 0]
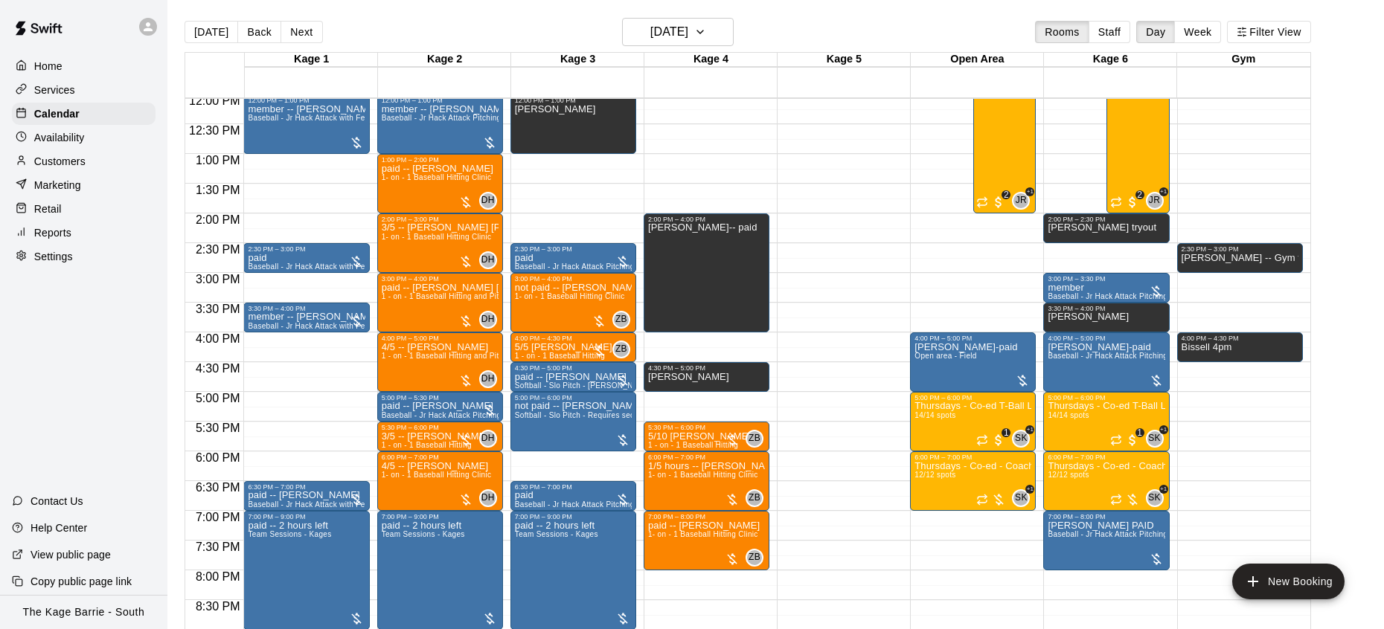
click at [301, 30] on button "Next" at bounding box center [301, 32] width 42 height 22
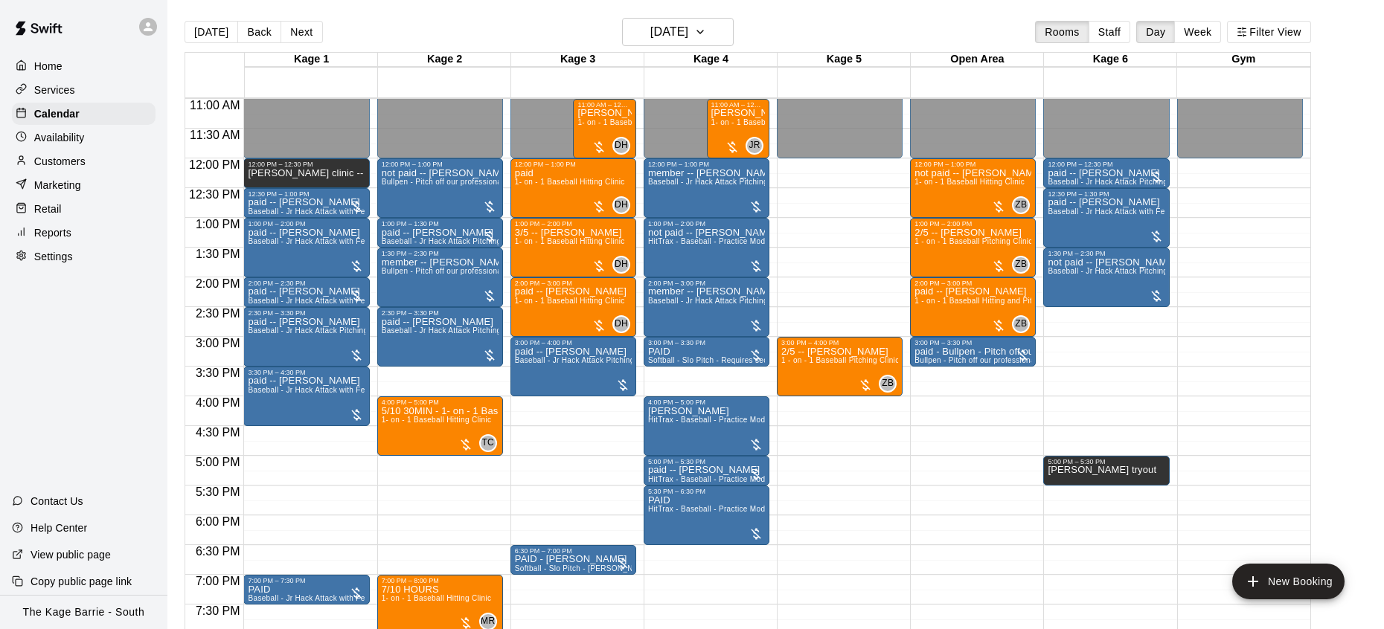
scroll to position [656, 0]
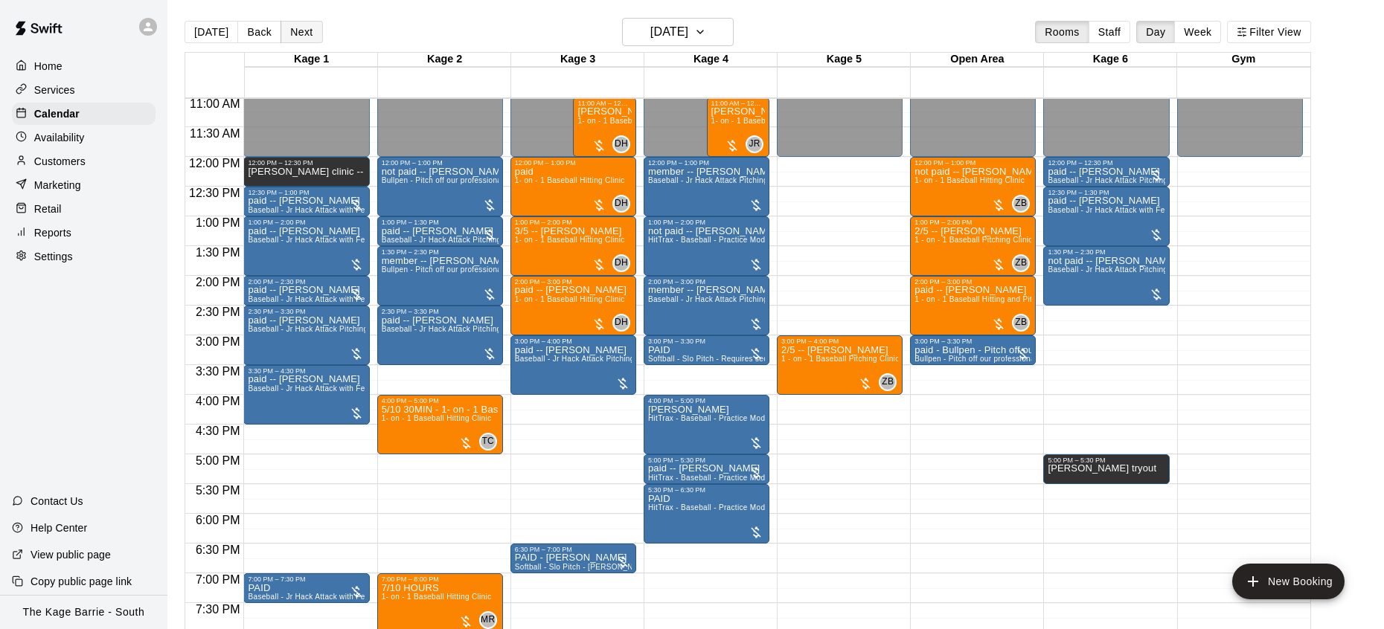
click at [306, 36] on button "Next" at bounding box center [301, 32] width 42 height 22
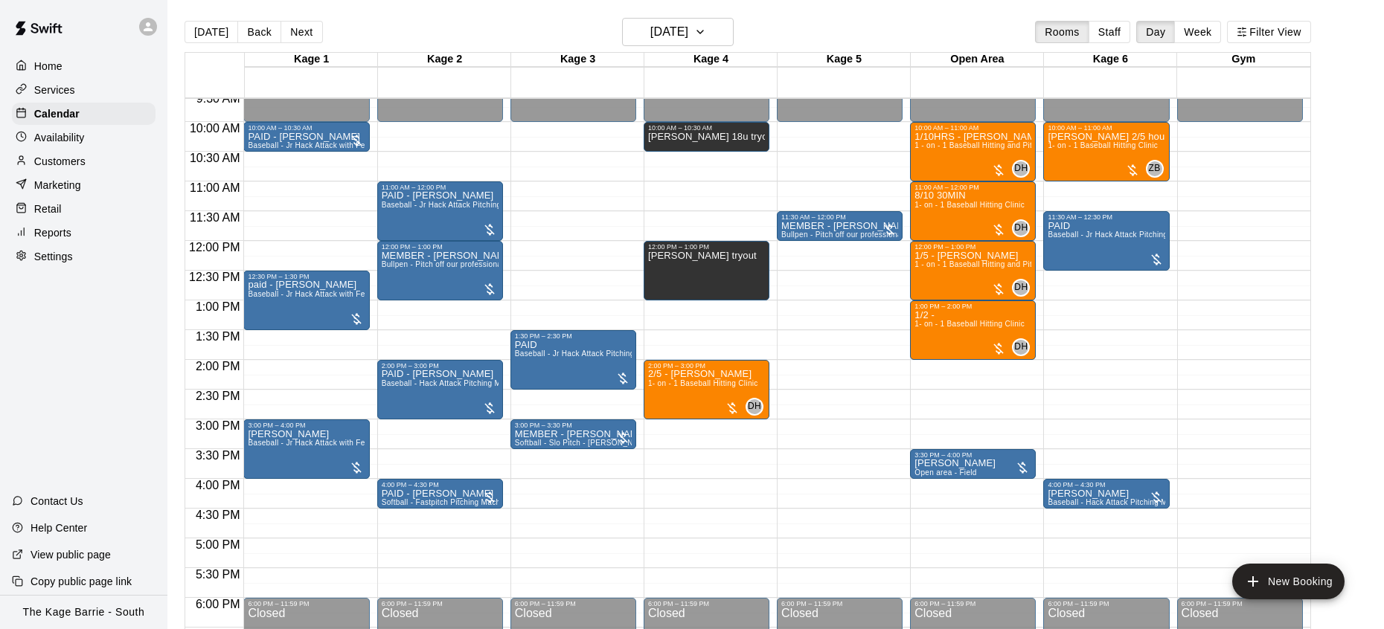
scroll to position [514, 0]
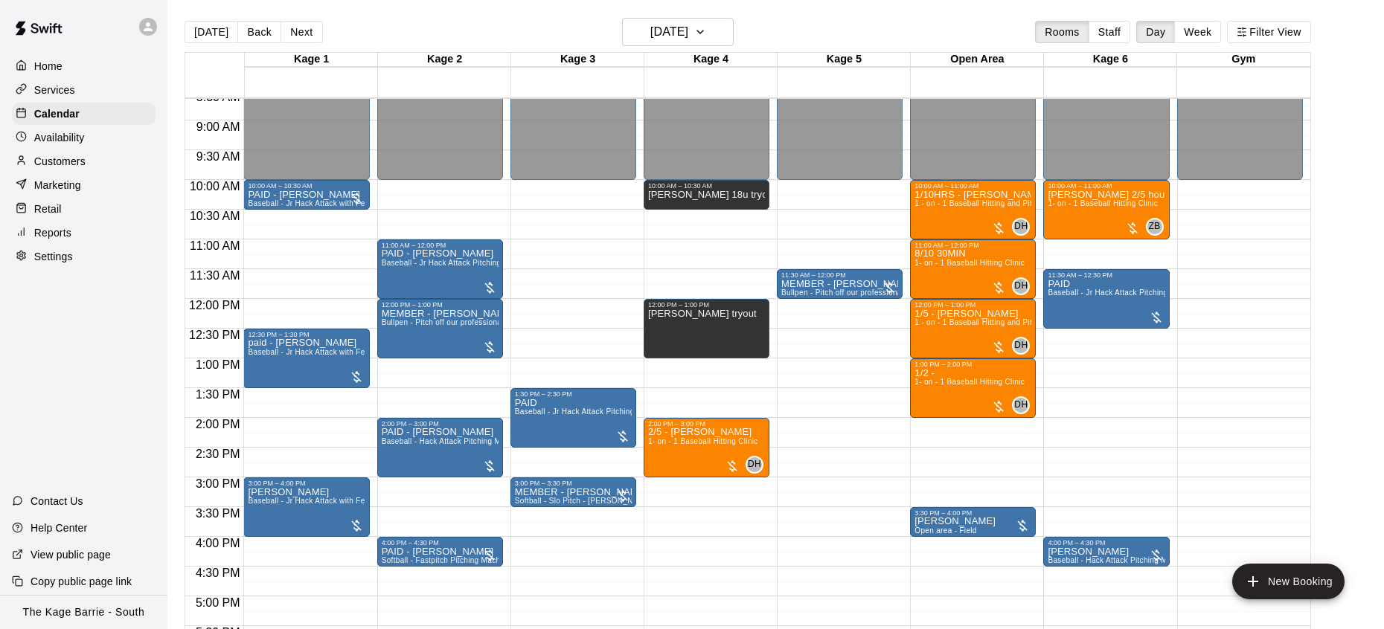
click at [77, 250] on div "Settings" at bounding box center [84, 256] width 144 height 22
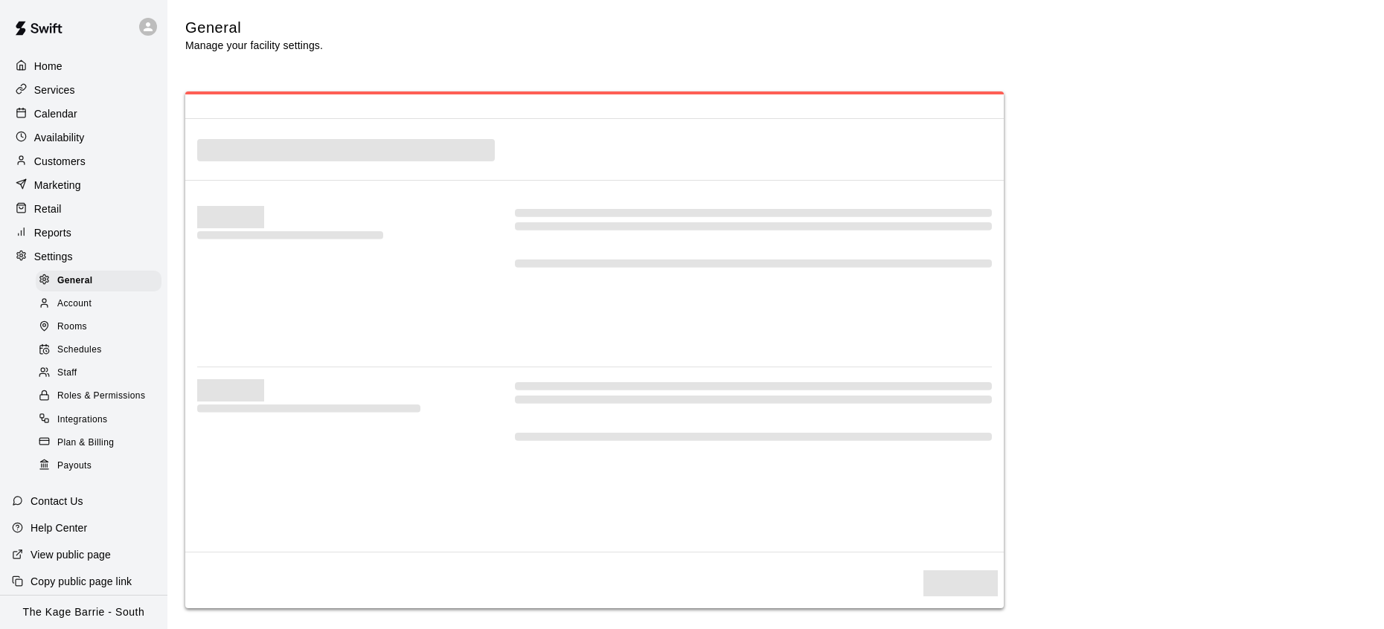
select select "**"
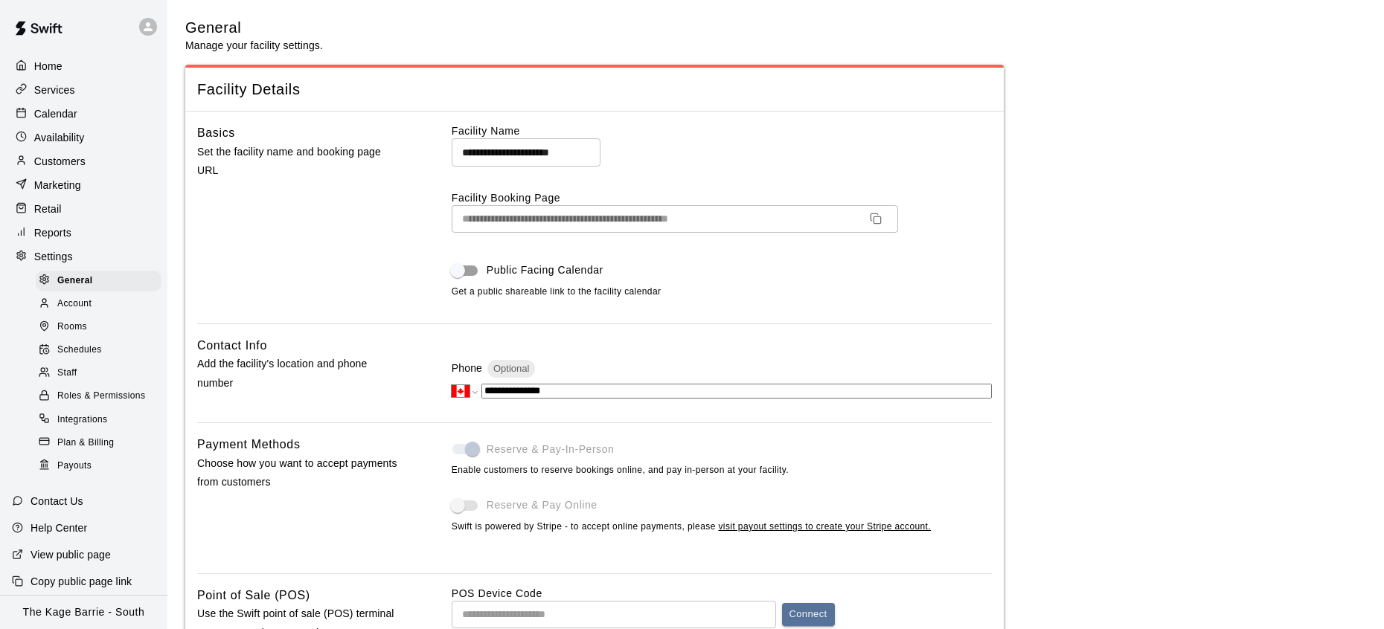
scroll to position [2576, 0]
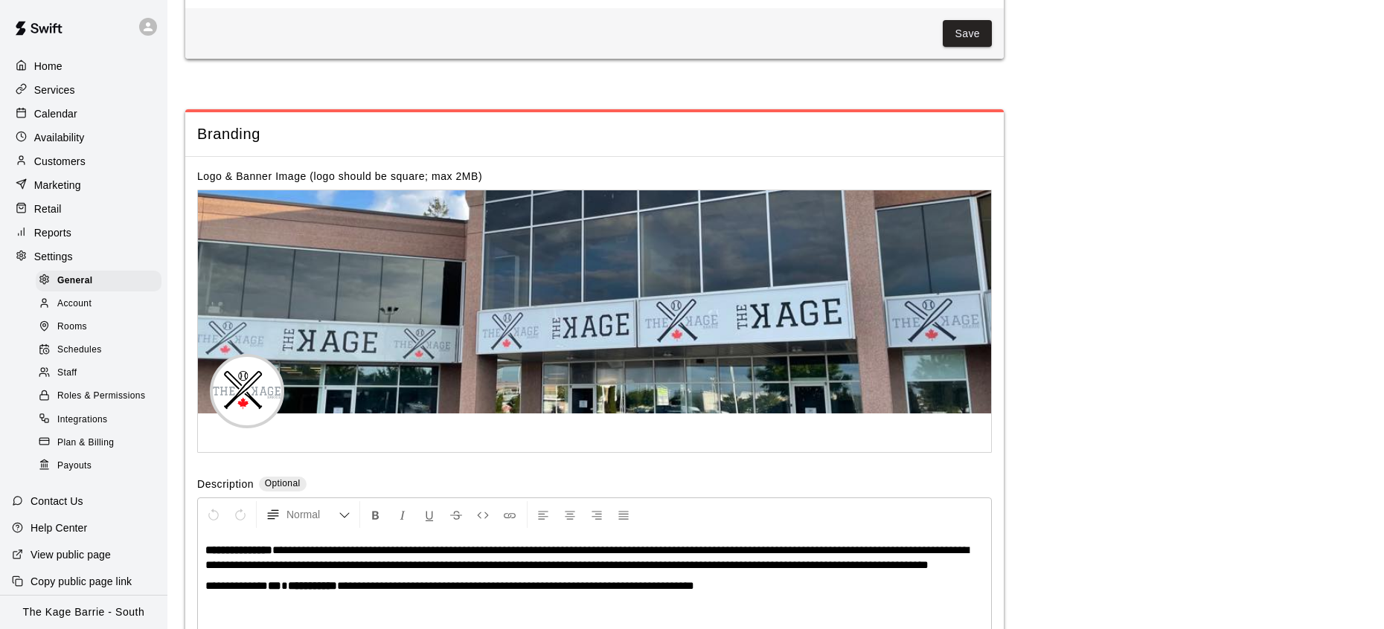
click at [81, 365] on div "Staff" at bounding box center [99, 373] width 126 height 21
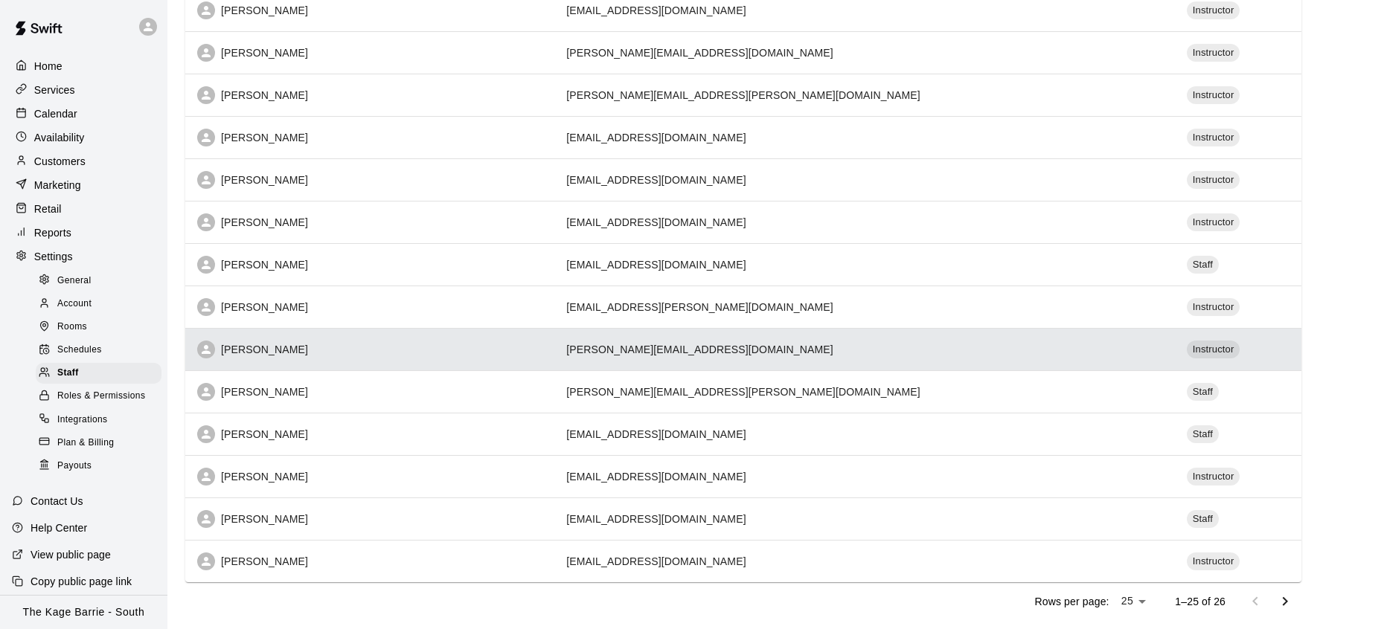
scroll to position [673, 0]
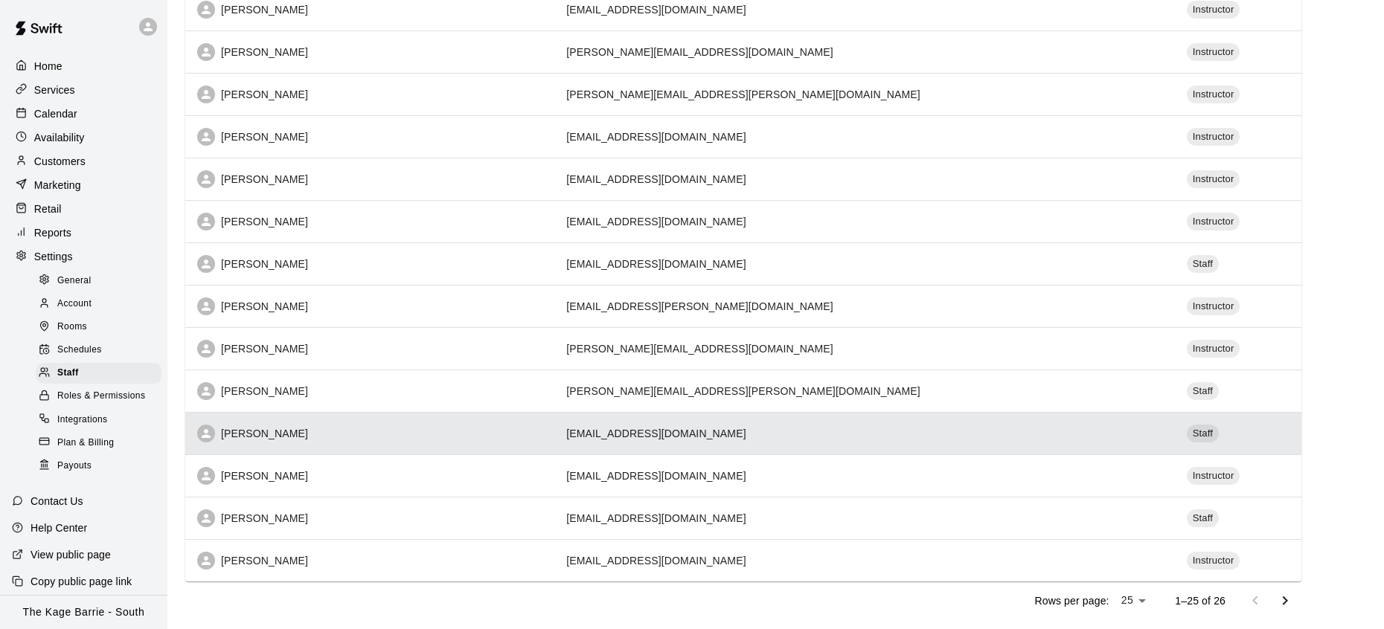
click at [542, 431] on div "[PERSON_NAME]" at bounding box center [369, 434] width 345 height 18
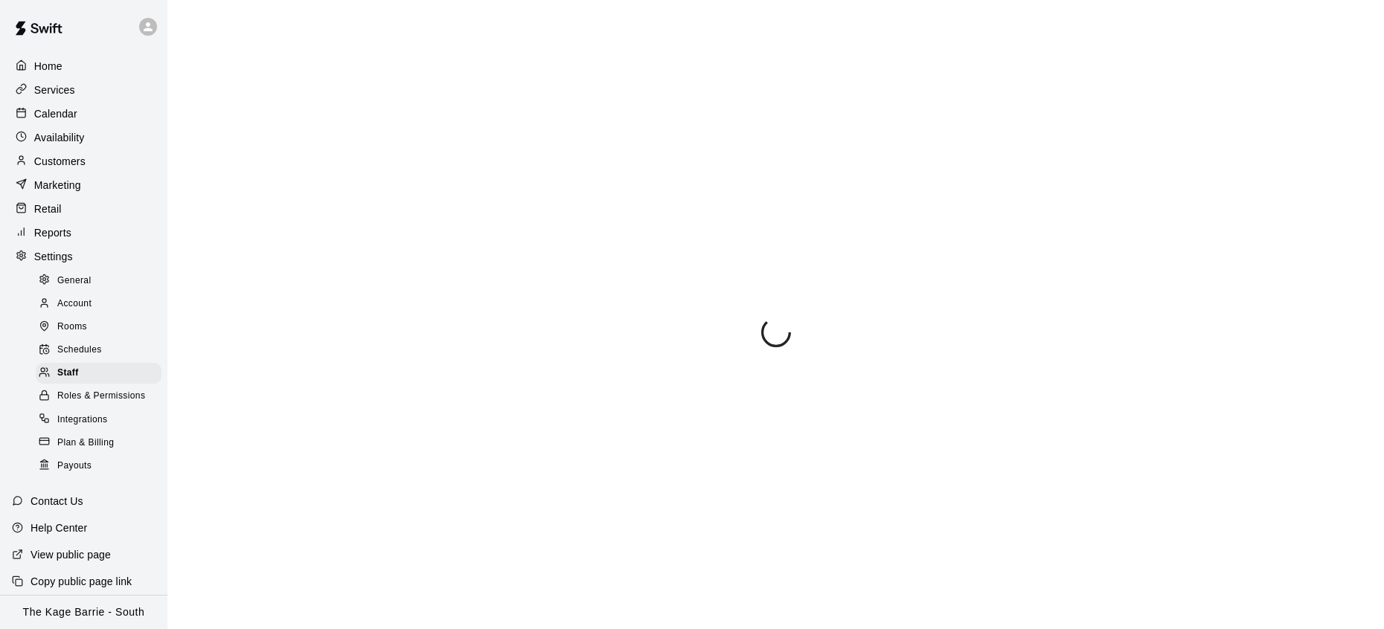
select select "**"
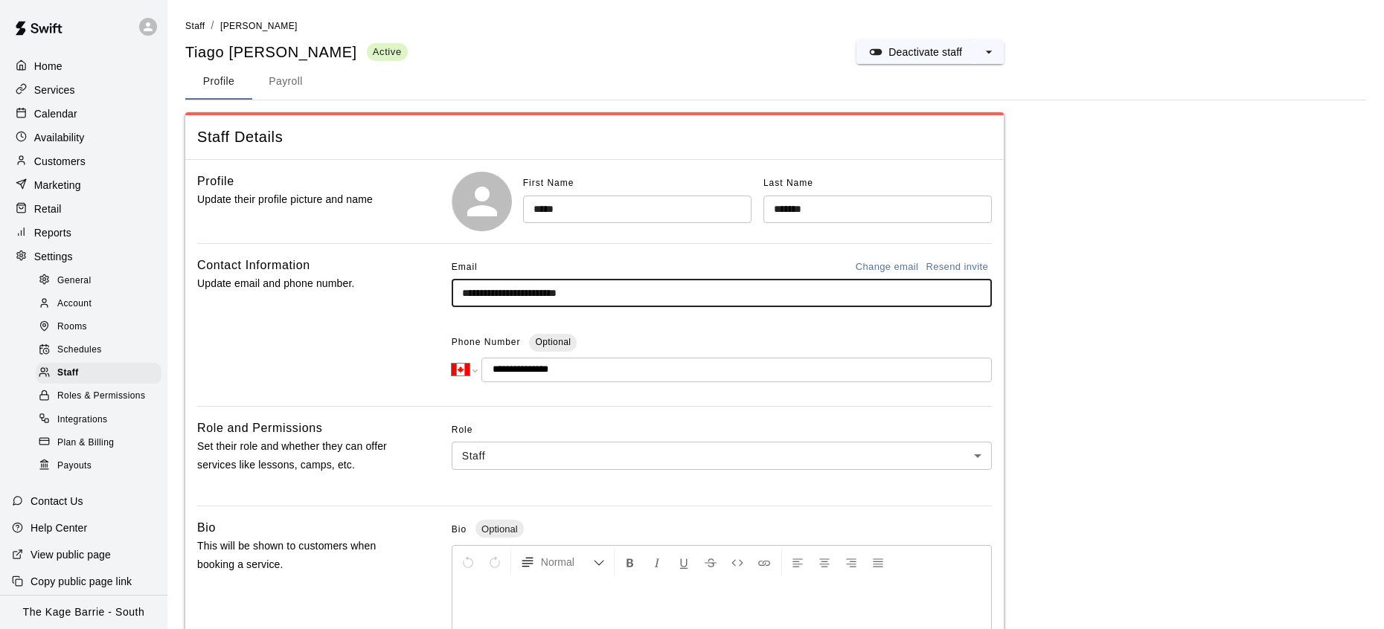
drag, startPoint x: 632, startPoint y: 295, endPoint x: 416, endPoint y: 292, distance: 215.7
click at [417, 292] on div "**********" at bounding box center [594, 325] width 794 height 138
click at [80, 372] on div "Staff" at bounding box center [99, 373] width 126 height 21
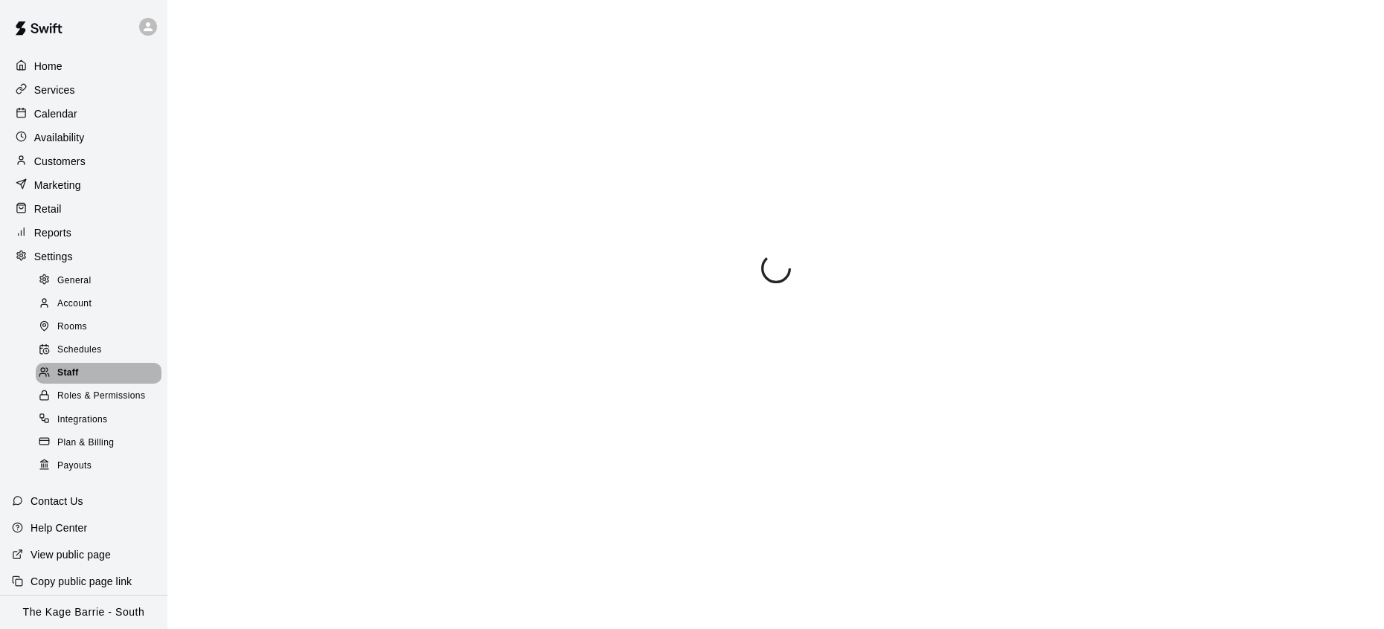
click at [80, 372] on div "Staff" at bounding box center [99, 373] width 126 height 21
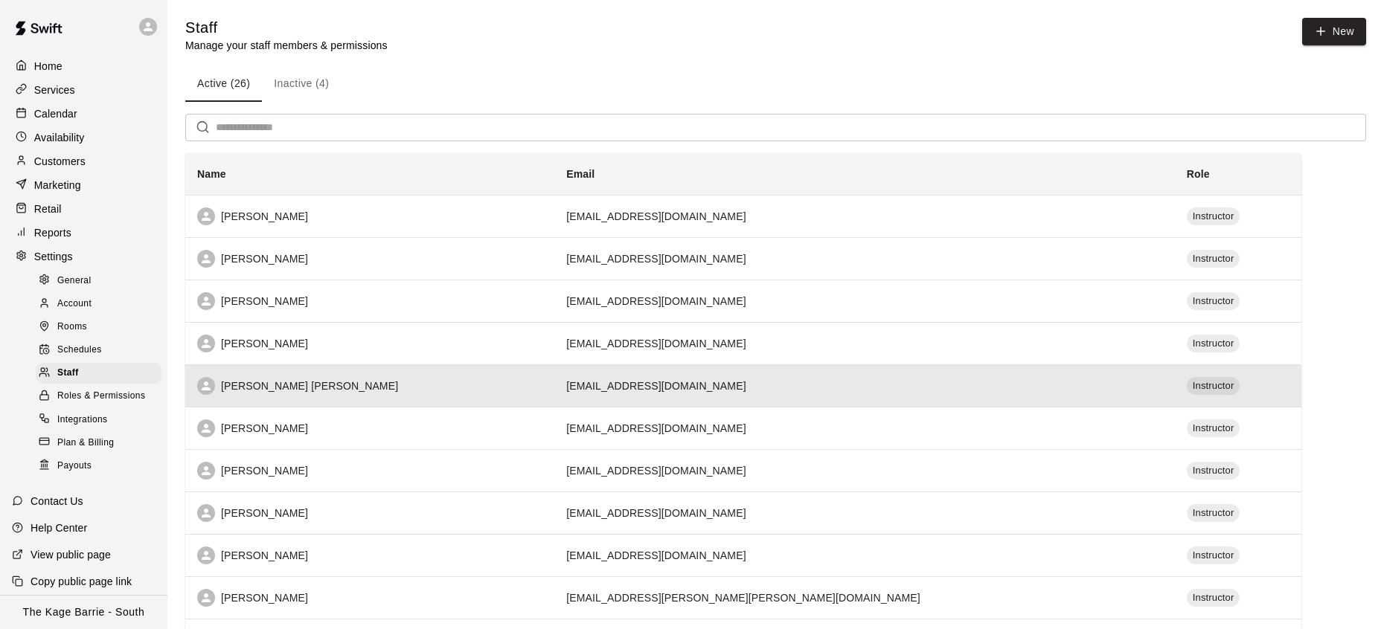
click at [526, 374] on th "[PERSON_NAME] [PERSON_NAME]" at bounding box center [369, 385] width 369 height 42
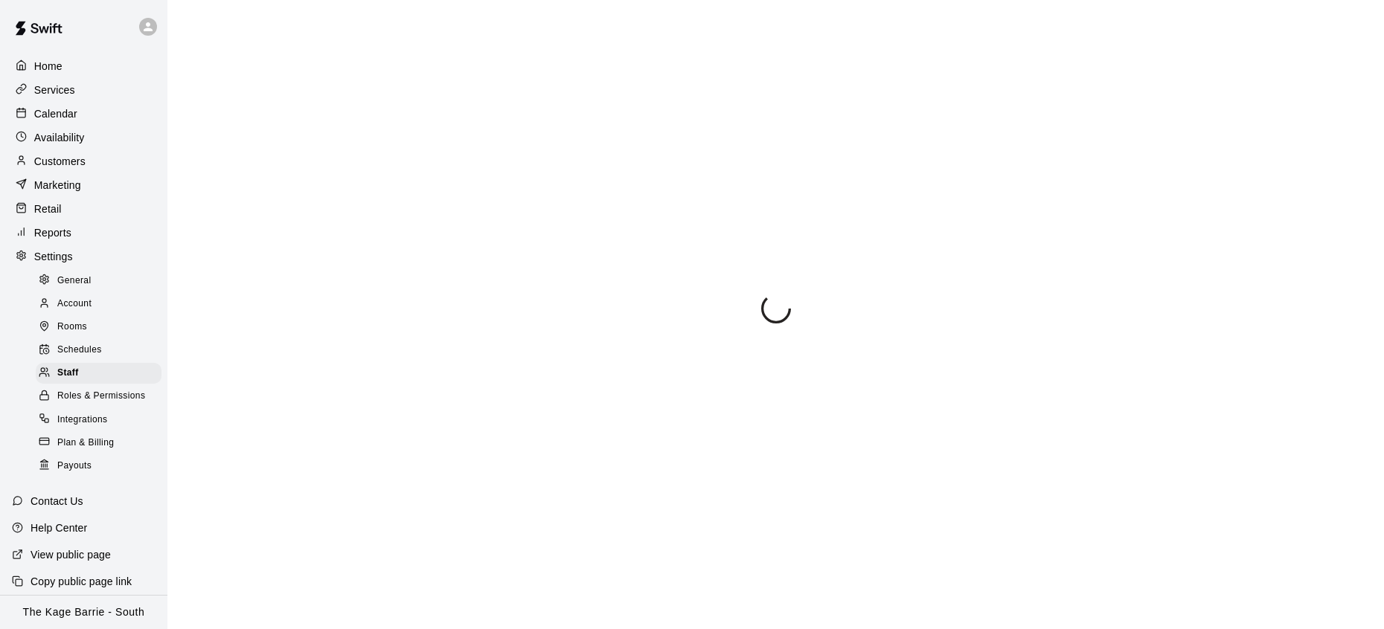
select select "**"
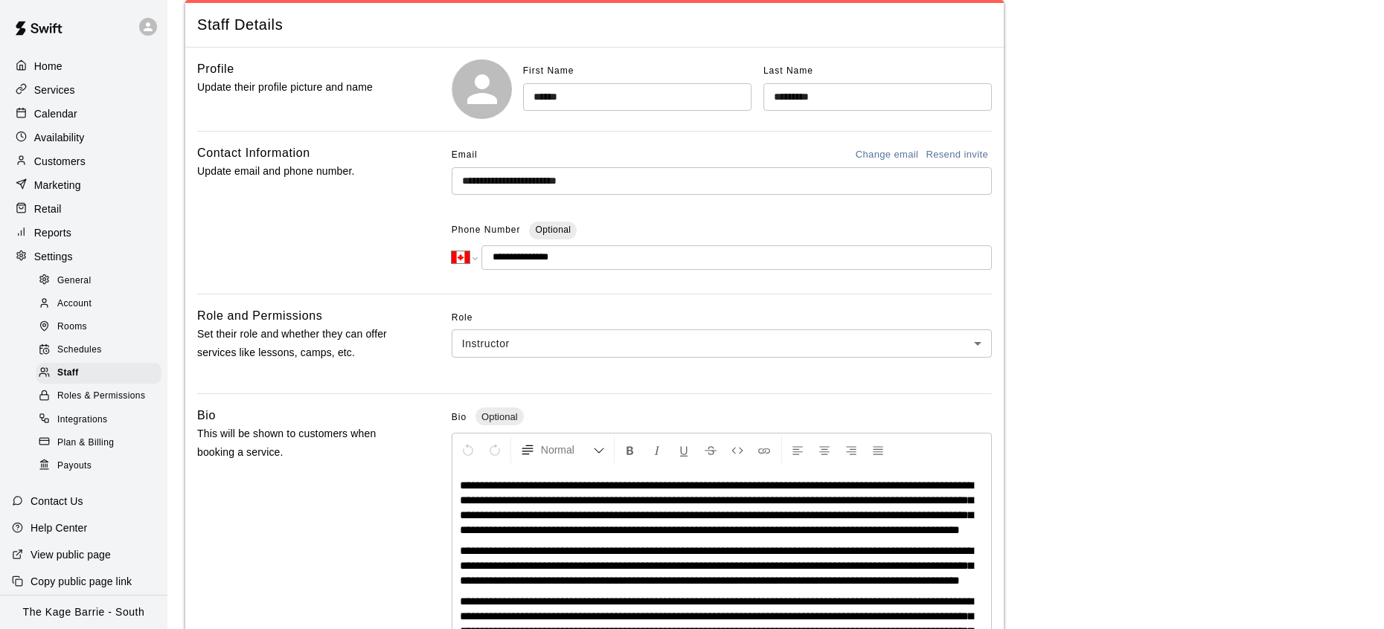
scroll to position [112, 0]
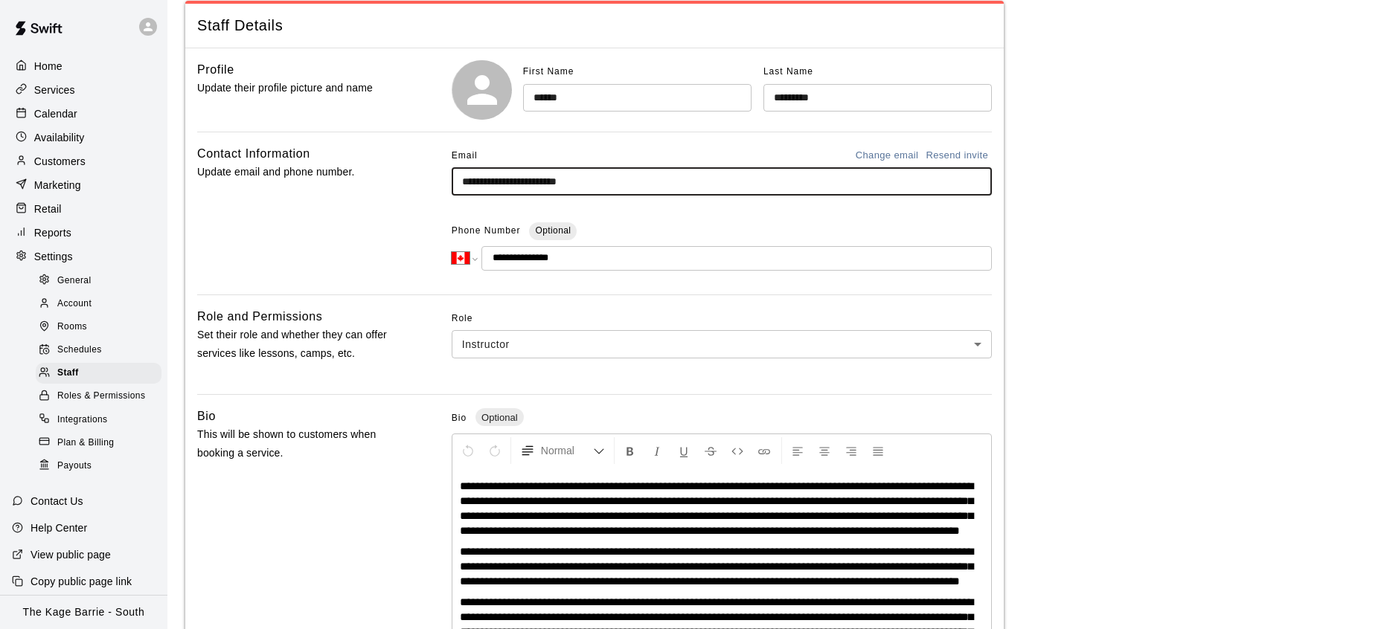
drag, startPoint x: 594, startPoint y: 179, endPoint x: 447, endPoint y: 176, distance: 147.3
click at [447, 176] on div "**********" at bounding box center [594, 213] width 794 height 138
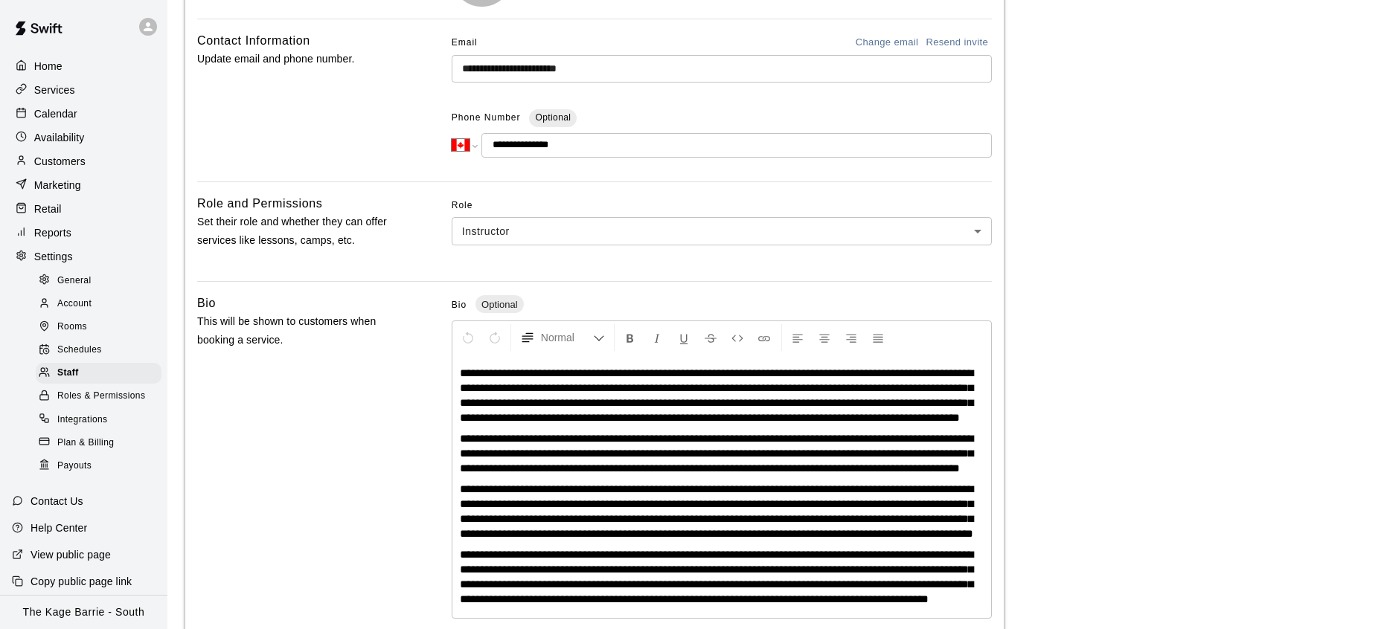
scroll to position [231, 0]
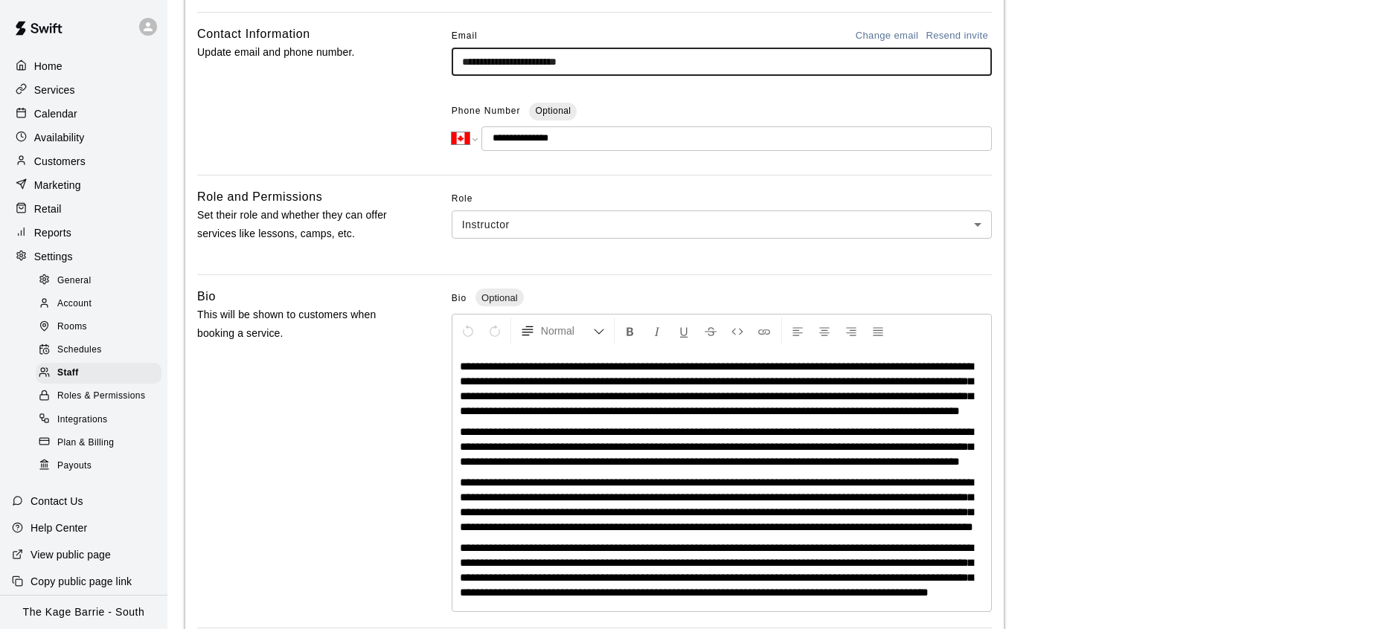
click at [68, 112] on p "Calendar" at bounding box center [55, 113] width 43 height 15
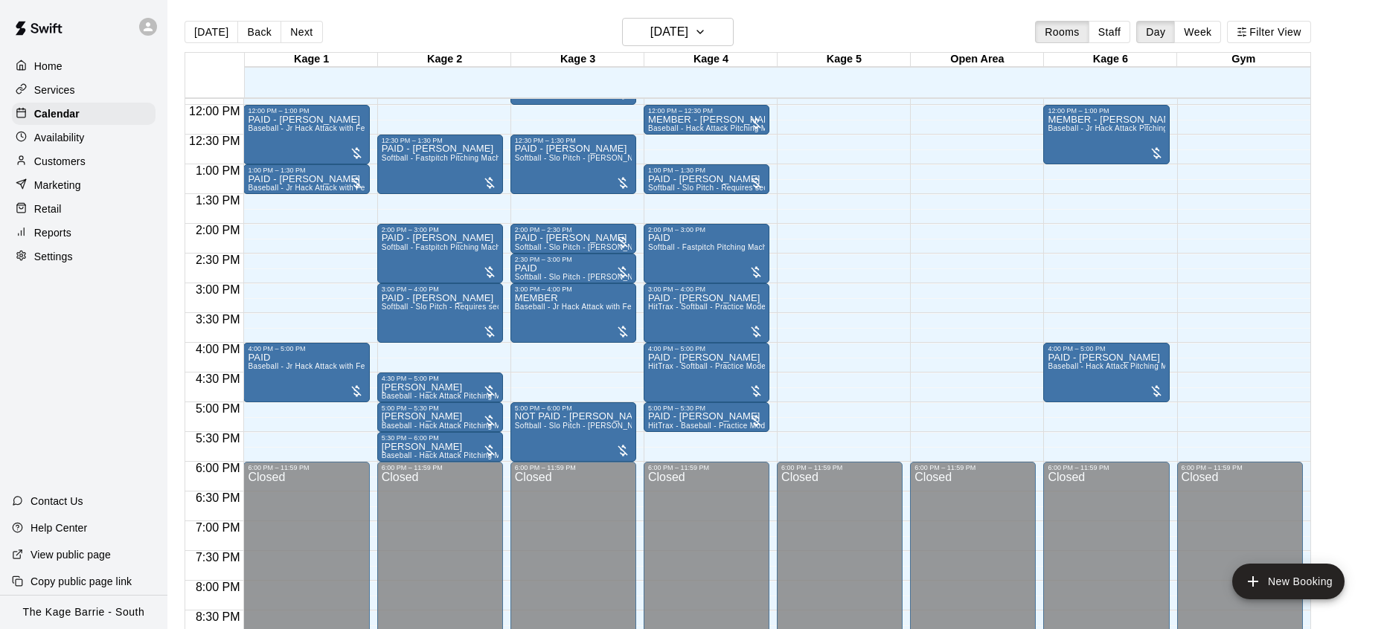
scroll to position [577, 0]
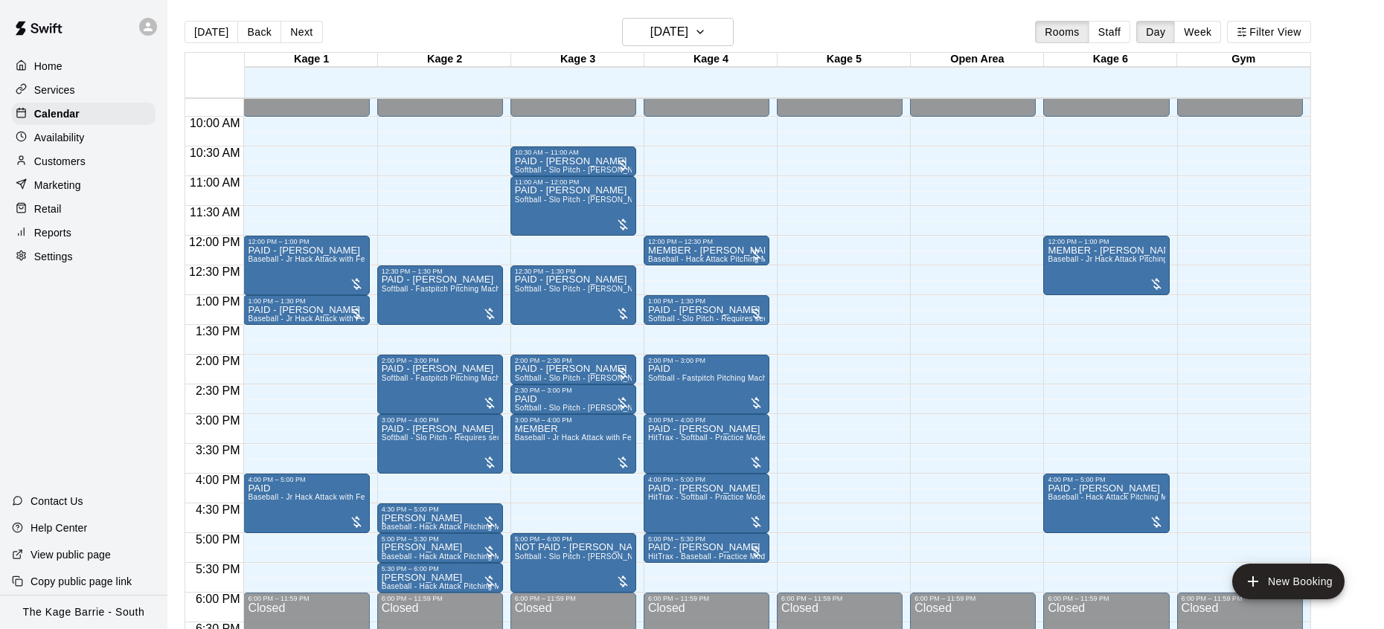
click at [299, 36] on button "Next" at bounding box center [301, 32] width 42 height 22
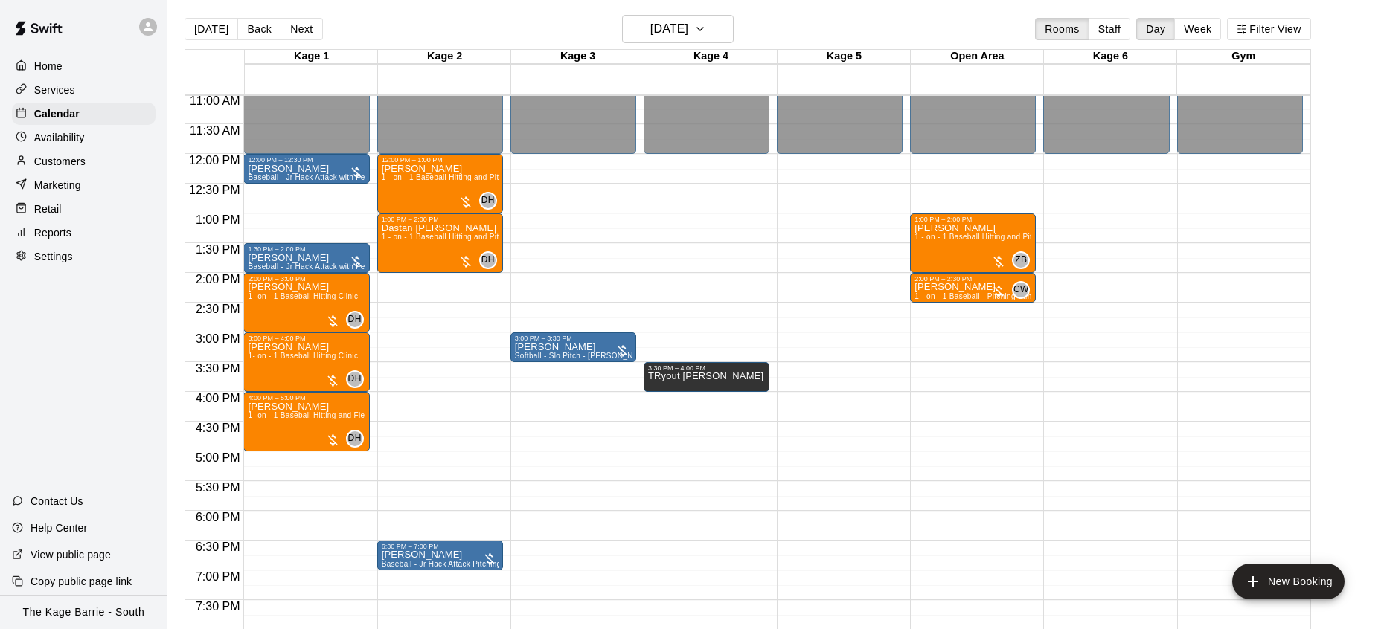
scroll to position [4, 0]
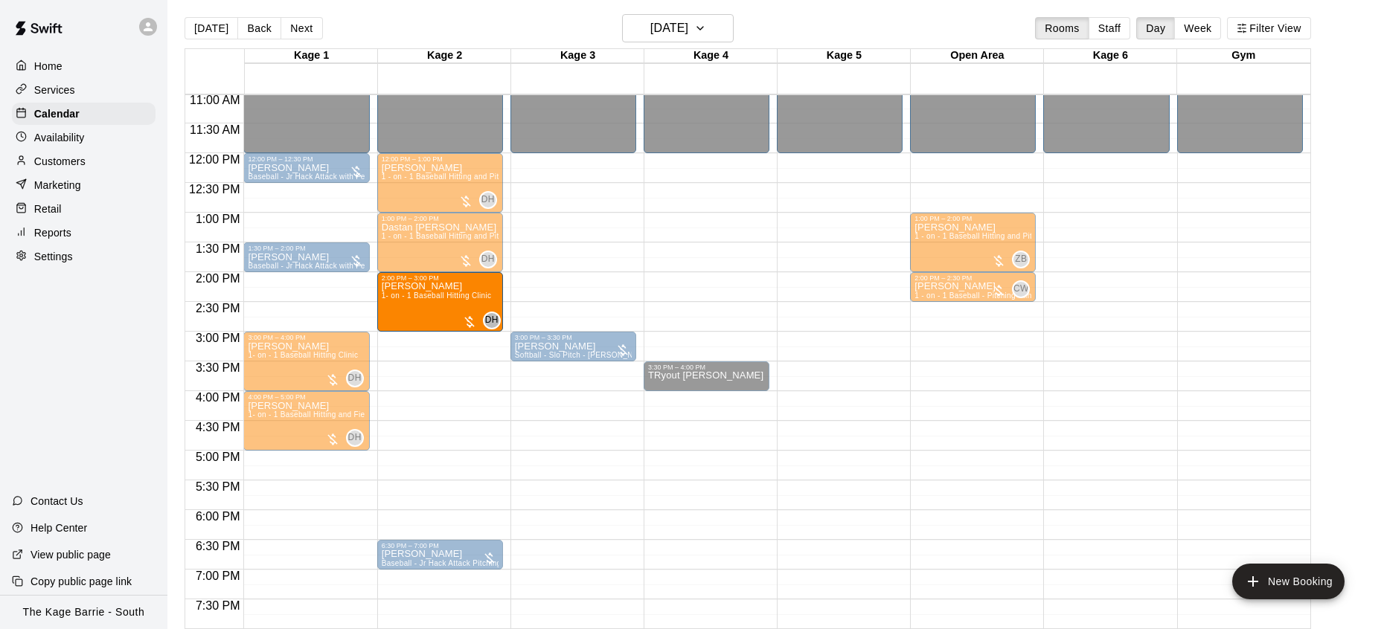
drag, startPoint x: 288, startPoint y: 305, endPoint x: 424, endPoint y: 311, distance: 136.3
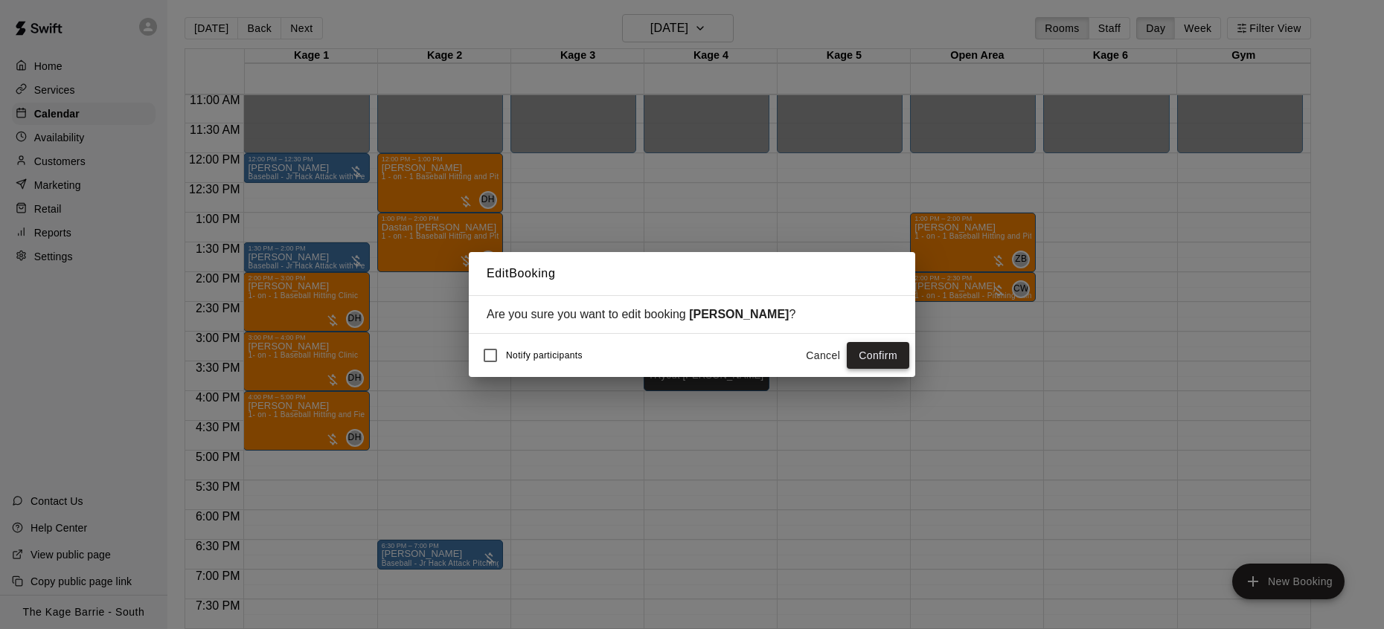
click at [879, 359] on button "Confirm" at bounding box center [877, 356] width 62 height 28
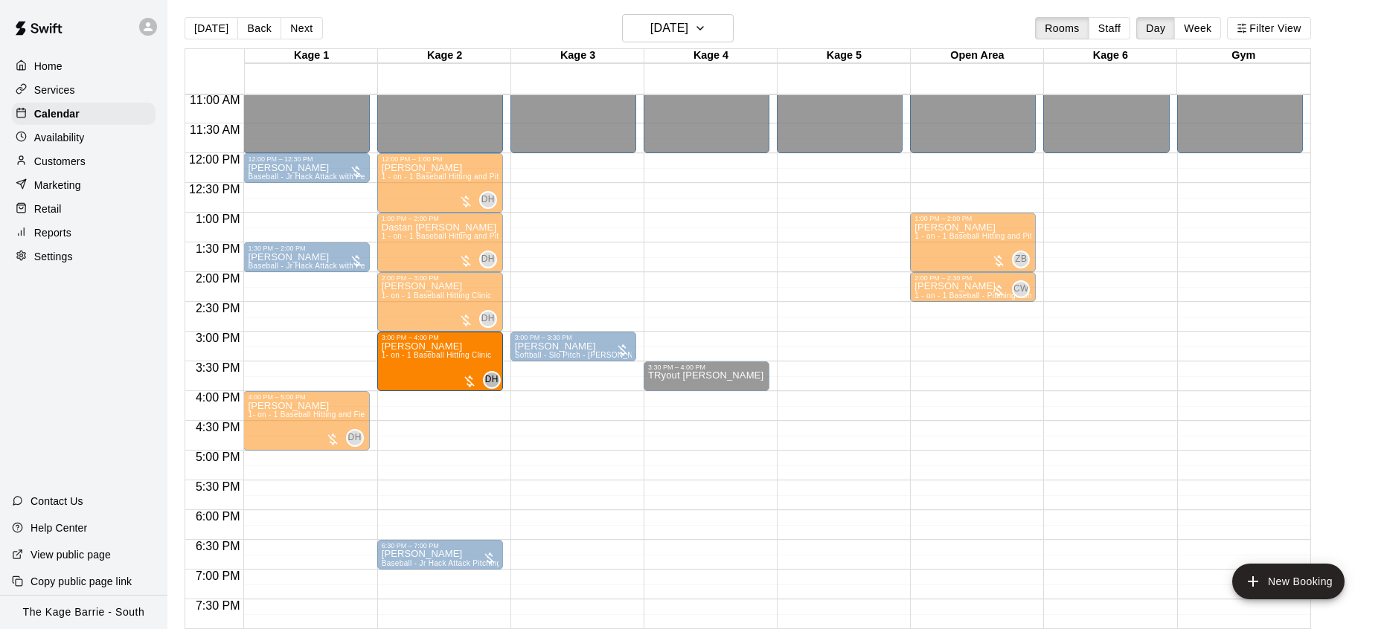
drag, startPoint x: 293, startPoint y: 363, endPoint x: 424, endPoint y: 371, distance: 131.2
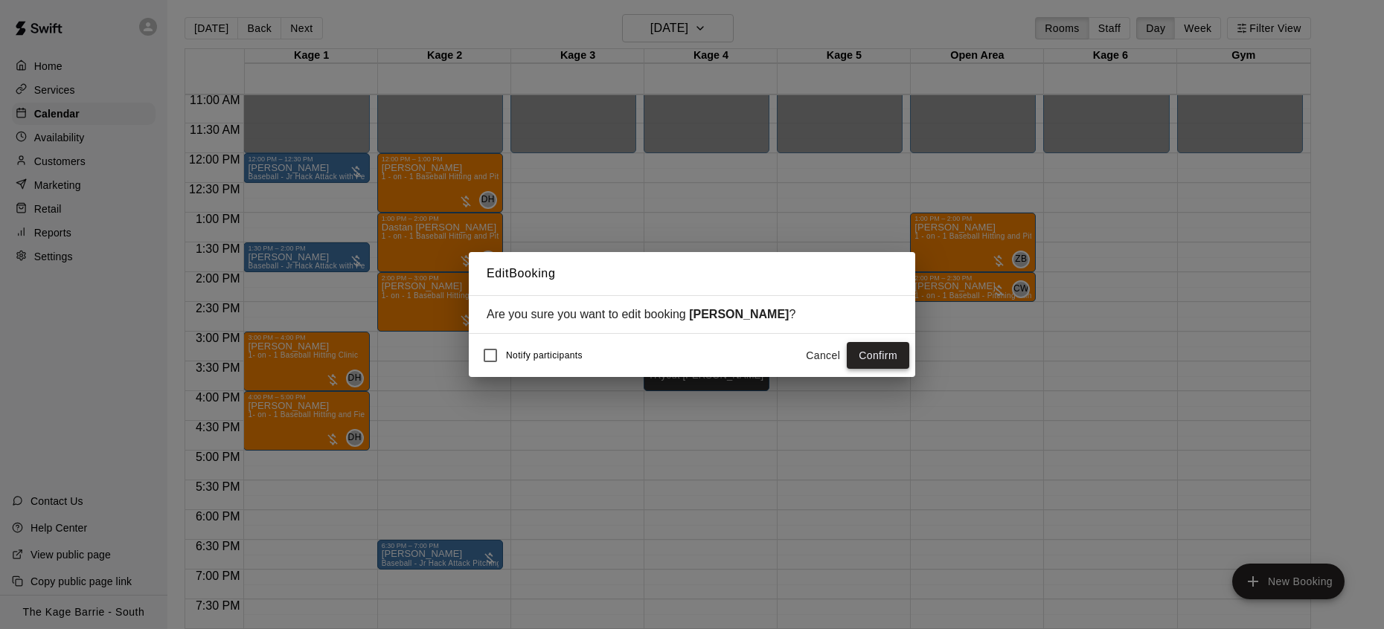
click at [884, 362] on button "Confirm" at bounding box center [877, 356] width 62 height 28
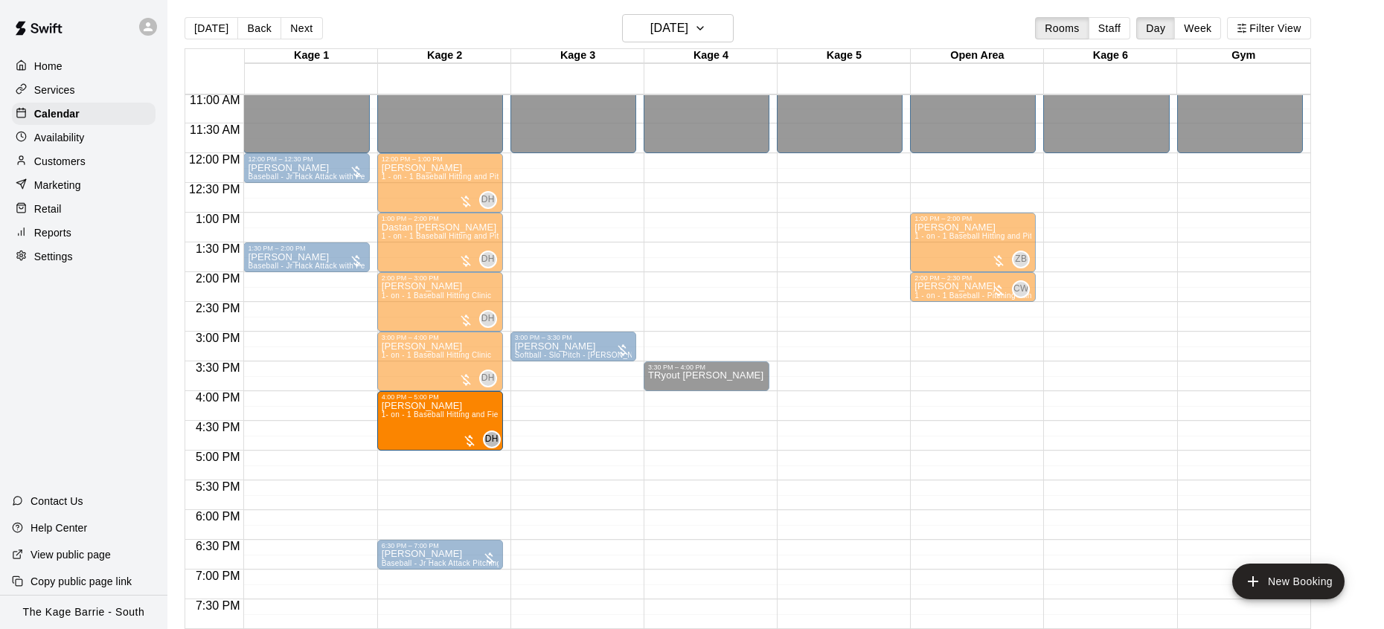
drag, startPoint x: 306, startPoint y: 424, endPoint x: 452, endPoint y: 431, distance: 146.0
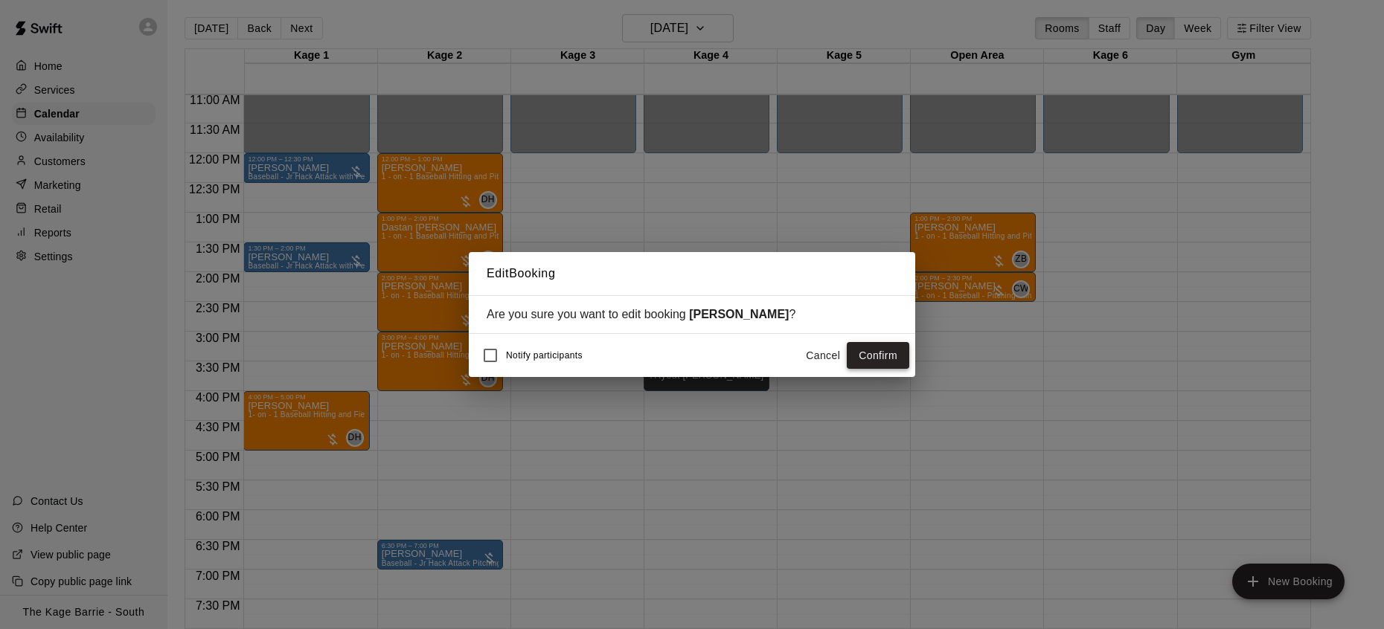
click at [888, 363] on button "Confirm" at bounding box center [877, 356] width 62 height 28
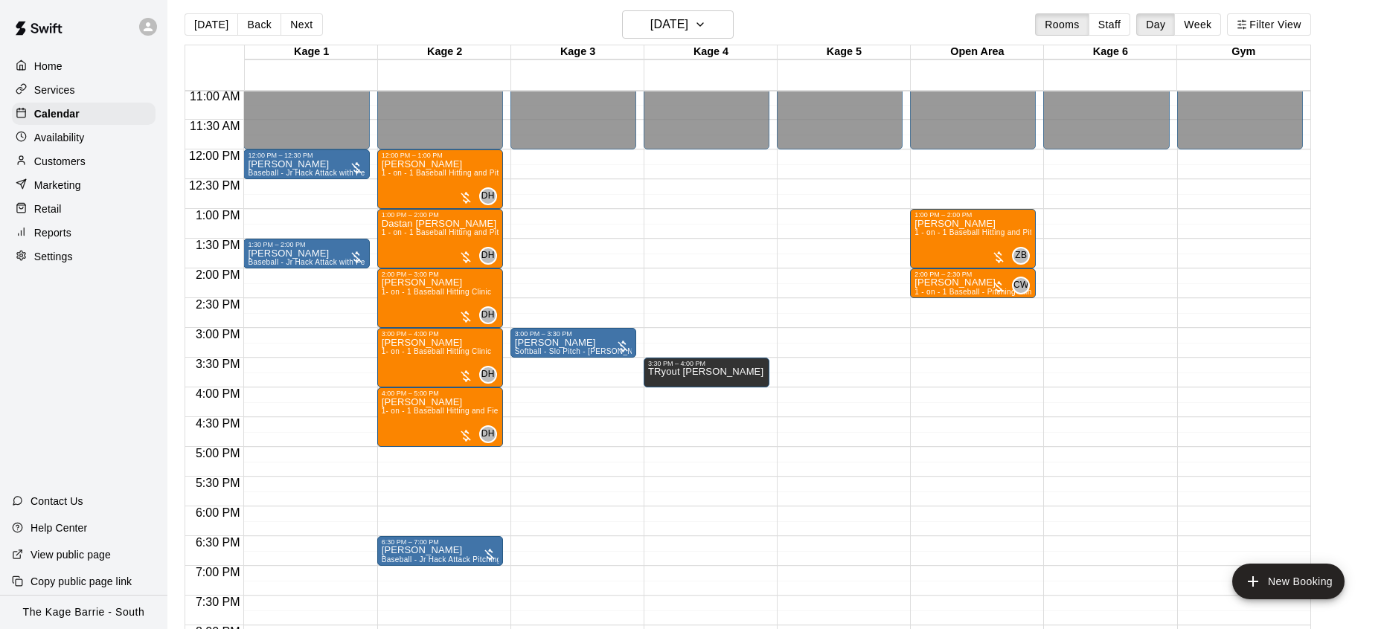
scroll to position [9, 0]
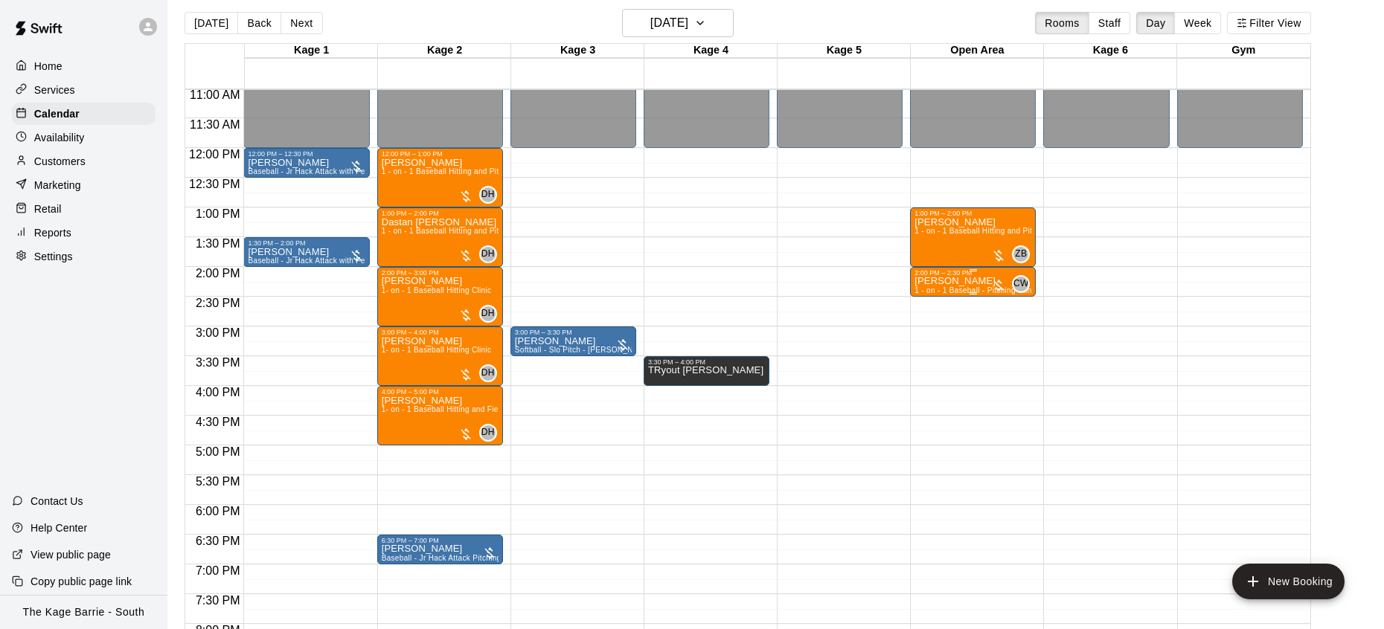
click at [963, 285] on div "[PERSON_NAME] 1 - on - 1 Baseball - Pitching Clinic" at bounding box center [972, 591] width 117 height 629
click at [936, 331] on img "edit" at bounding box center [930, 327] width 17 height 17
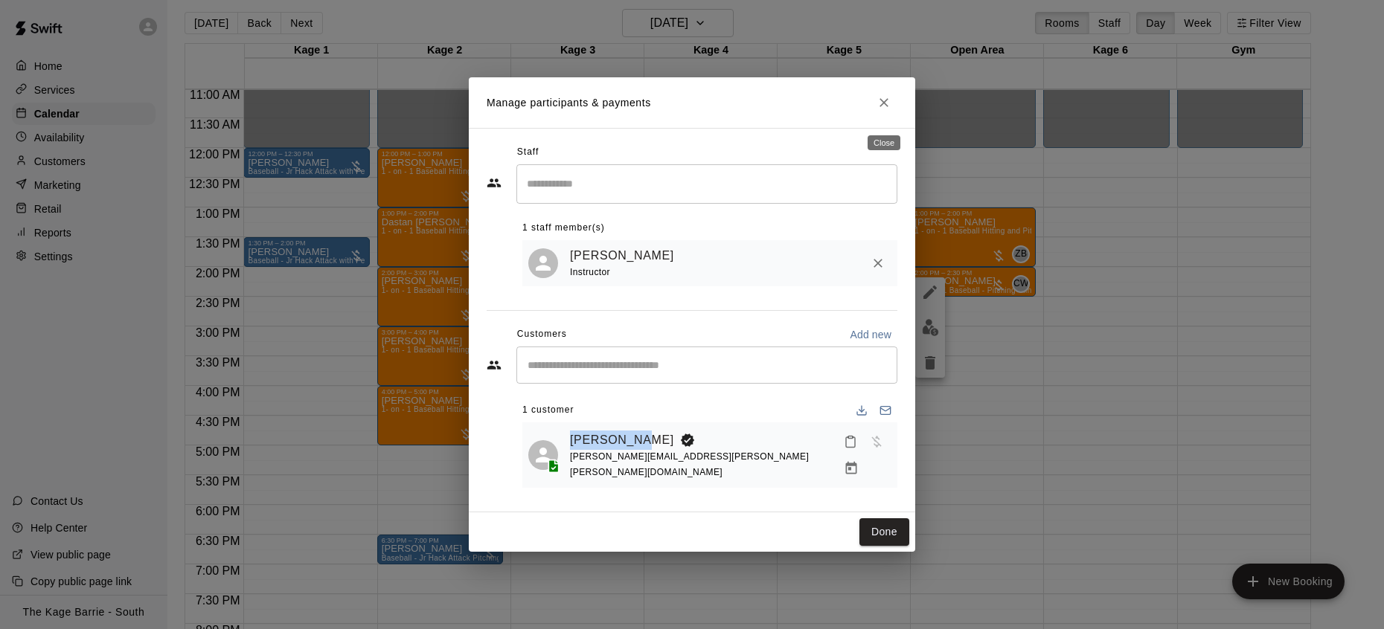
click at [882, 110] on icon "Close" at bounding box center [883, 102] width 15 height 15
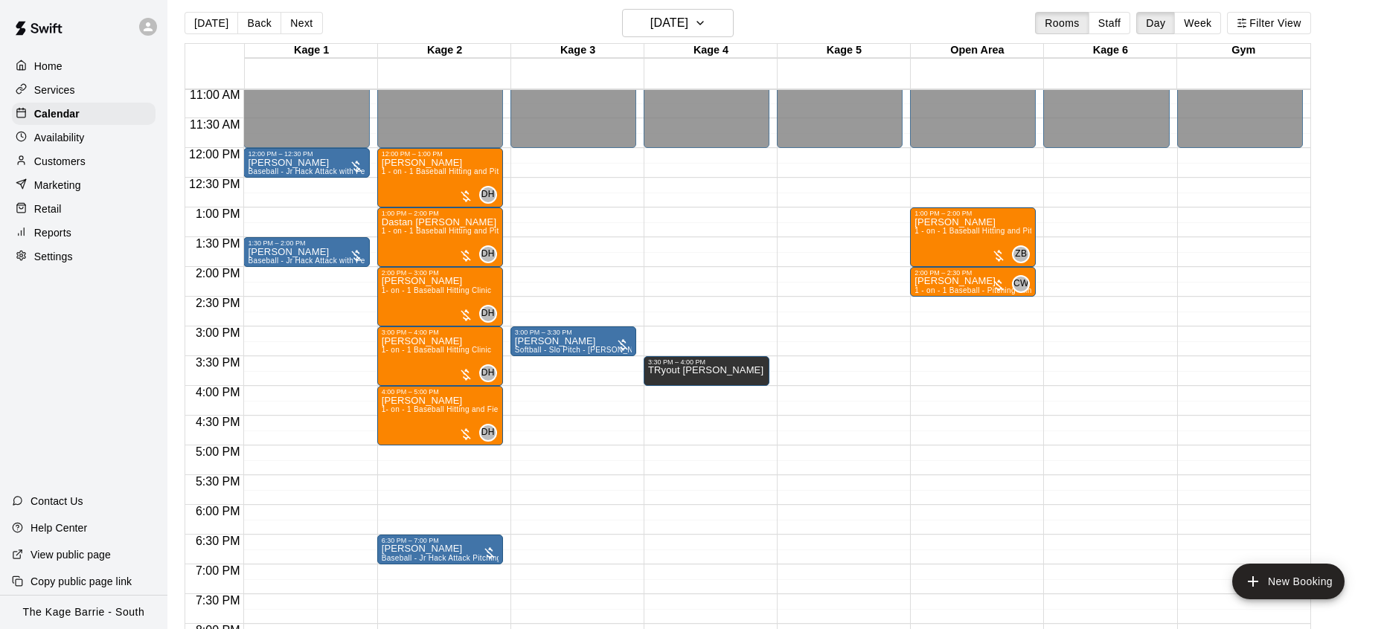
click at [94, 136] on div "Availability" at bounding box center [84, 137] width 144 height 22
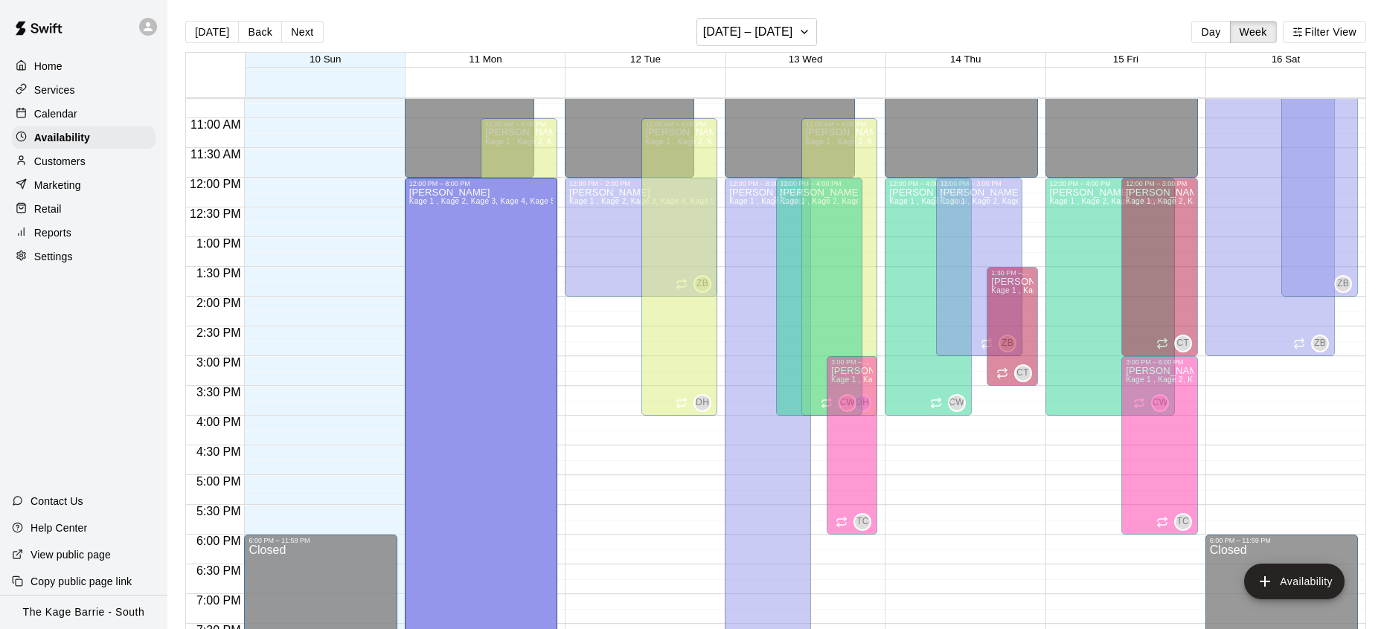
scroll to position [641, 0]
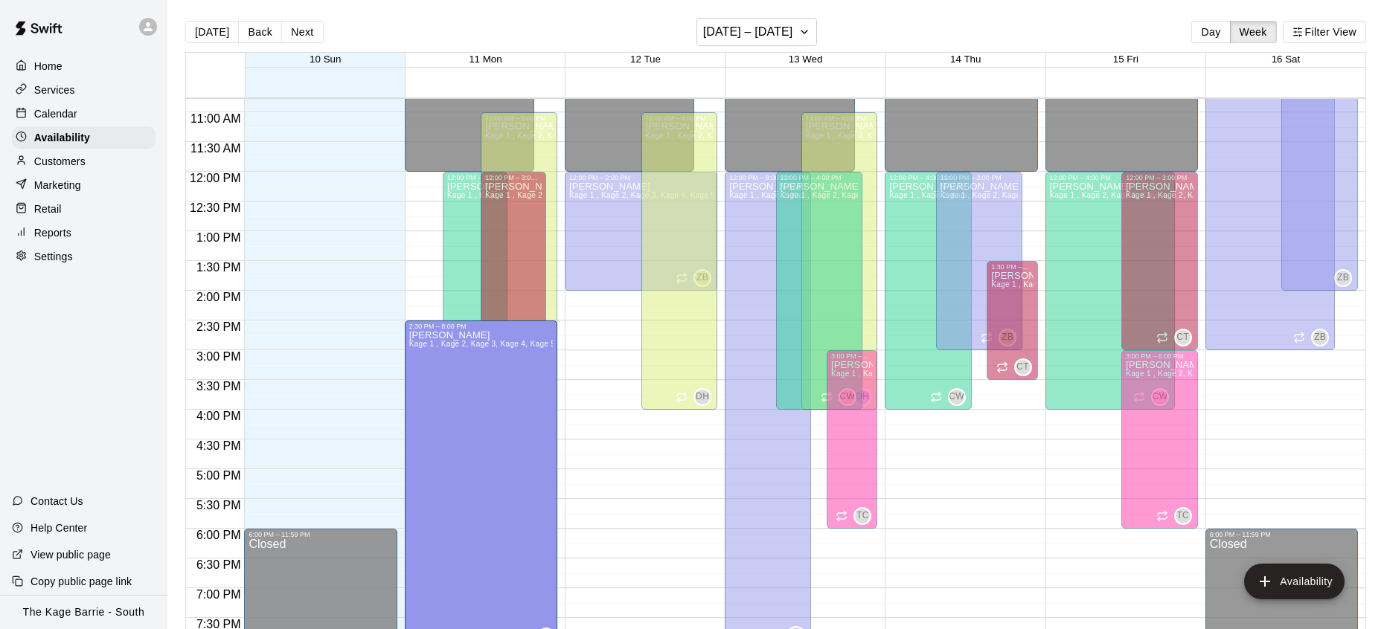
drag, startPoint x: 437, startPoint y: 181, endPoint x: 437, endPoint y: 328, distance: 146.5
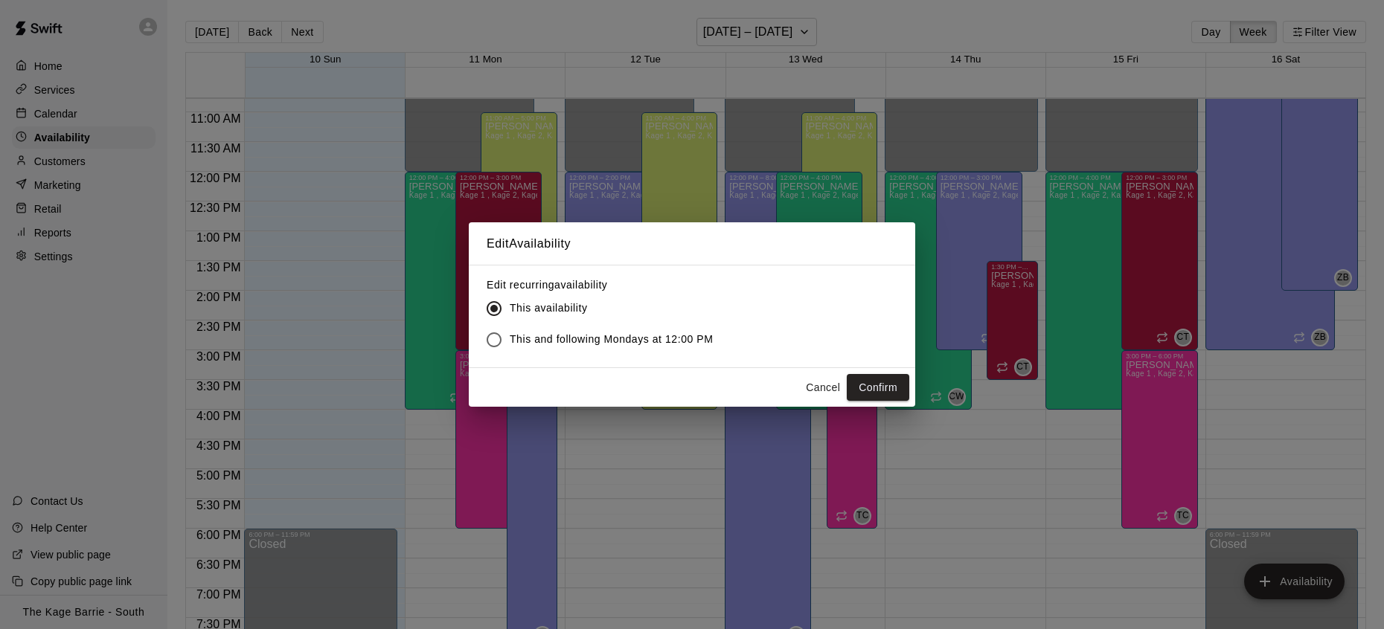
click at [881, 392] on button "Confirm" at bounding box center [877, 388] width 62 height 28
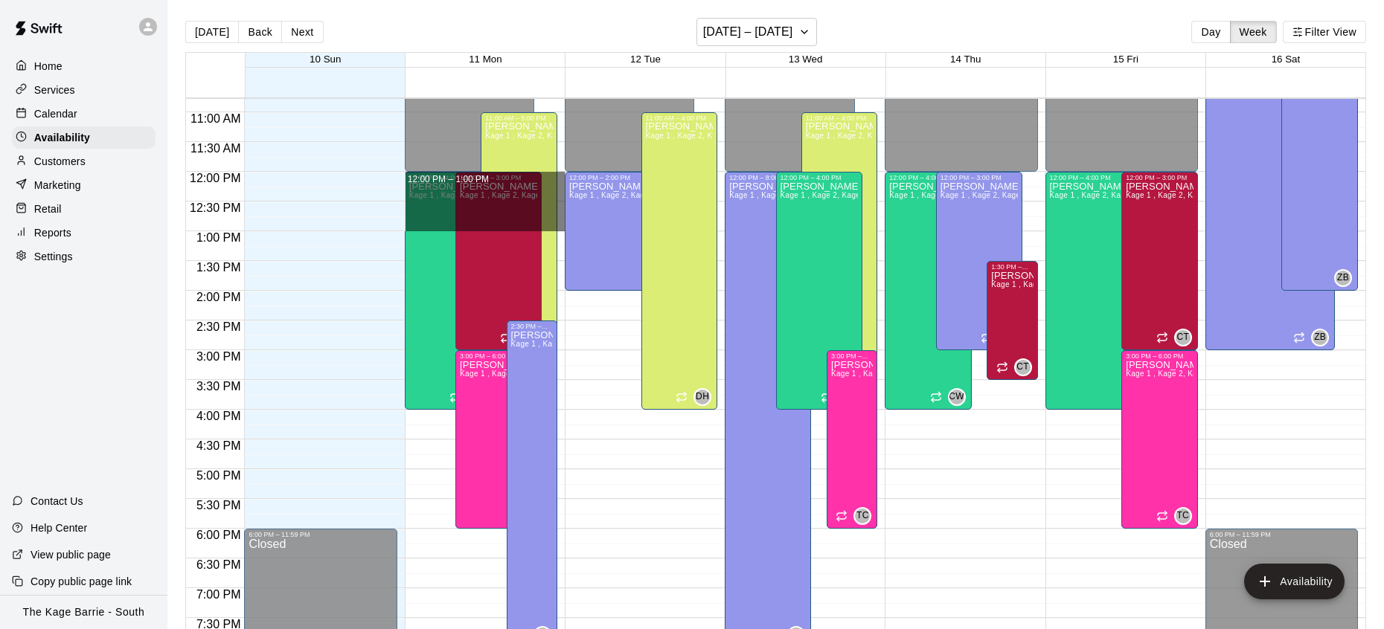
drag, startPoint x: 561, startPoint y: 174, endPoint x: 558, endPoint y: 229, distance: 55.1
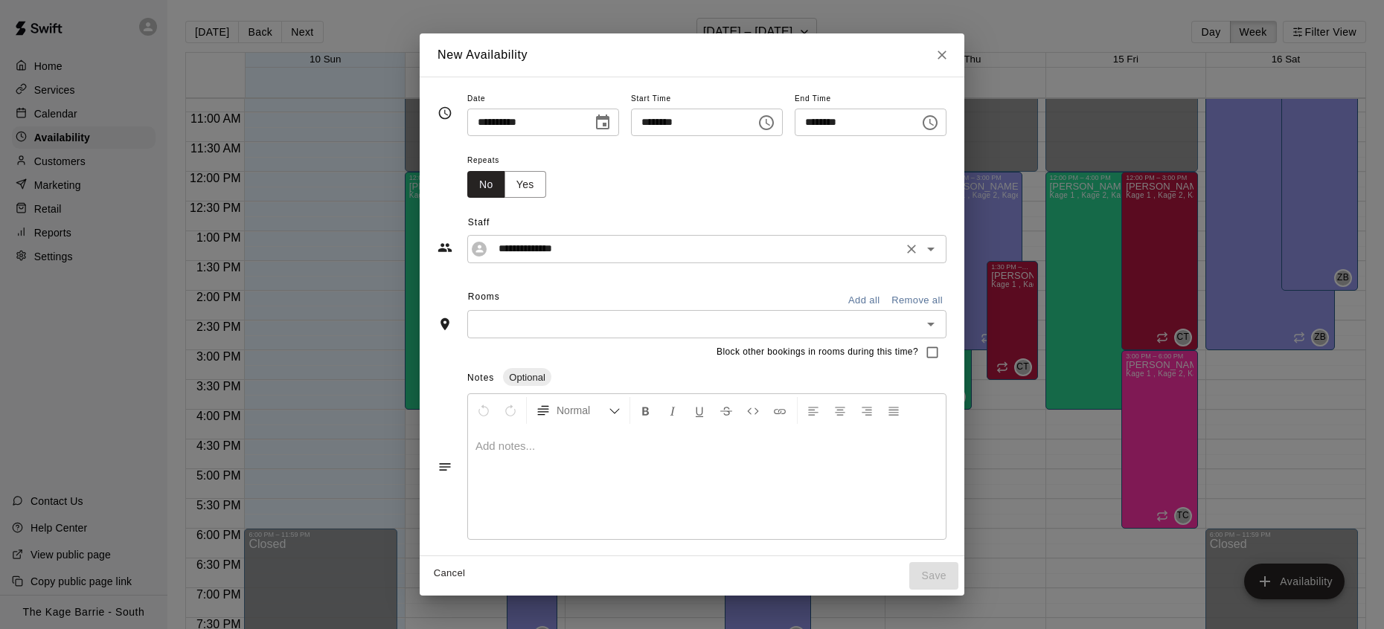
click at [606, 250] on input "**********" at bounding box center [694, 249] width 405 height 19
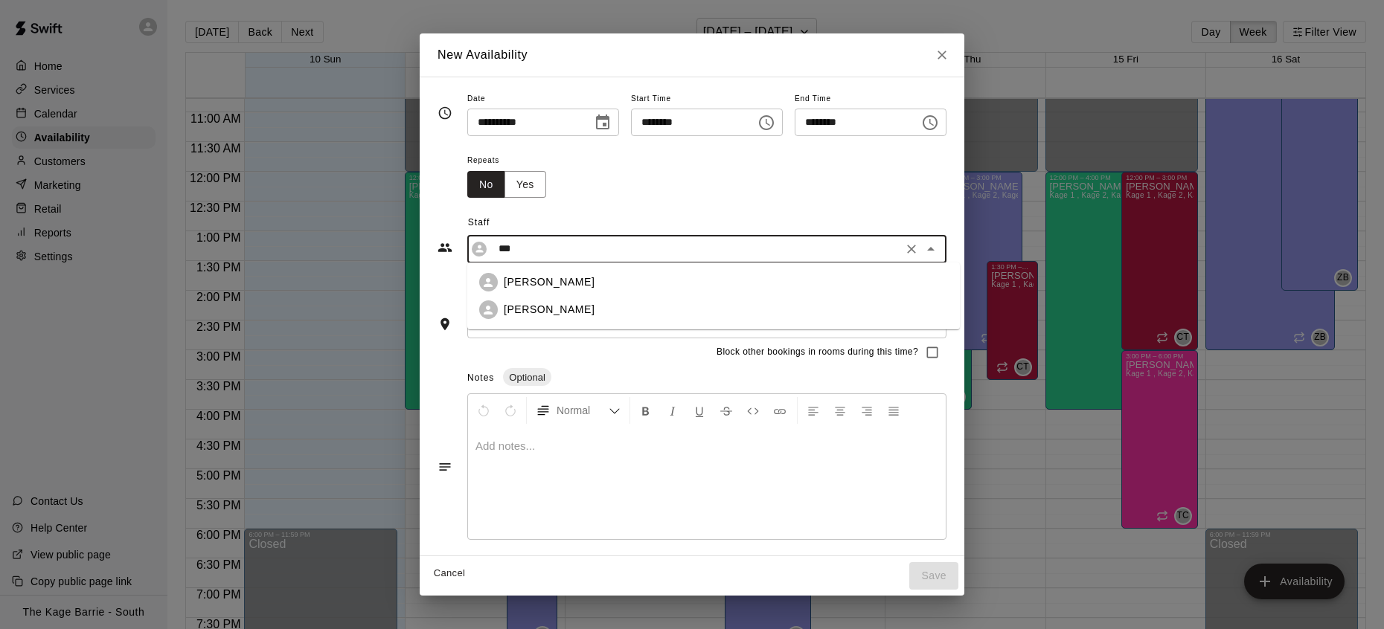
click at [569, 281] on div "[PERSON_NAME]" at bounding box center [726, 282] width 444 height 16
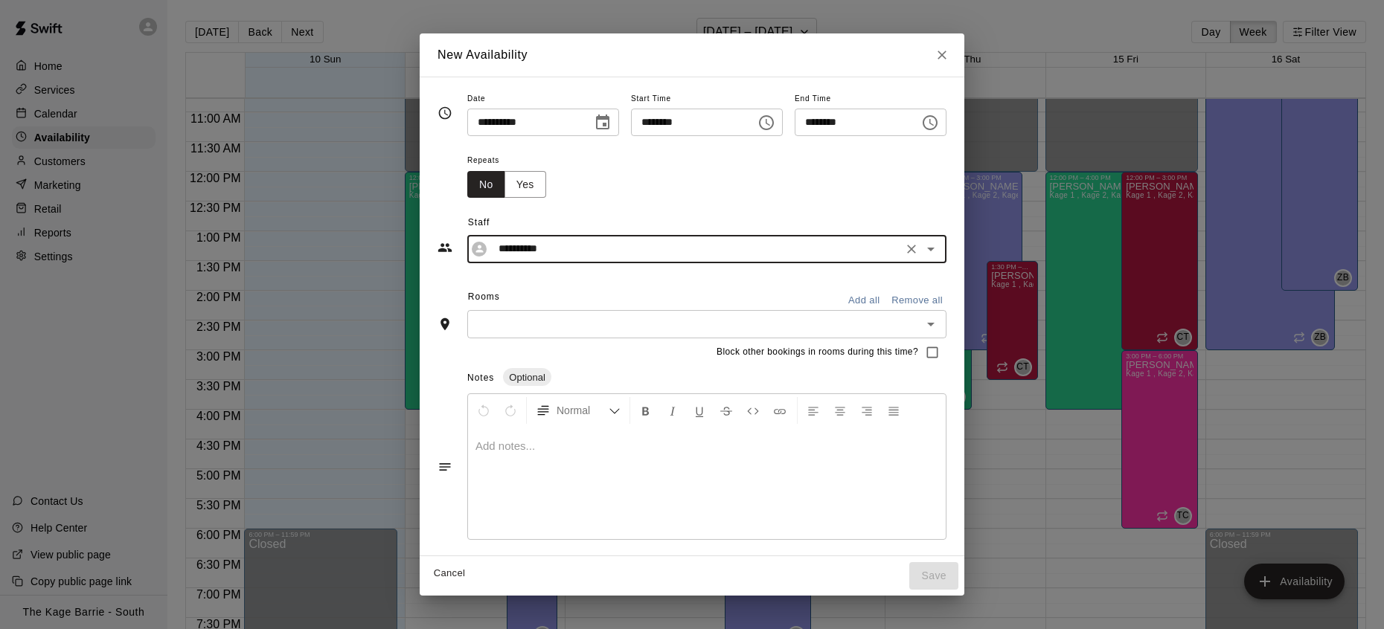
type input "**********"
click at [873, 297] on button "Add all" at bounding box center [864, 300] width 48 height 23
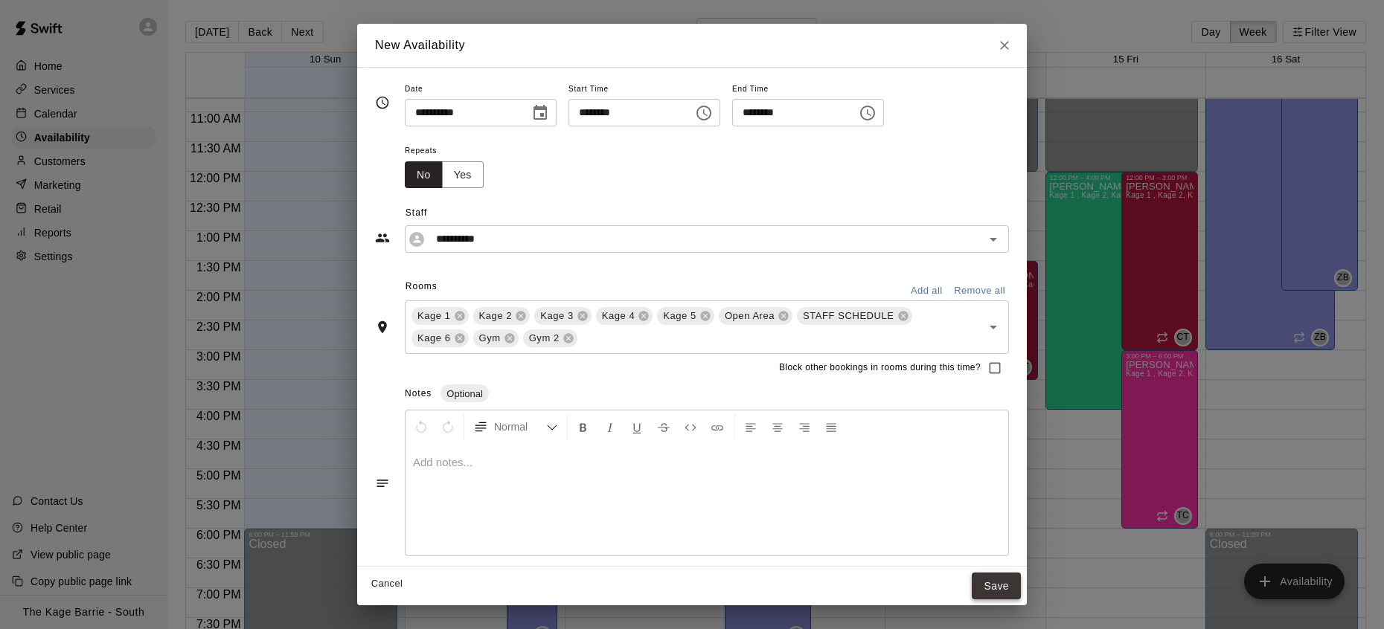
click at [999, 590] on button "Save" at bounding box center [995, 587] width 49 height 28
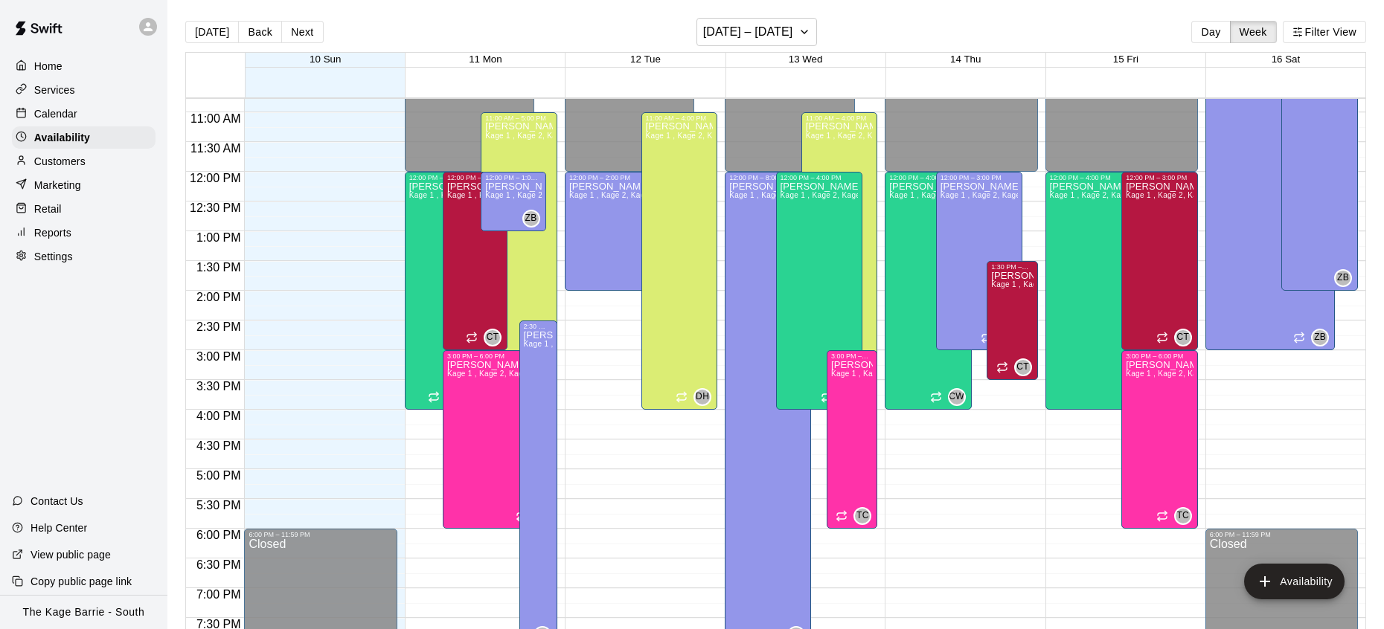
click at [95, 113] on div "Calendar" at bounding box center [84, 114] width 144 height 22
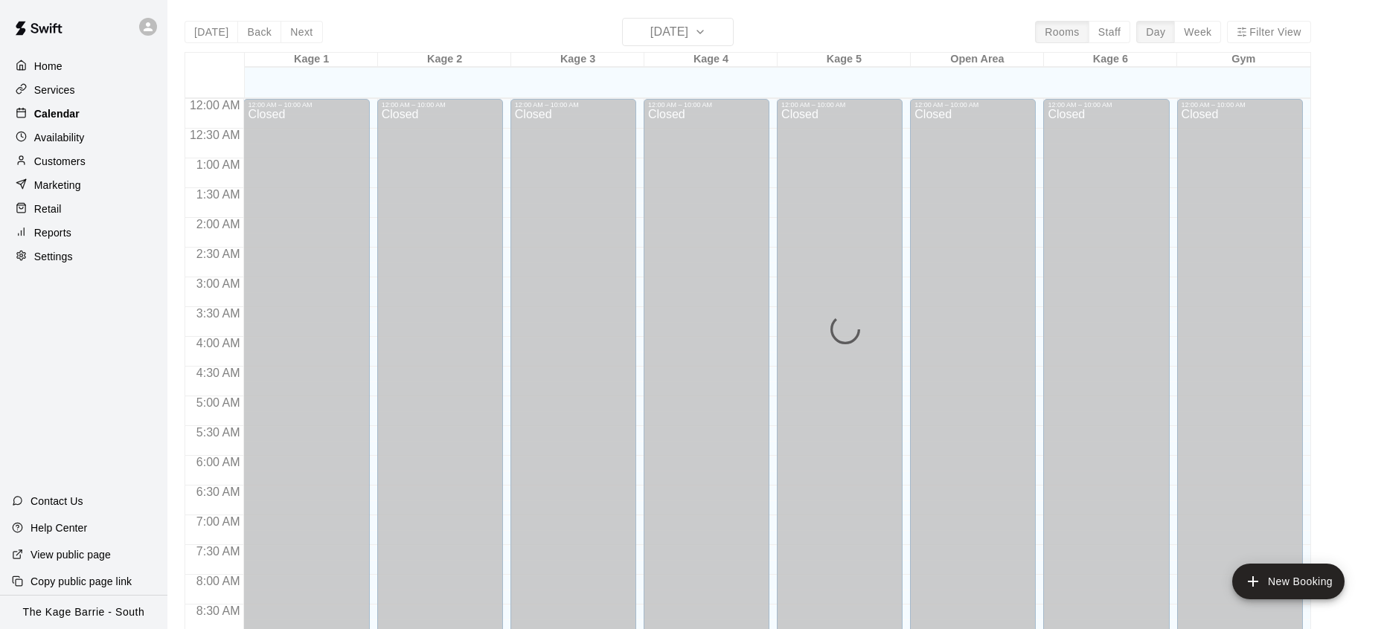
scroll to position [836, 0]
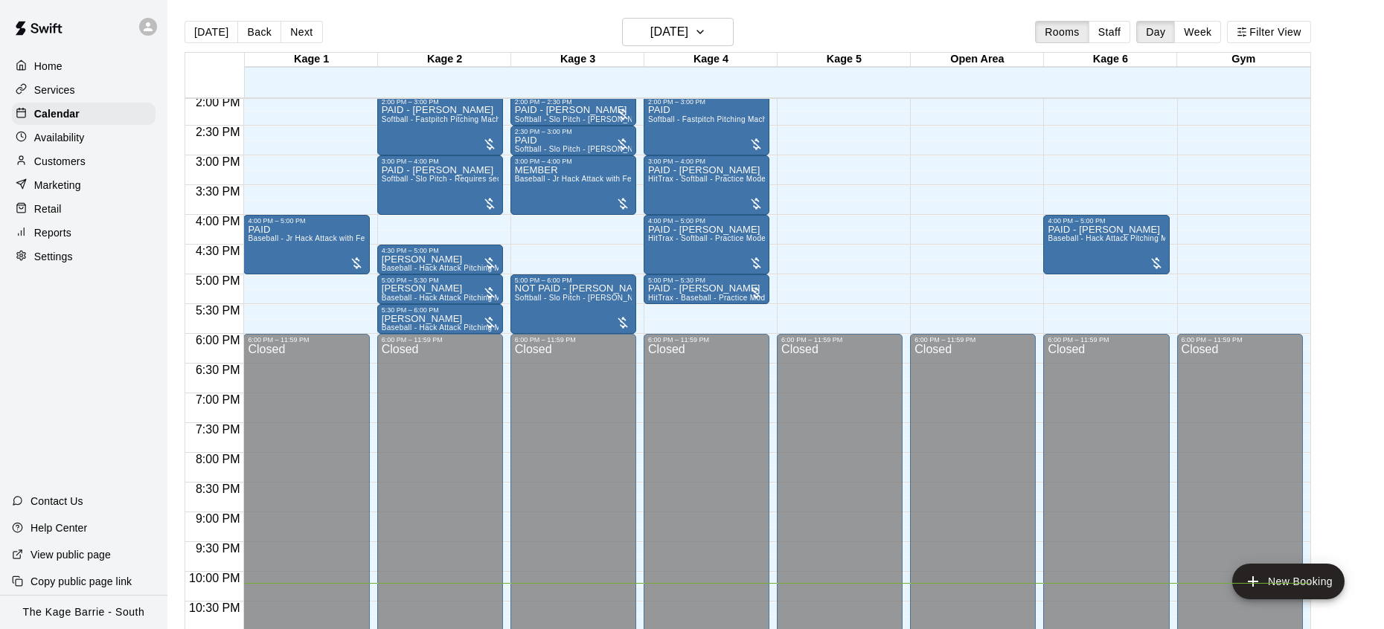
click at [303, 29] on button "Next" at bounding box center [301, 32] width 42 height 22
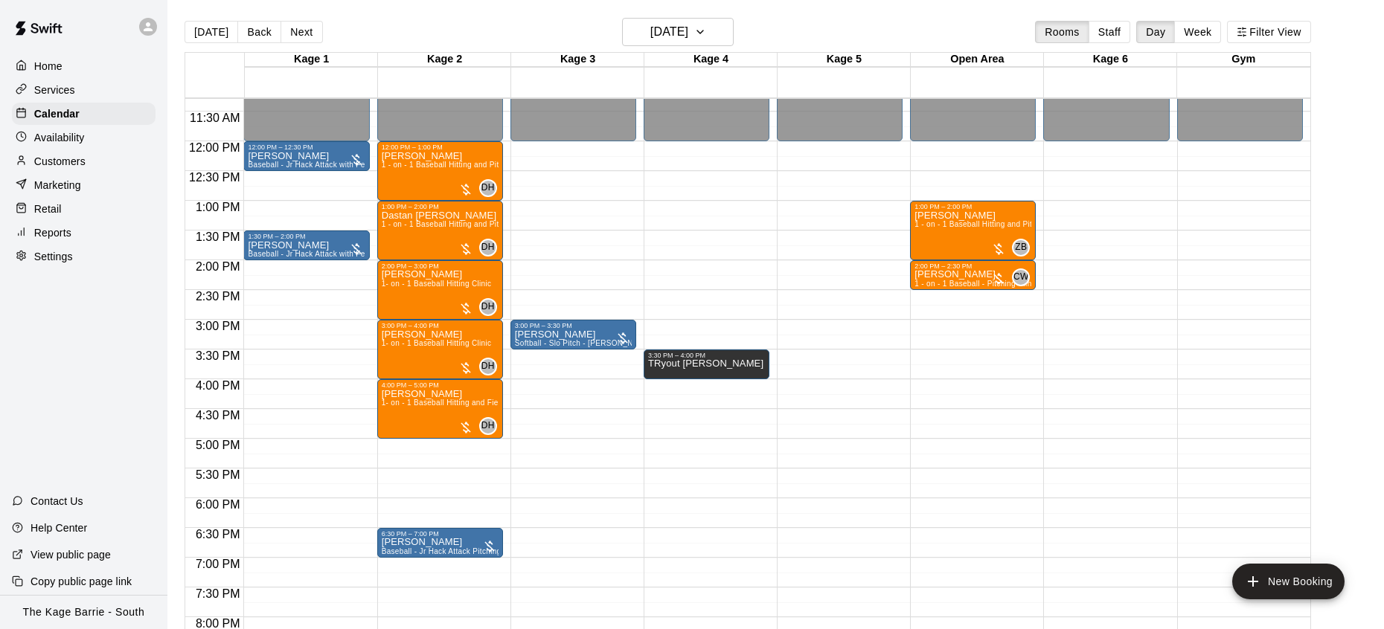
scroll to position [672, 0]
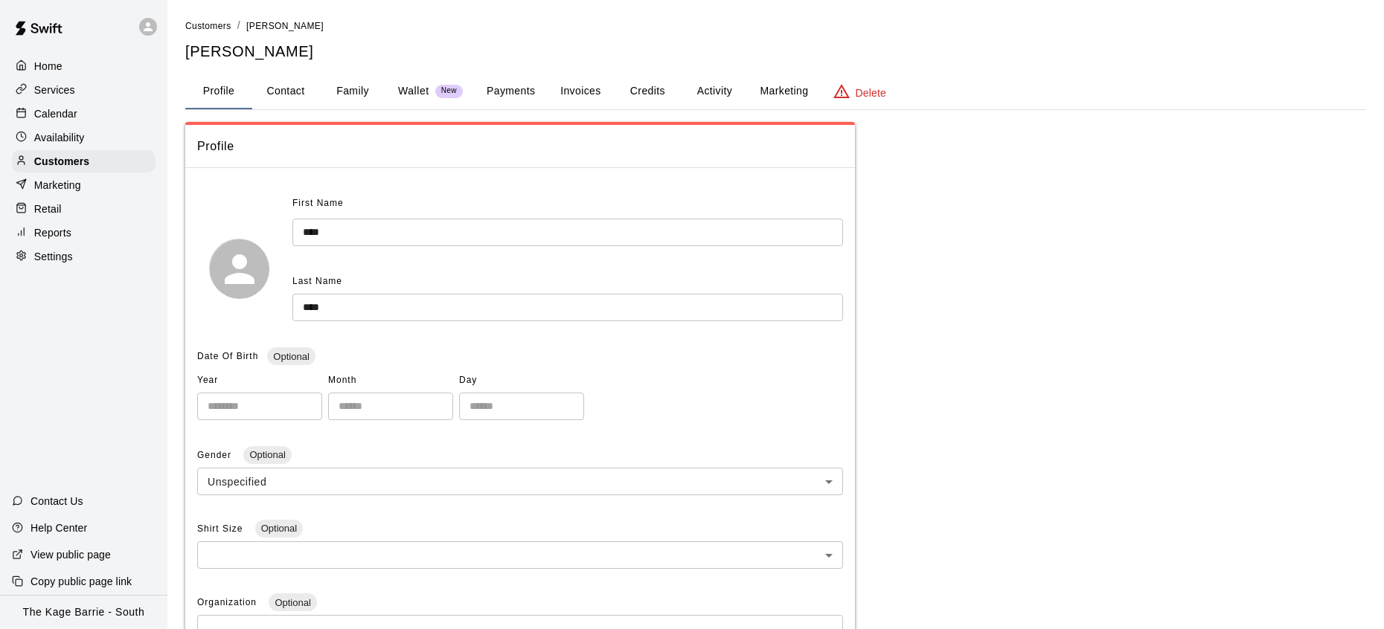
click at [359, 89] on button "Family" at bounding box center [352, 92] width 67 height 36
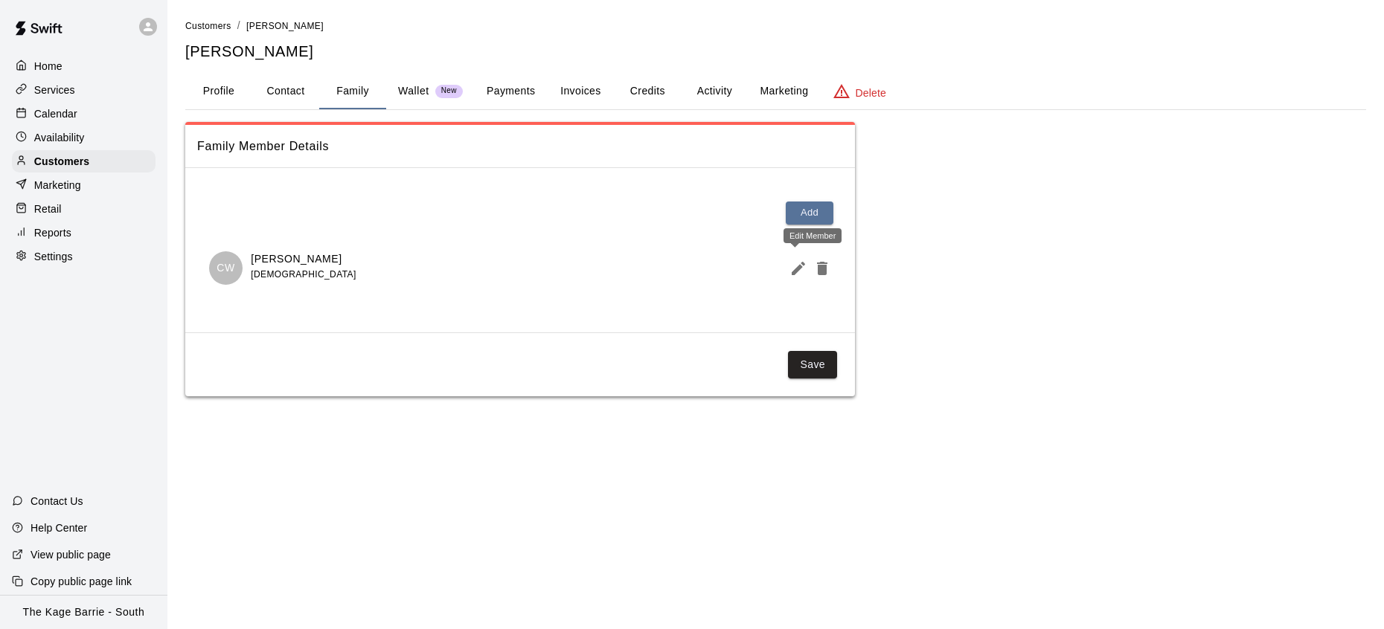
click at [785, 271] on button "Edit Member" at bounding box center [795, 269] width 24 height 30
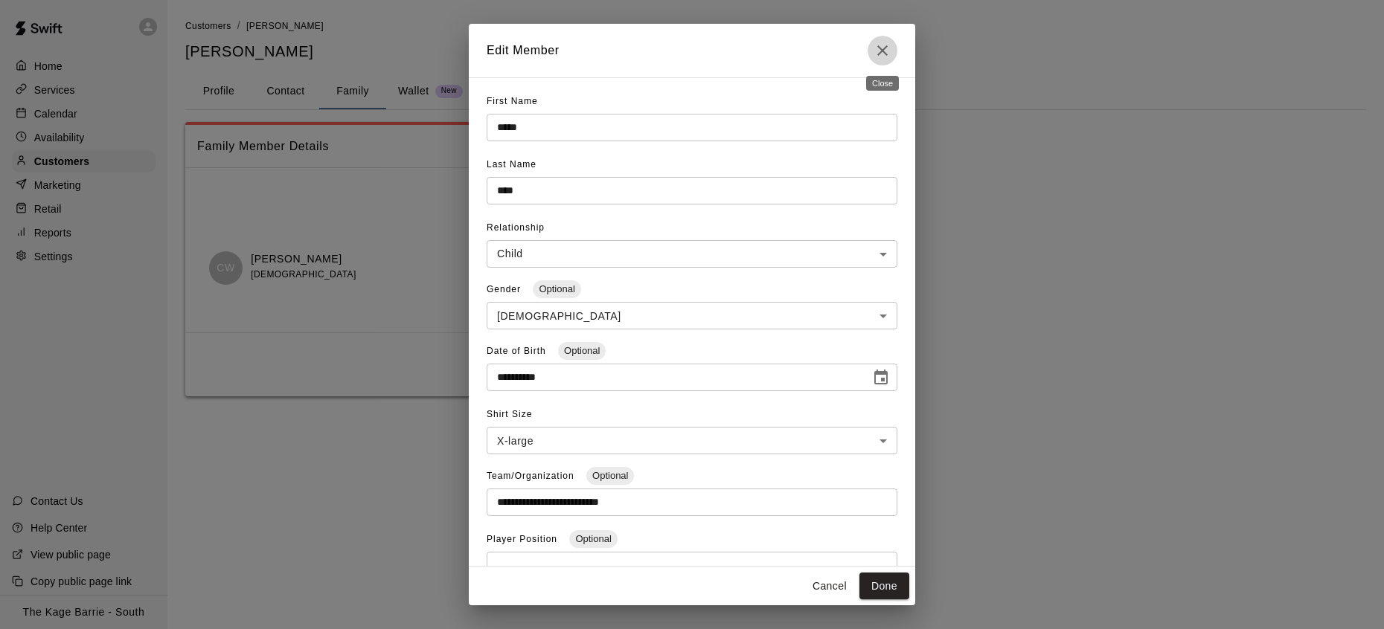
click at [887, 53] on icon "Close" at bounding box center [882, 51] width 18 height 18
